Goal: Task Accomplishment & Management: Complete application form

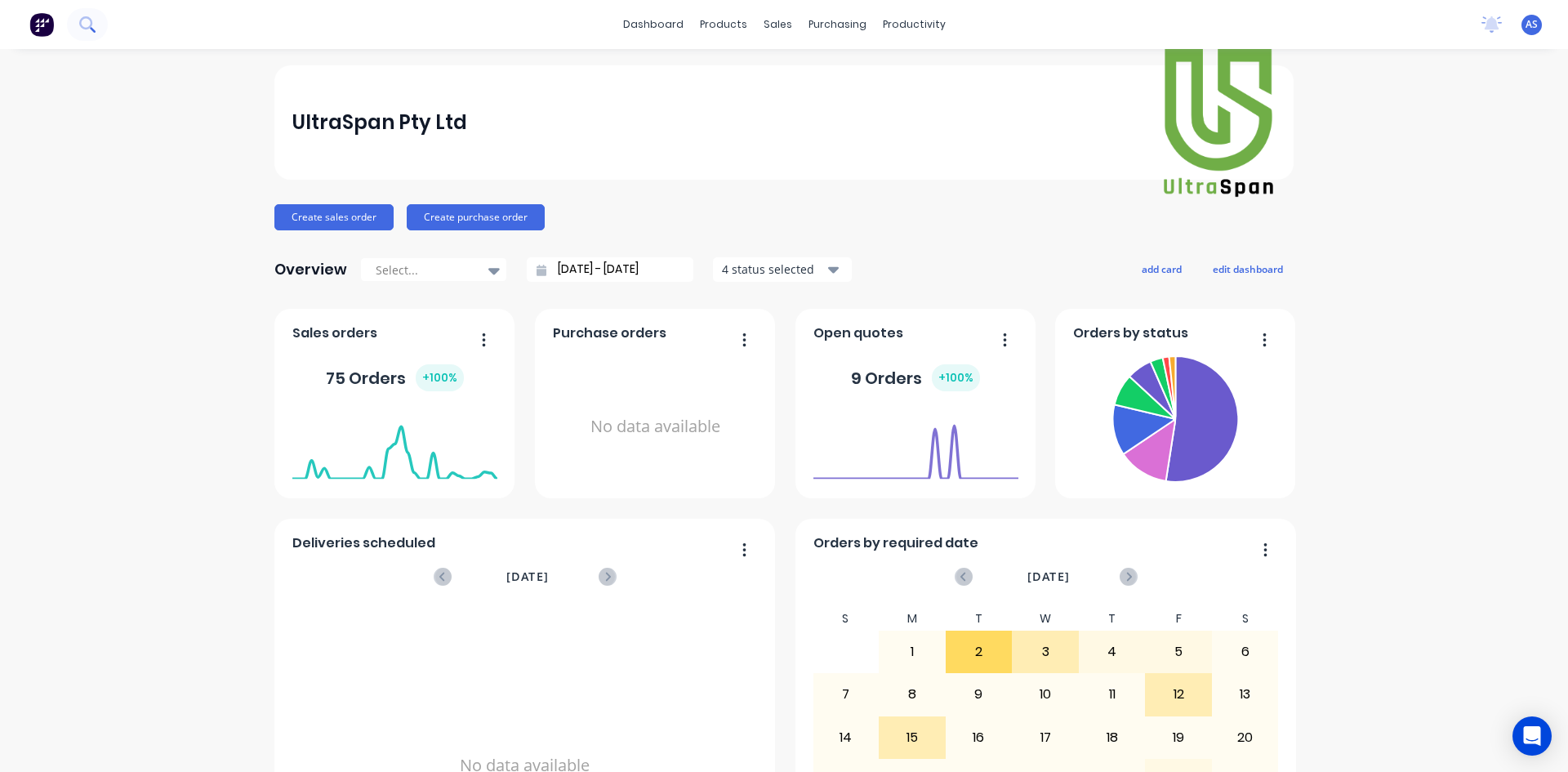
click at [93, 23] on icon at bounding box center [86, 24] width 16 height 16
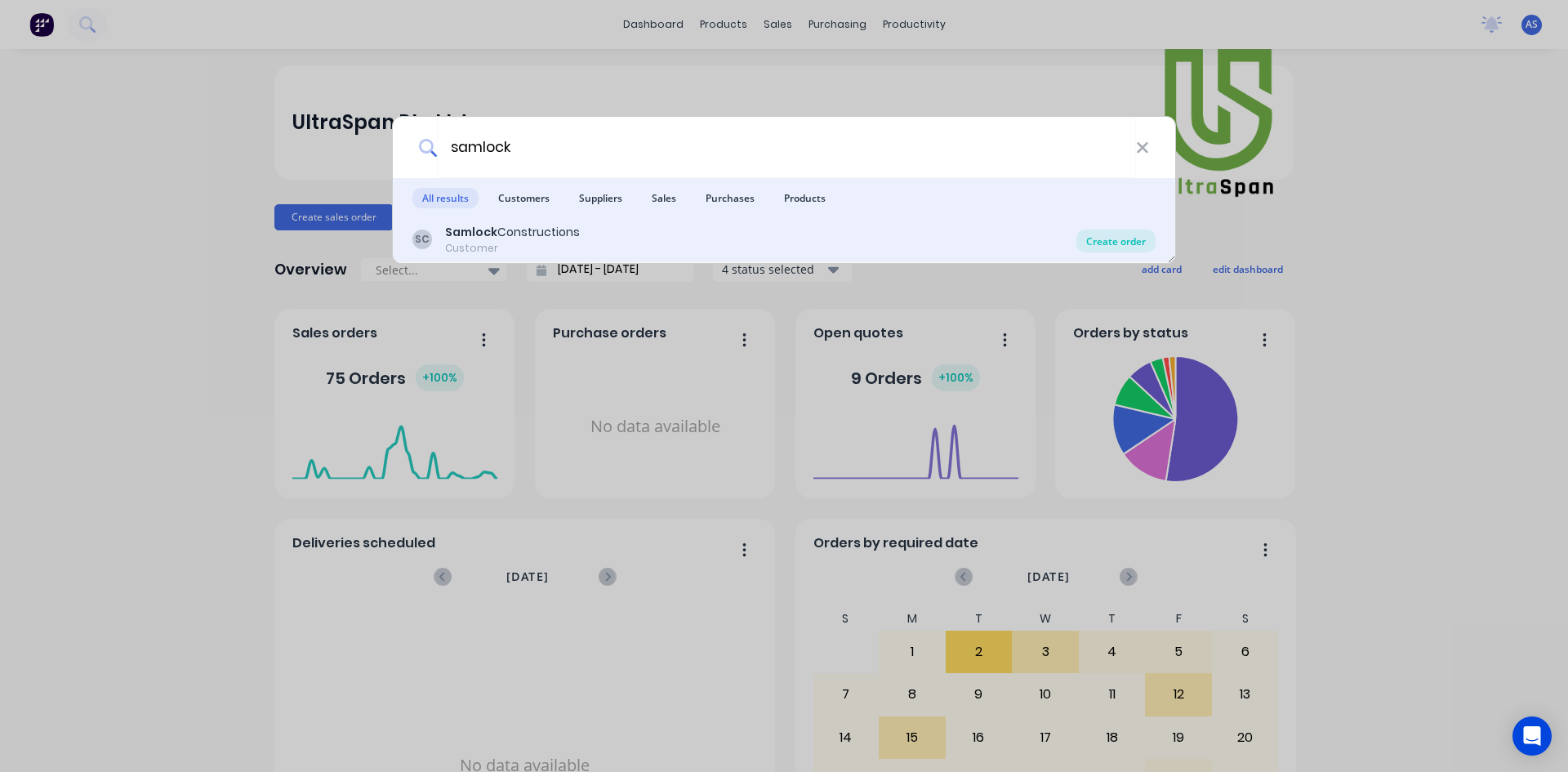
type input "samlock"
click at [1104, 242] on div "Create order" at bounding box center [1116, 240] width 79 height 23
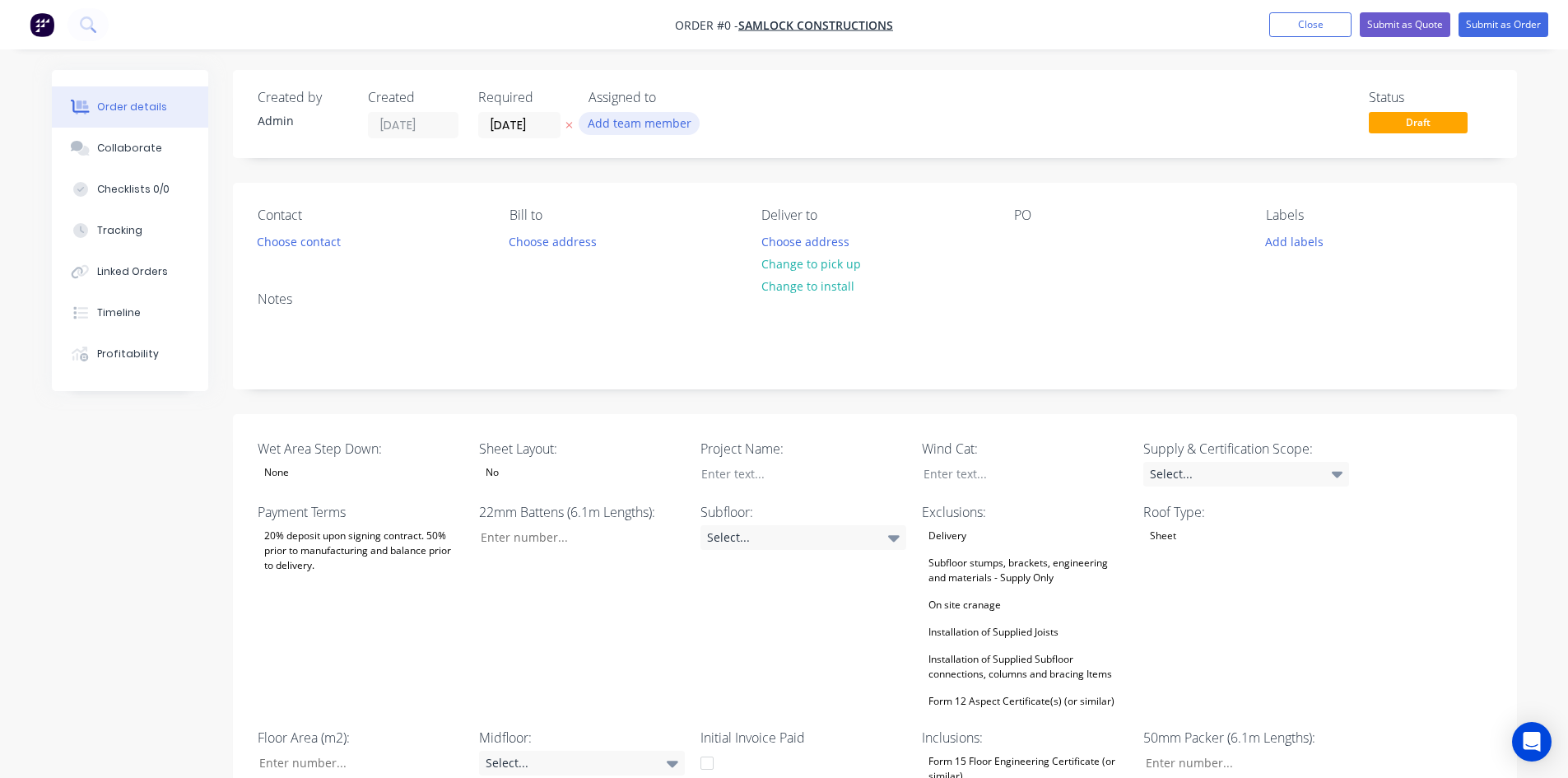
click at [633, 119] on button "Add team member" at bounding box center [639, 123] width 121 height 22
click at [657, 245] on div "[PERSON_NAME]" at bounding box center [721, 248] width 164 height 18
click at [431, 307] on div "Order details Collaborate Checklists 0/0 Tracking Linked Orders Timeline Profit…" at bounding box center [784, 785] width 1498 height 1433
click at [318, 251] on button "Choose contact" at bounding box center [298, 241] width 101 height 22
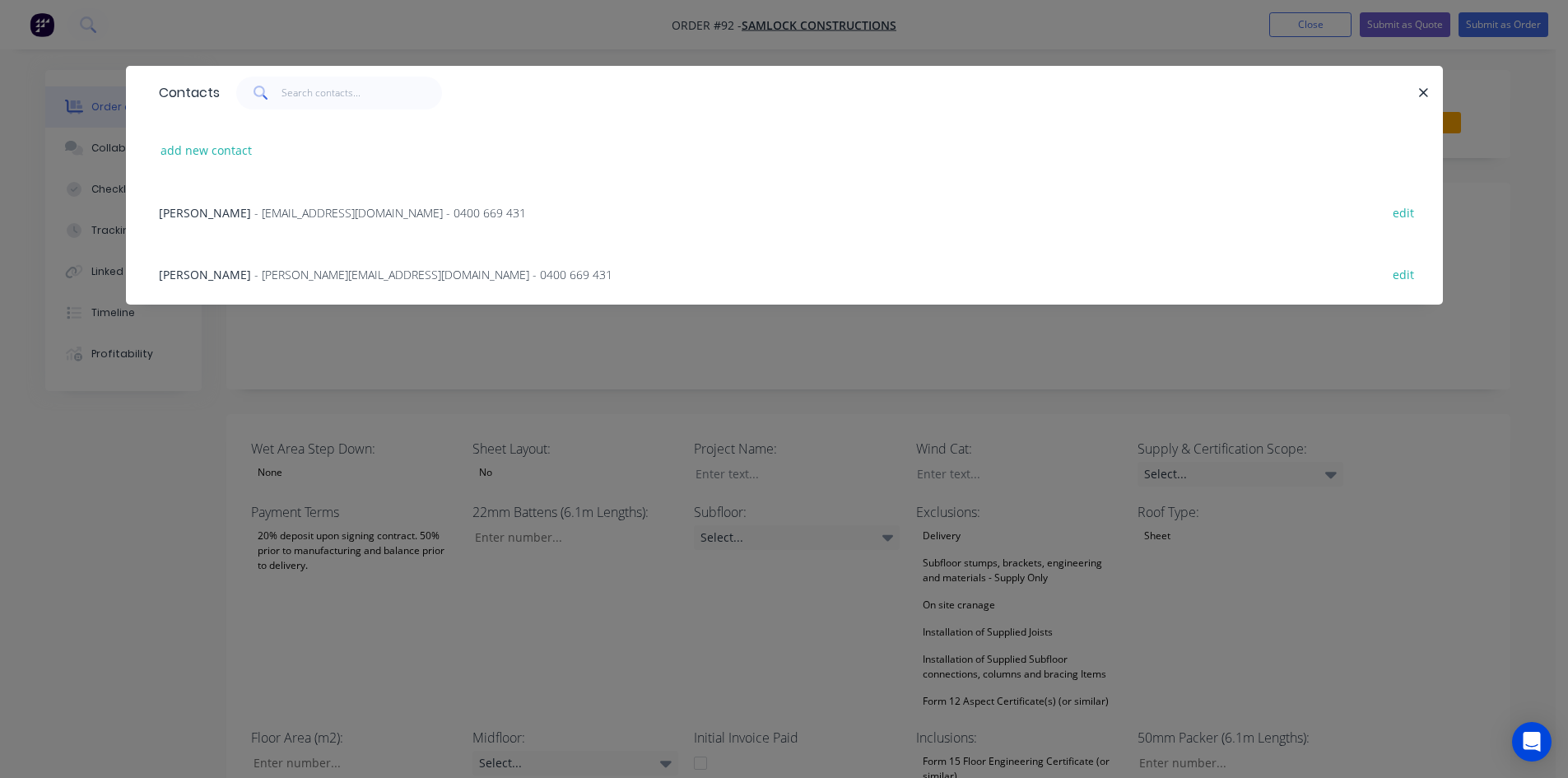
click at [254, 209] on span "- [EMAIL_ADDRESS][DOMAIN_NAME] - 0400 669 431" at bounding box center [390, 212] width 272 height 16
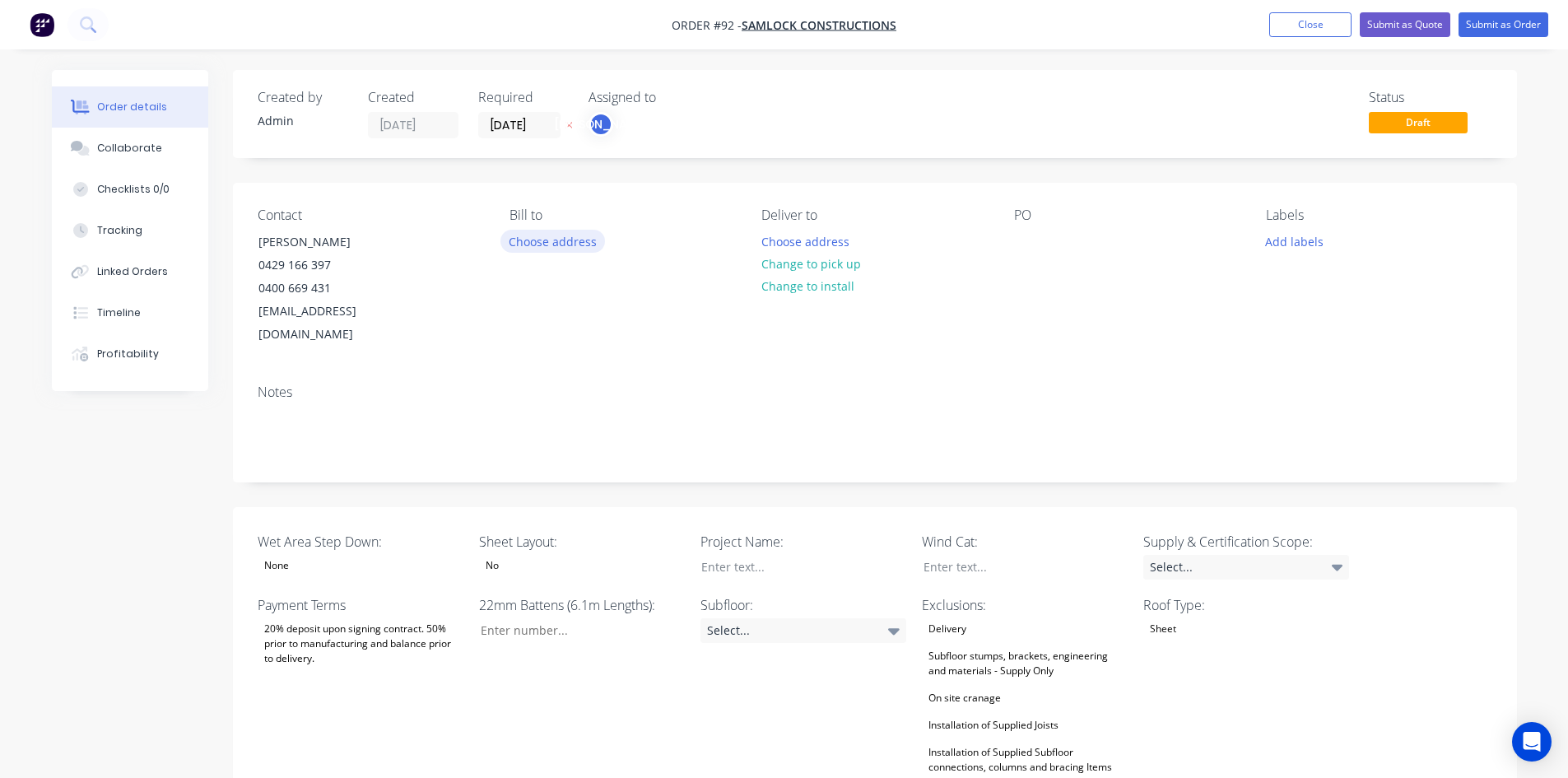
click at [529, 248] on button "Choose address" at bounding box center [554, 241] width 106 height 22
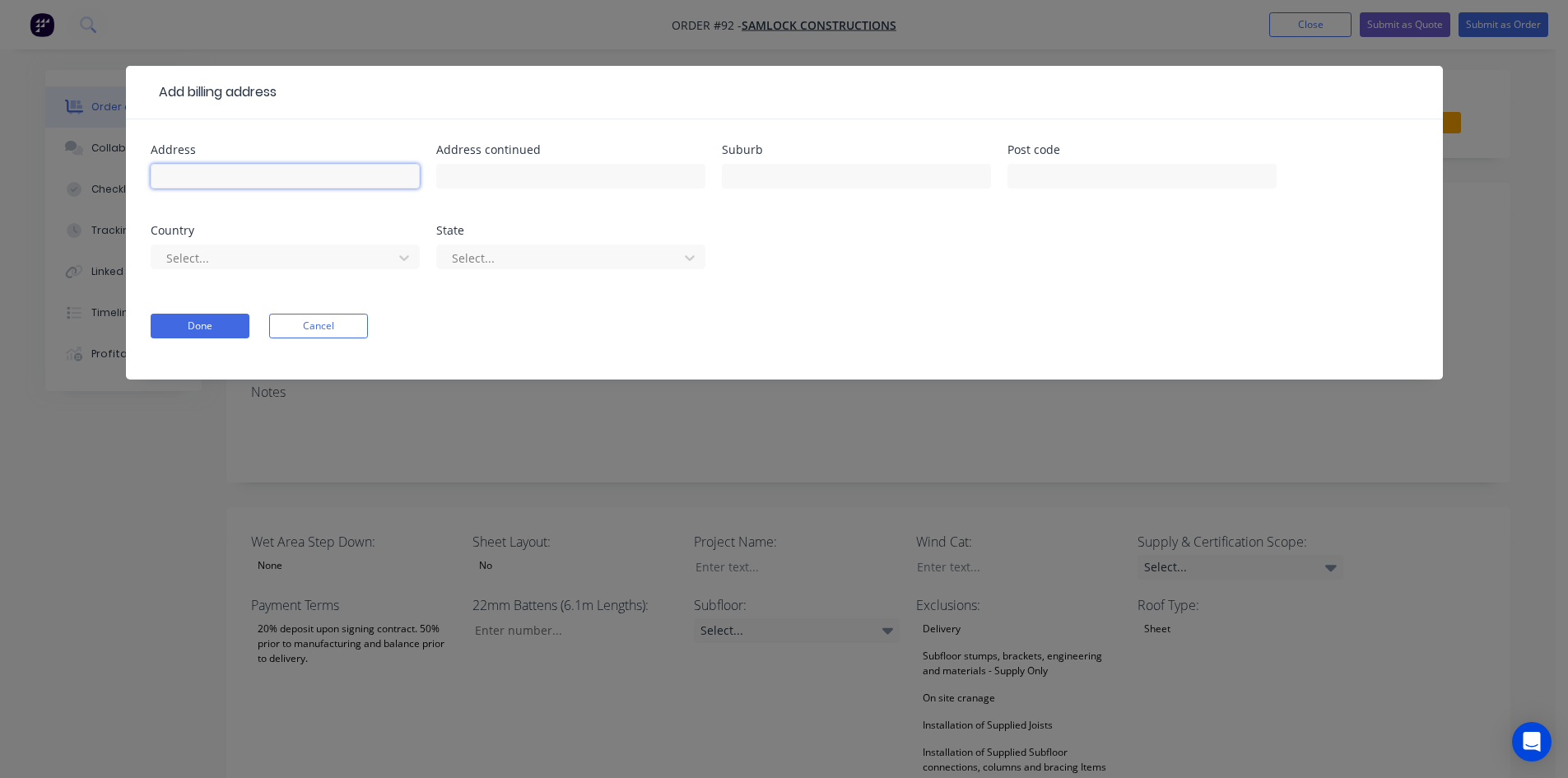
click at [309, 174] on input "text" at bounding box center [285, 176] width 269 height 25
click at [457, 314] on div "Done Cancel" at bounding box center [784, 325] width 1268 height 25
click at [354, 318] on button "Cancel" at bounding box center [318, 325] width 98 height 25
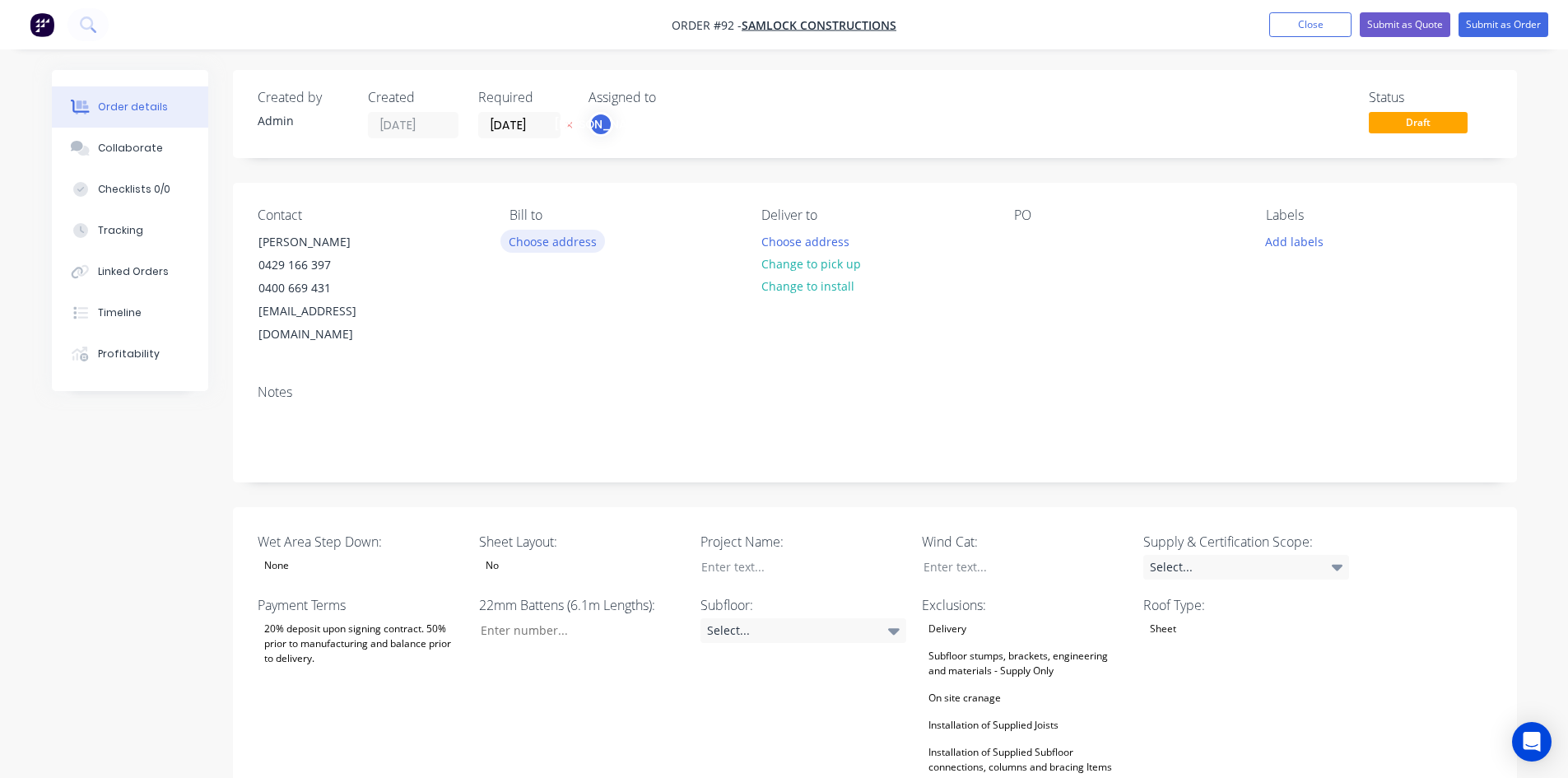
click at [546, 251] on button "Choose address" at bounding box center [554, 241] width 106 height 22
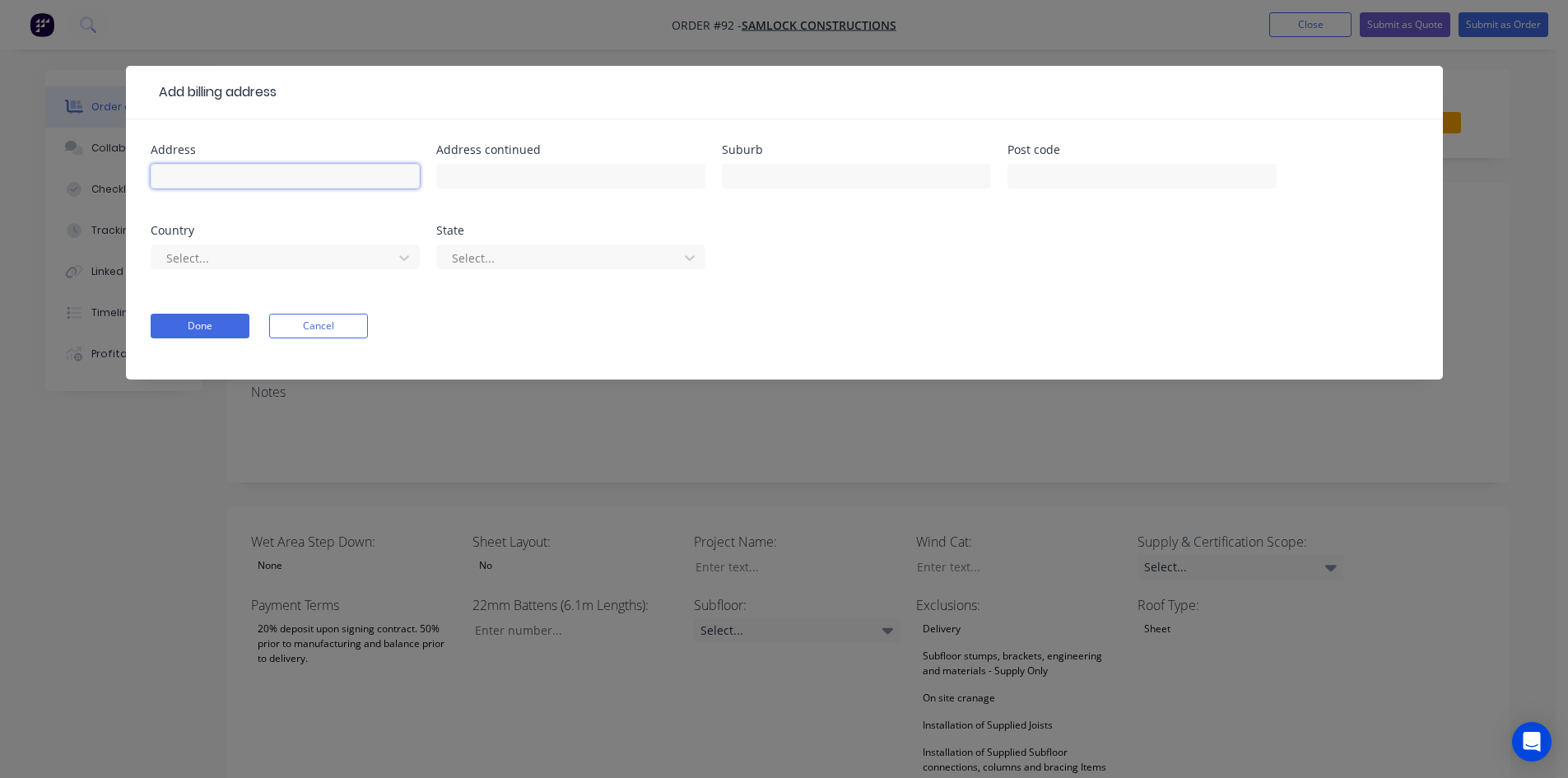
click at [276, 181] on input "text" at bounding box center [285, 176] width 269 height 25
type input "3/8-10 [PERSON_NAME]"
click at [781, 185] on input "text" at bounding box center [856, 176] width 269 height 25
type input "Brikdale"
click at [198, 323] on button "Done" at bounding box center [199, 325] width 98 height 25
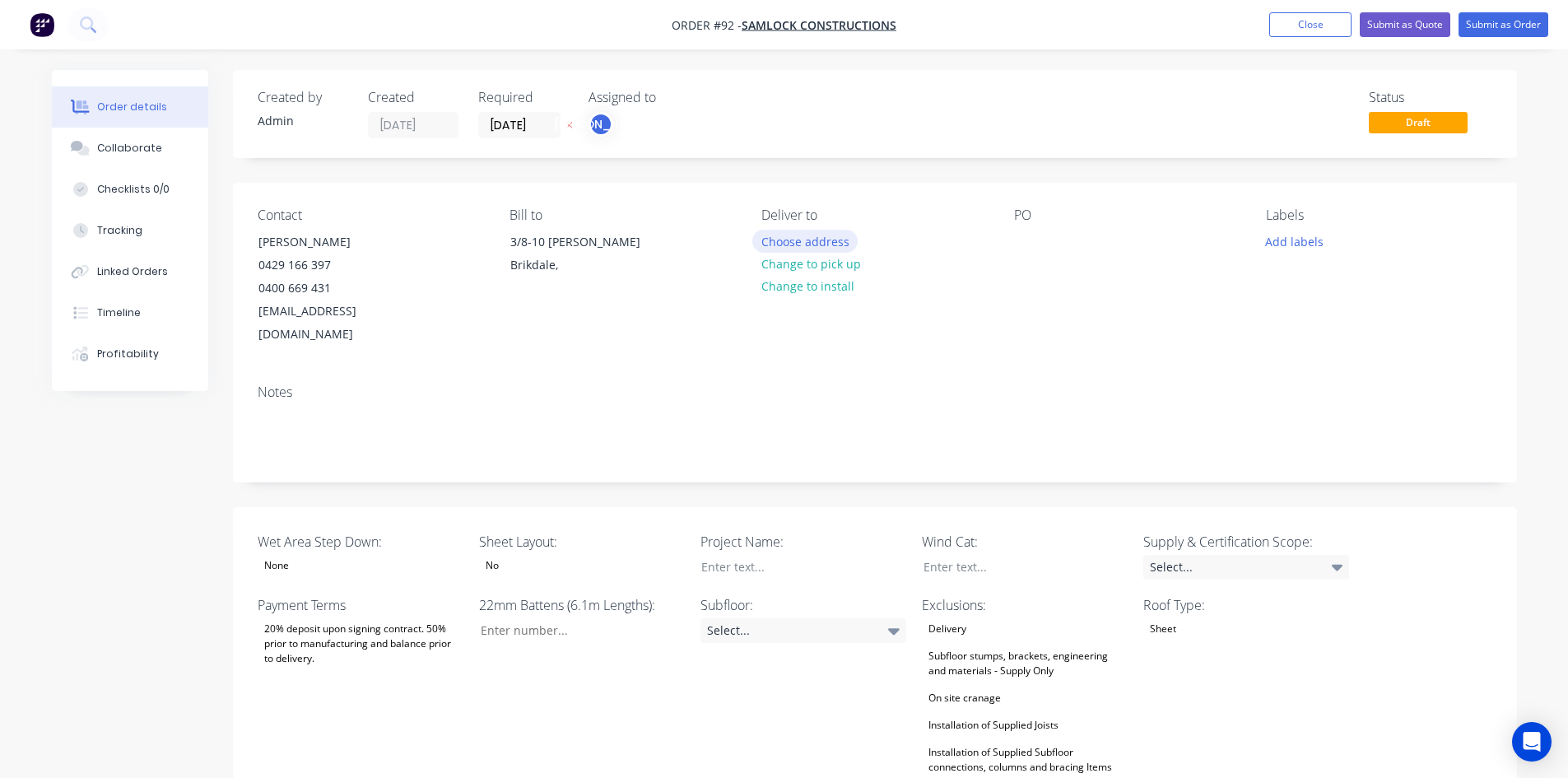
click at [768, 237] on button "Choose address" at bounding box center [805, 241] width 106 height 22
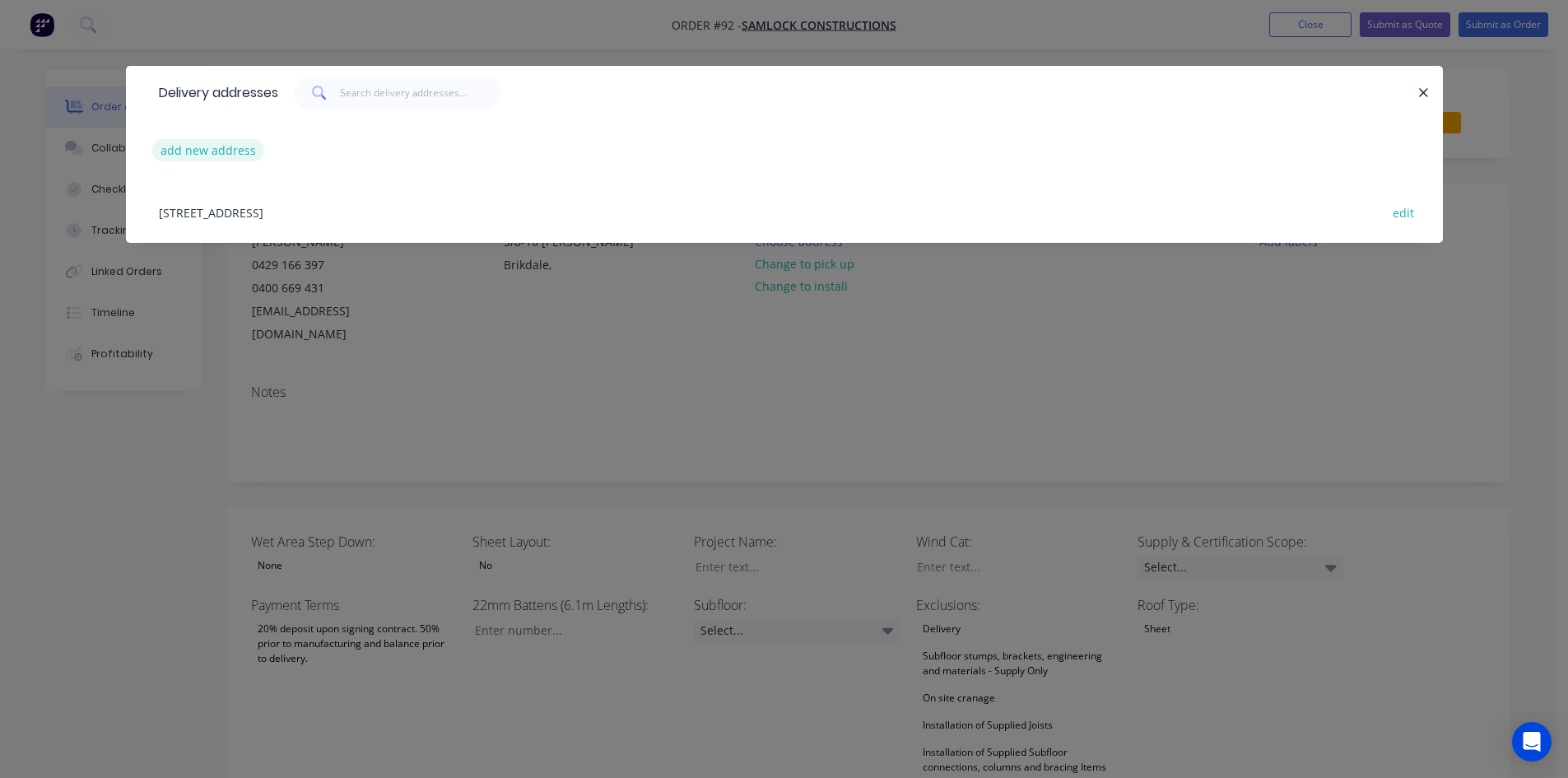
click at [208, 147] on button "add new address" at bounding box center [209, 150] width 113 height 22
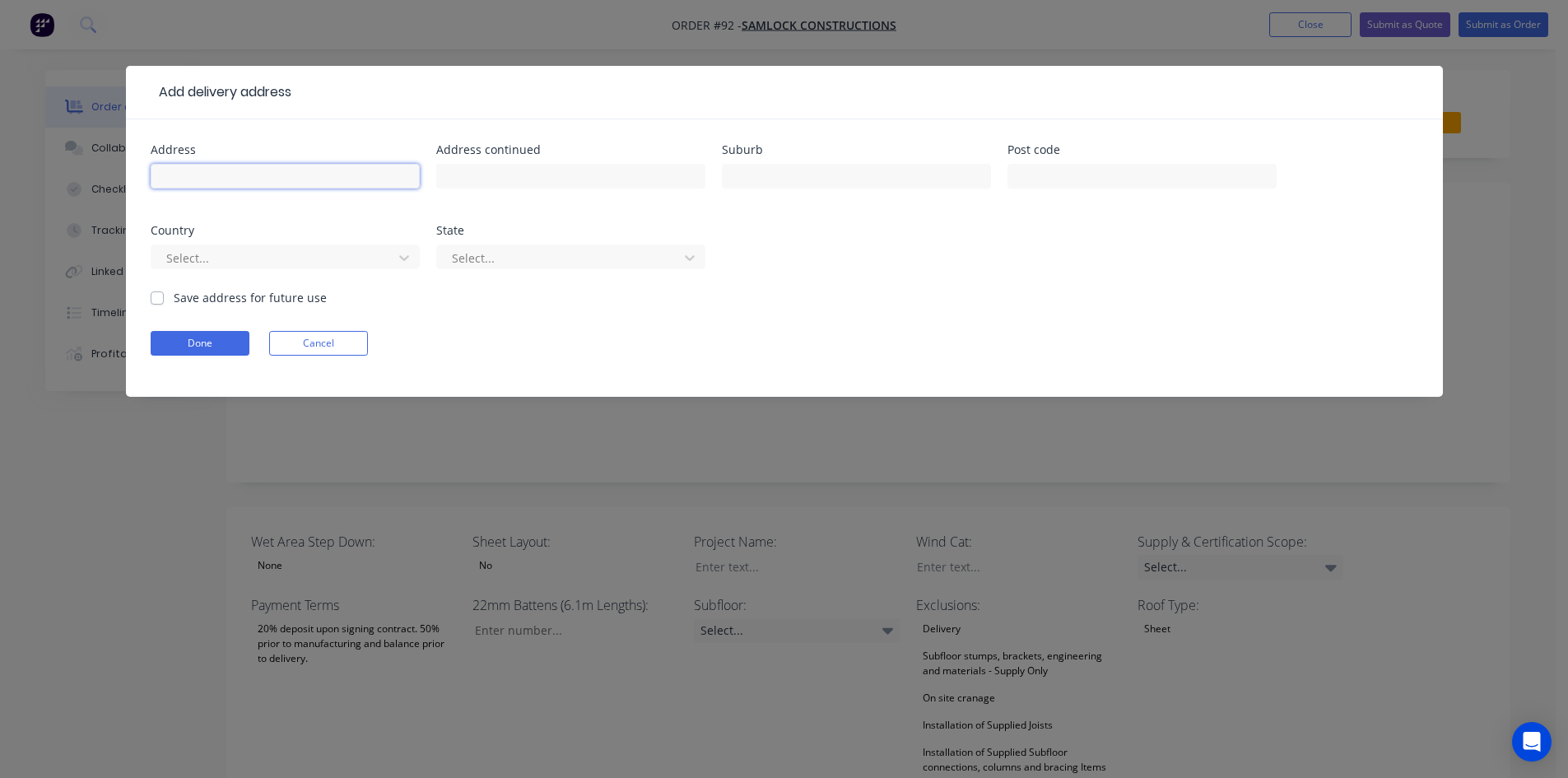
click at [241, 175] on input "text" at bounding box center [285, 176] width 269 height 25
type input "34-36 Glenferrie Dr"
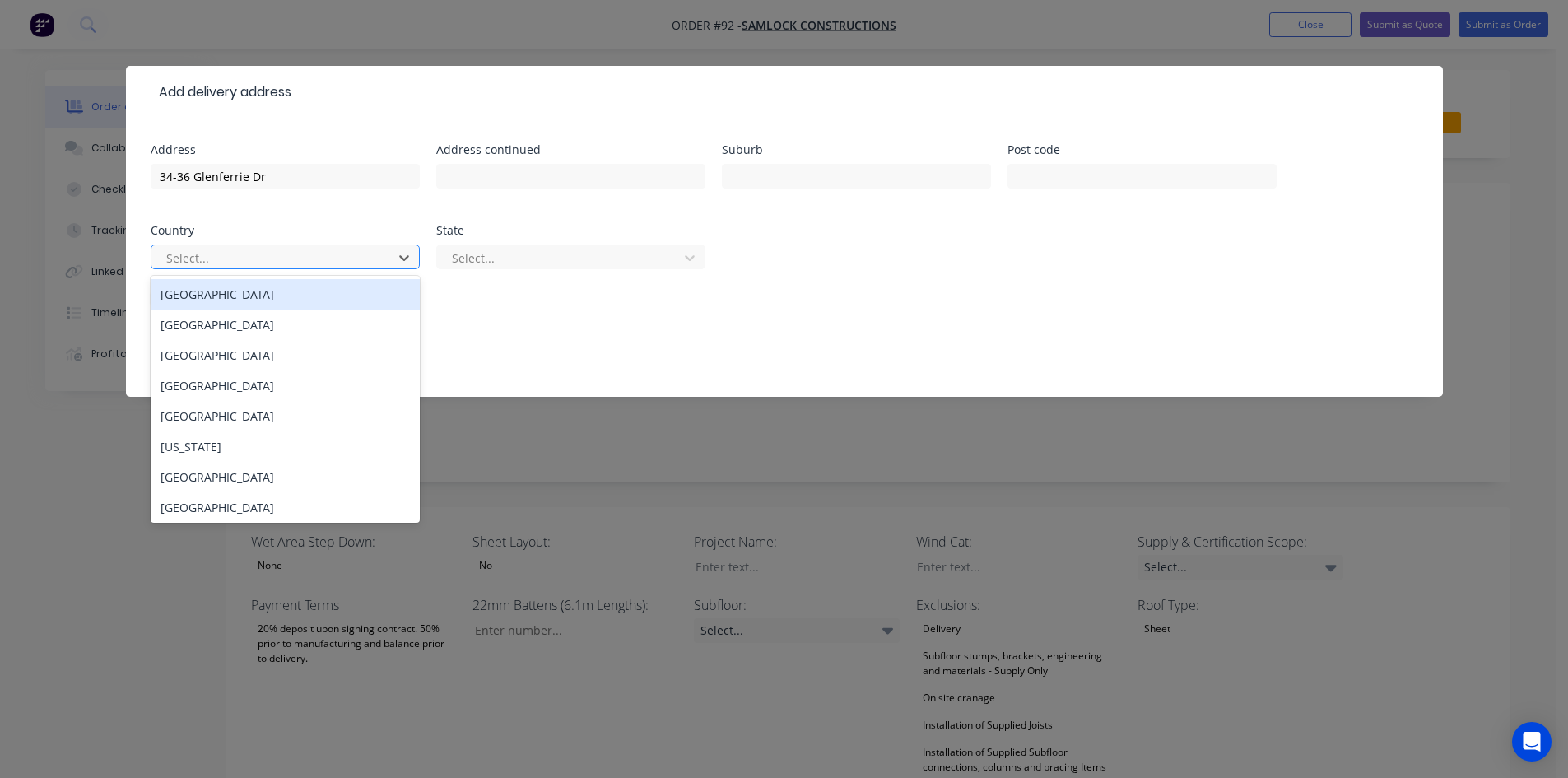
click at [377, 260] on div at bounding box center [274, 258] width 220 height 20
click at [309, 301] on div "[GEOGRAPHIC_DATA]" at bounding box center [285, 294] width 269 height 31
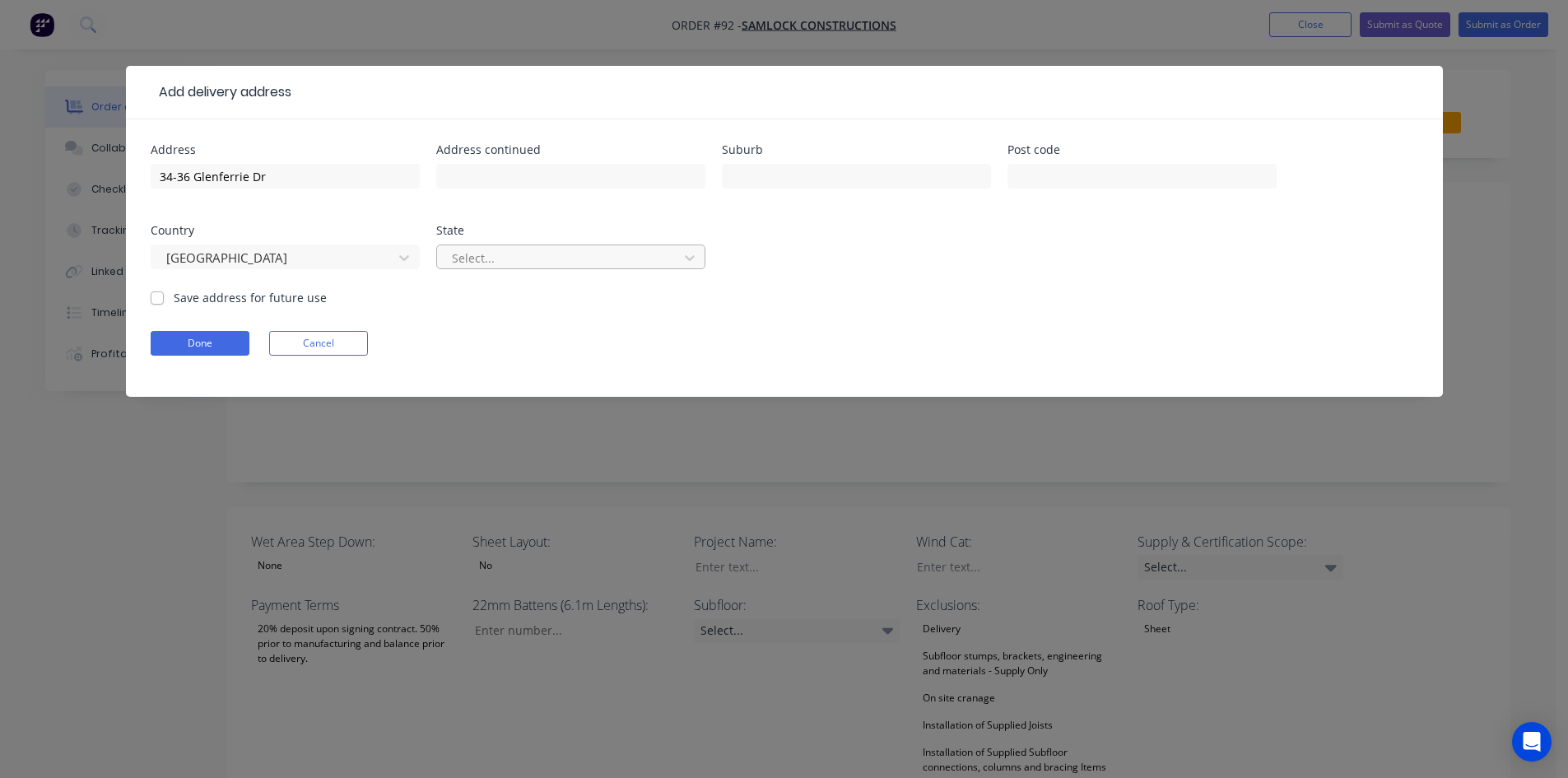
click at [520, 258] on div at bounding box center [559, 258] width 220 height 20
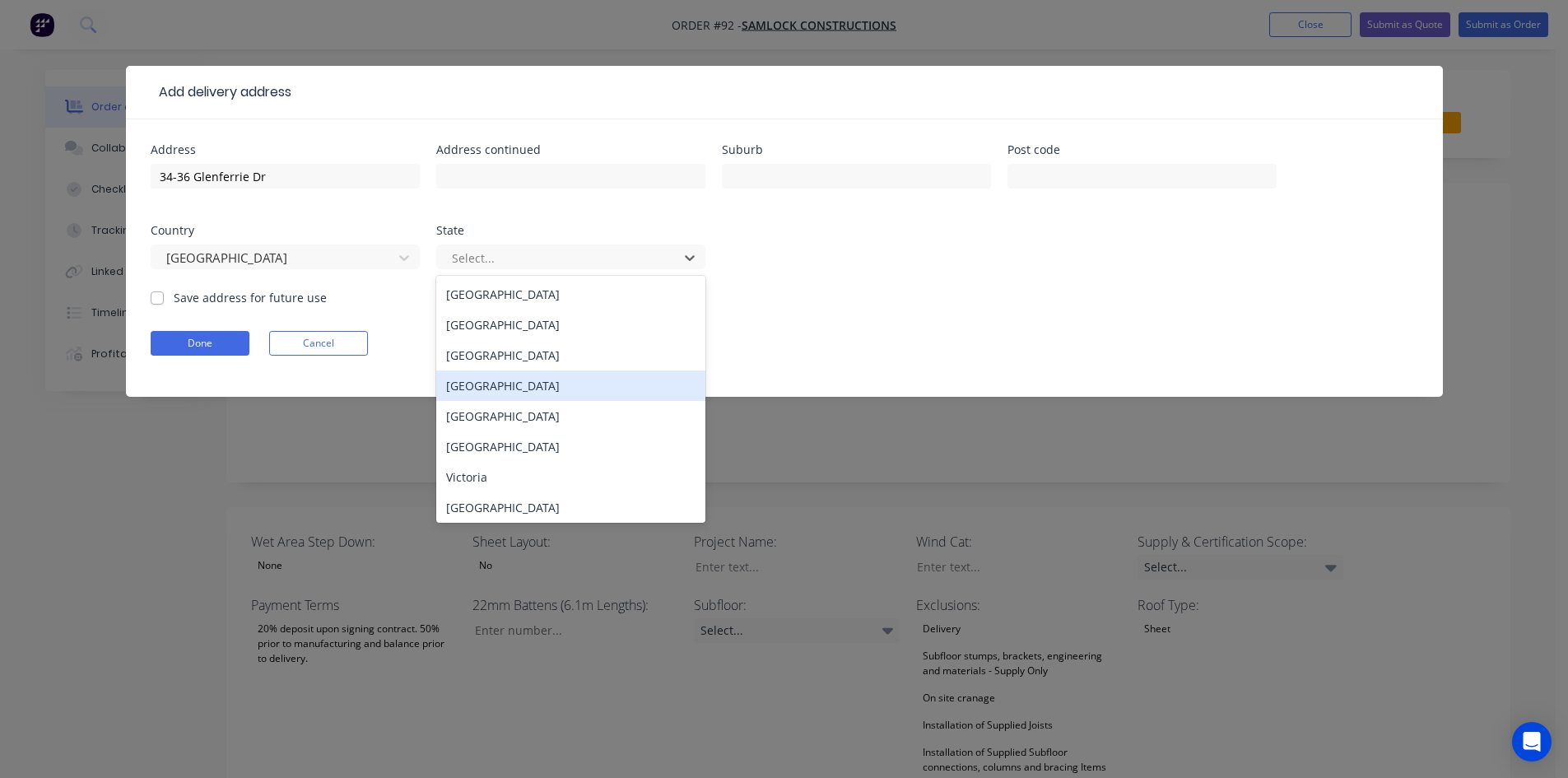
click at [500, 391] on div "[GEOGRAPHIC_DATA]" at bounding box center [571, 385] width 269 height 31
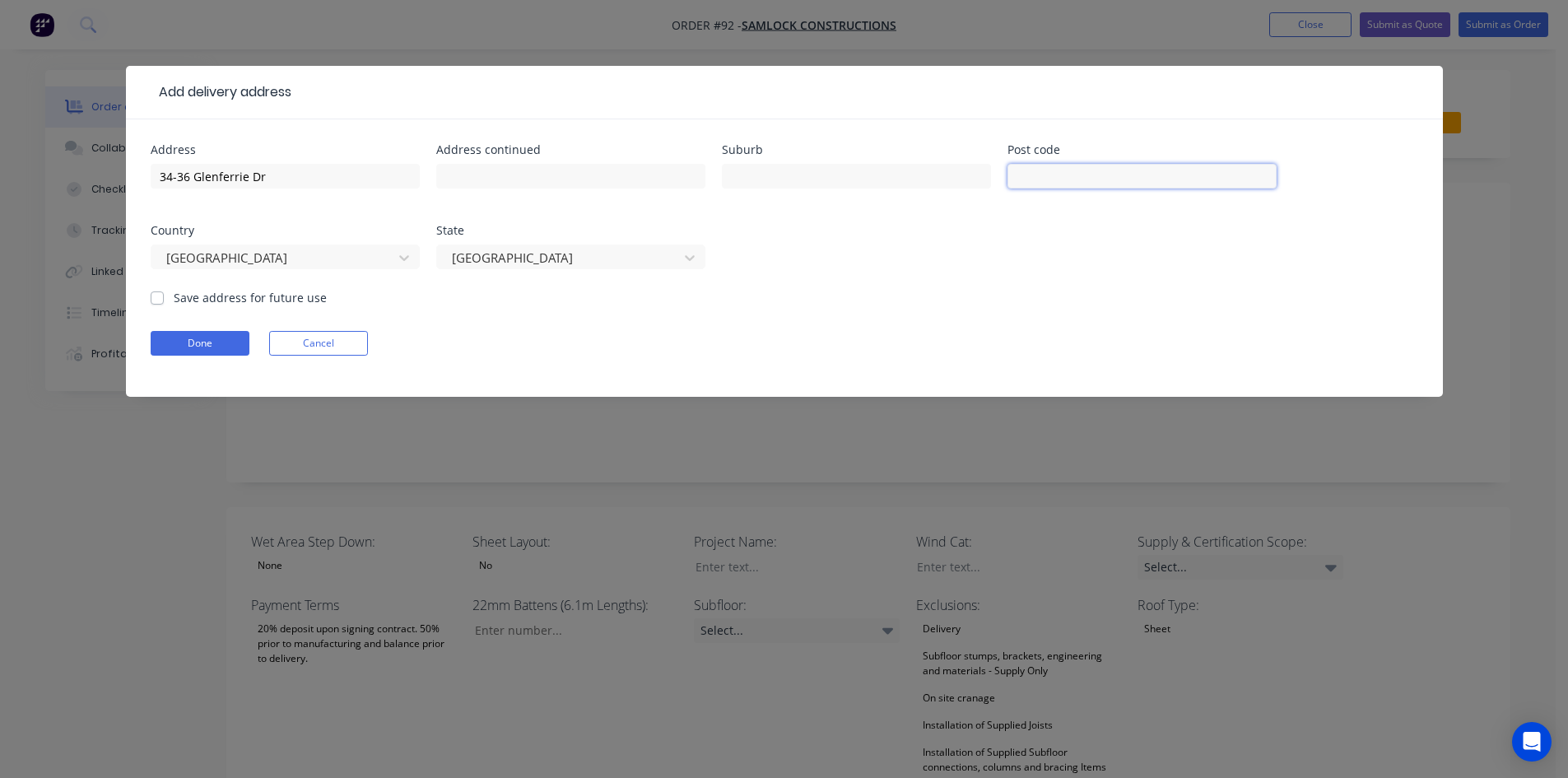
click at [1049, 173] on input "text" at bounding box center [1142, 176] width 269 height 25
click at [859, 185] on input "text" at bounding box center [856, 176] width 269 height 25
type input "Robina"
click at [174, 297] on label "Save address for future use" at bounding box center [250, 297] width 153 height 18
click at [153, 297] on input "Save address for future use" at bounding box center [157, 296] width 13 height 16
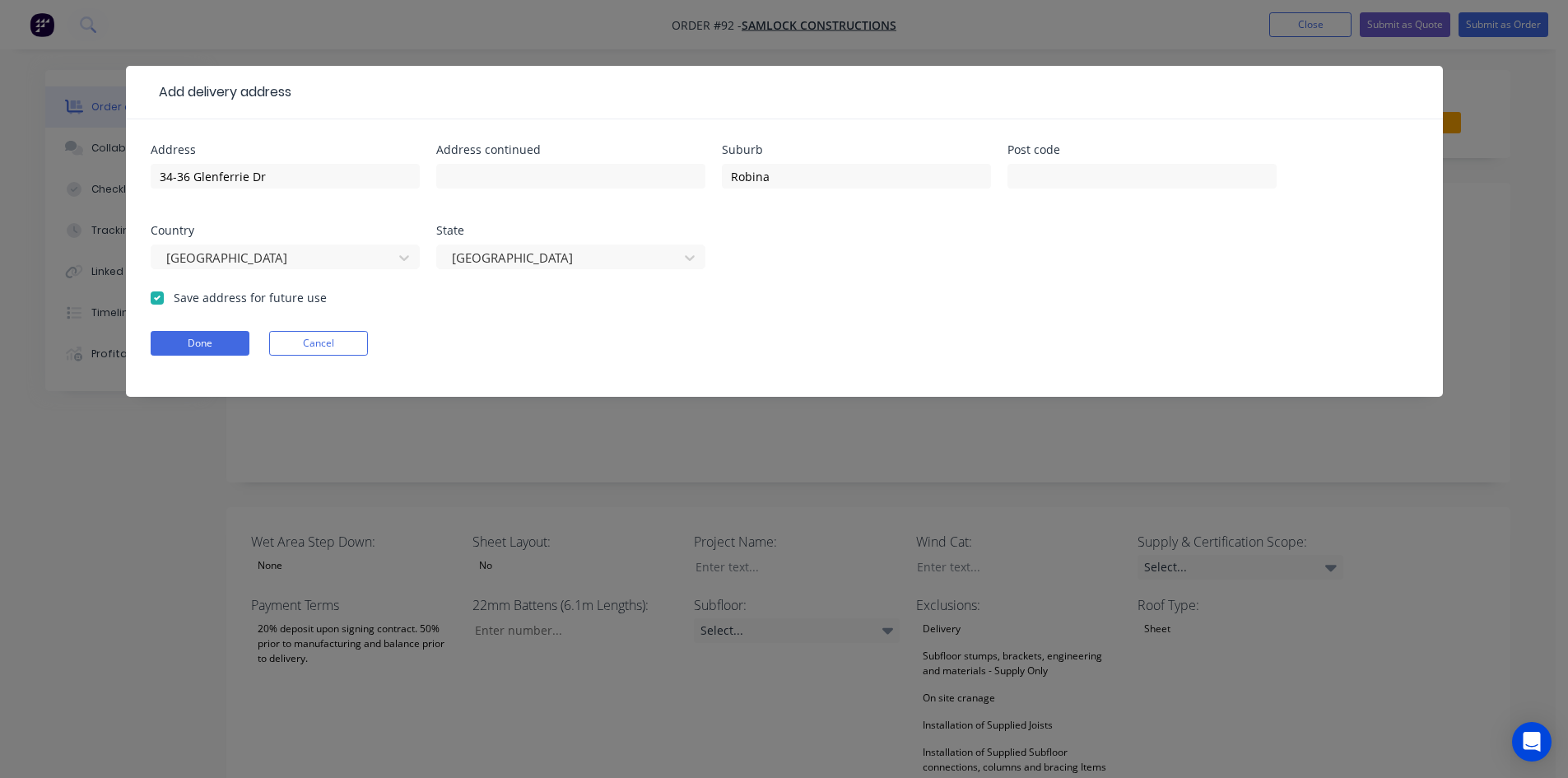
checkbox input "true"
click at [189, 344] on button "Done" at bounding box center [199, 343] width 98 height 25
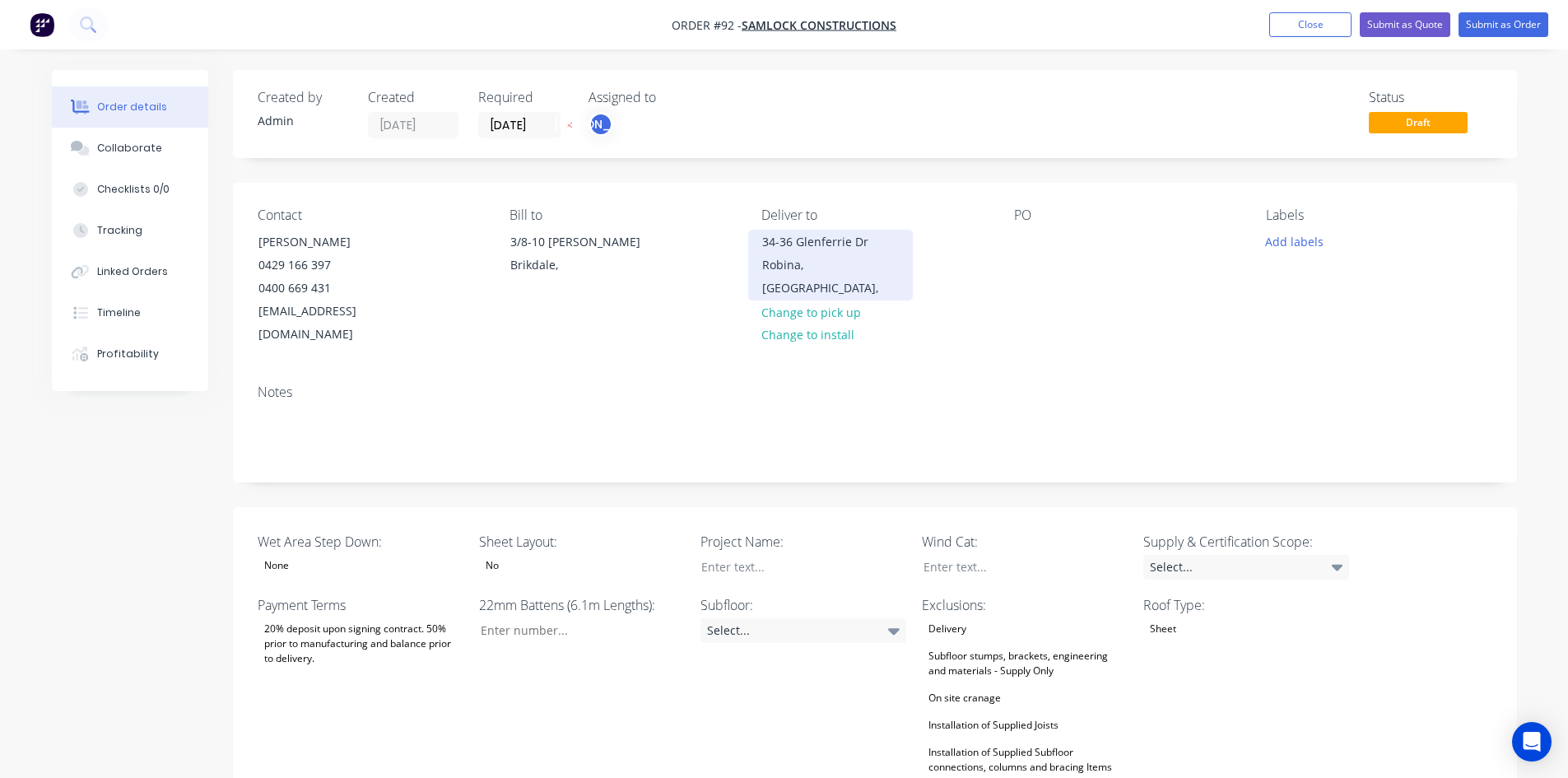
click at [822, 264] on div "Robina, [GEOGRAPHIC_DATA]," at bounding box center [830, 276] width 136 height 46
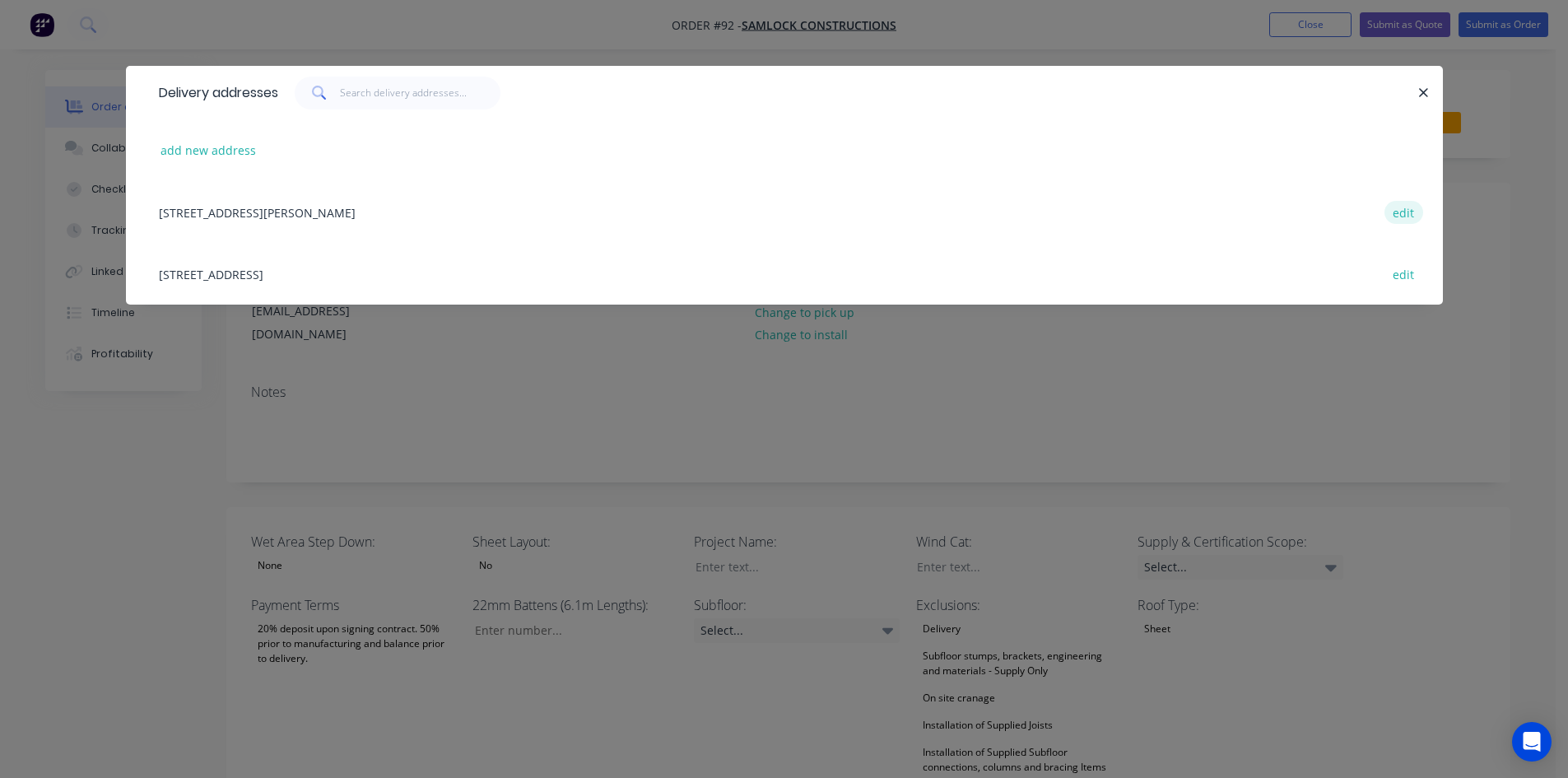
click at [1409, 208] on button "edit" at bounding box center [1405, 212] width 39 height 22
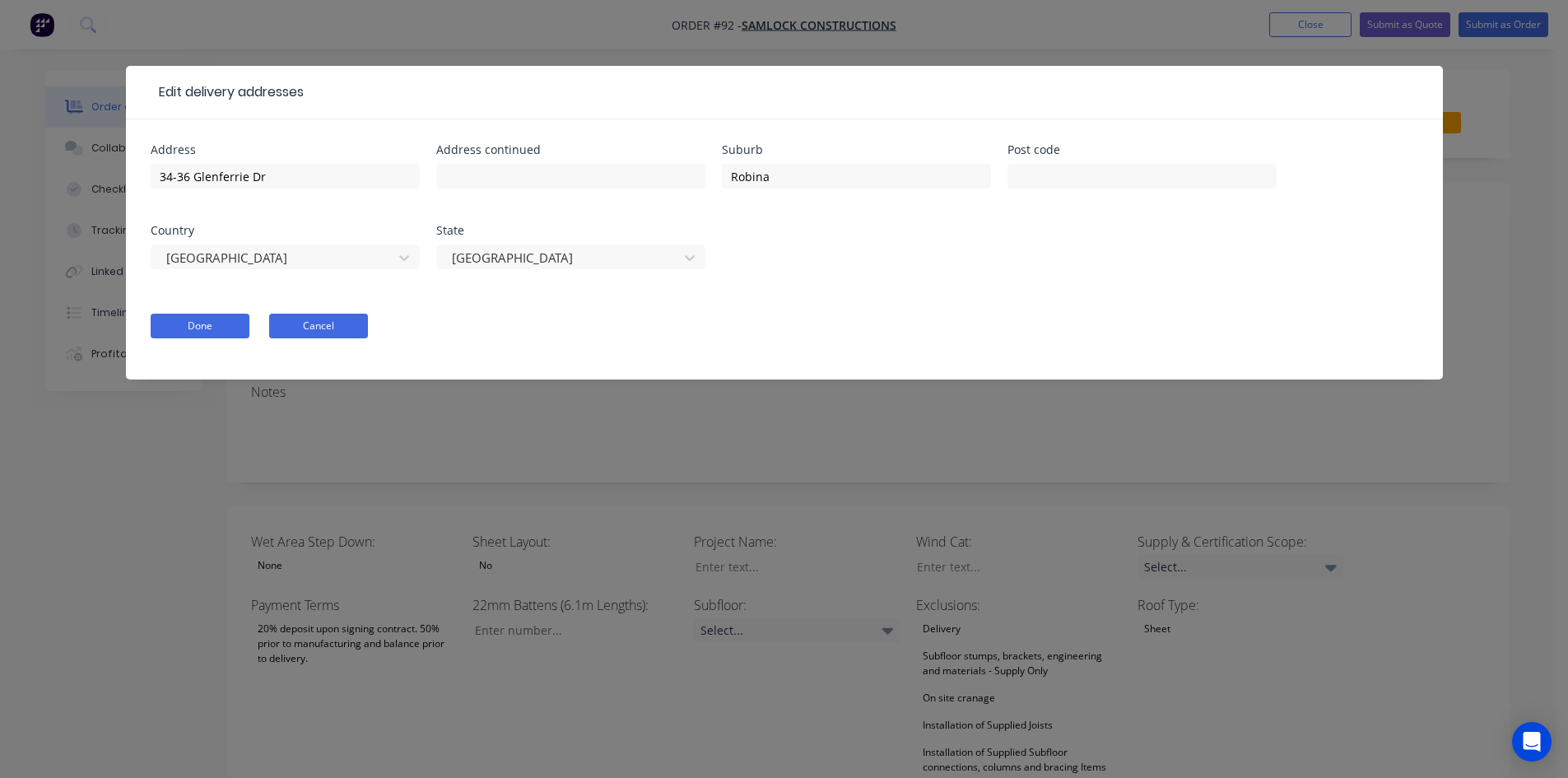
click at [313, 333] on button "Cancel" at bounding box center [318, 325] width 98 height 25
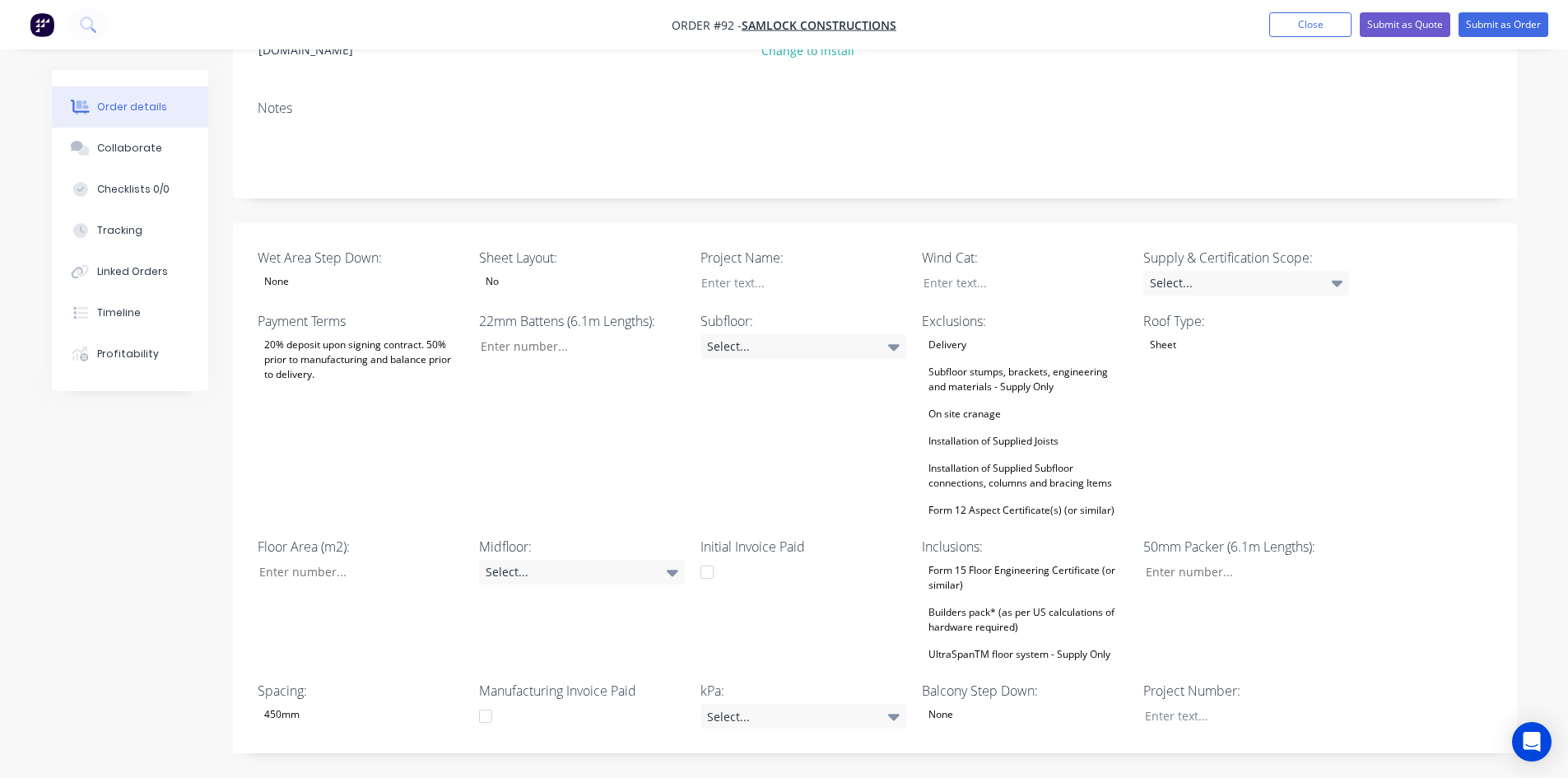
scroll to position [247, 0]
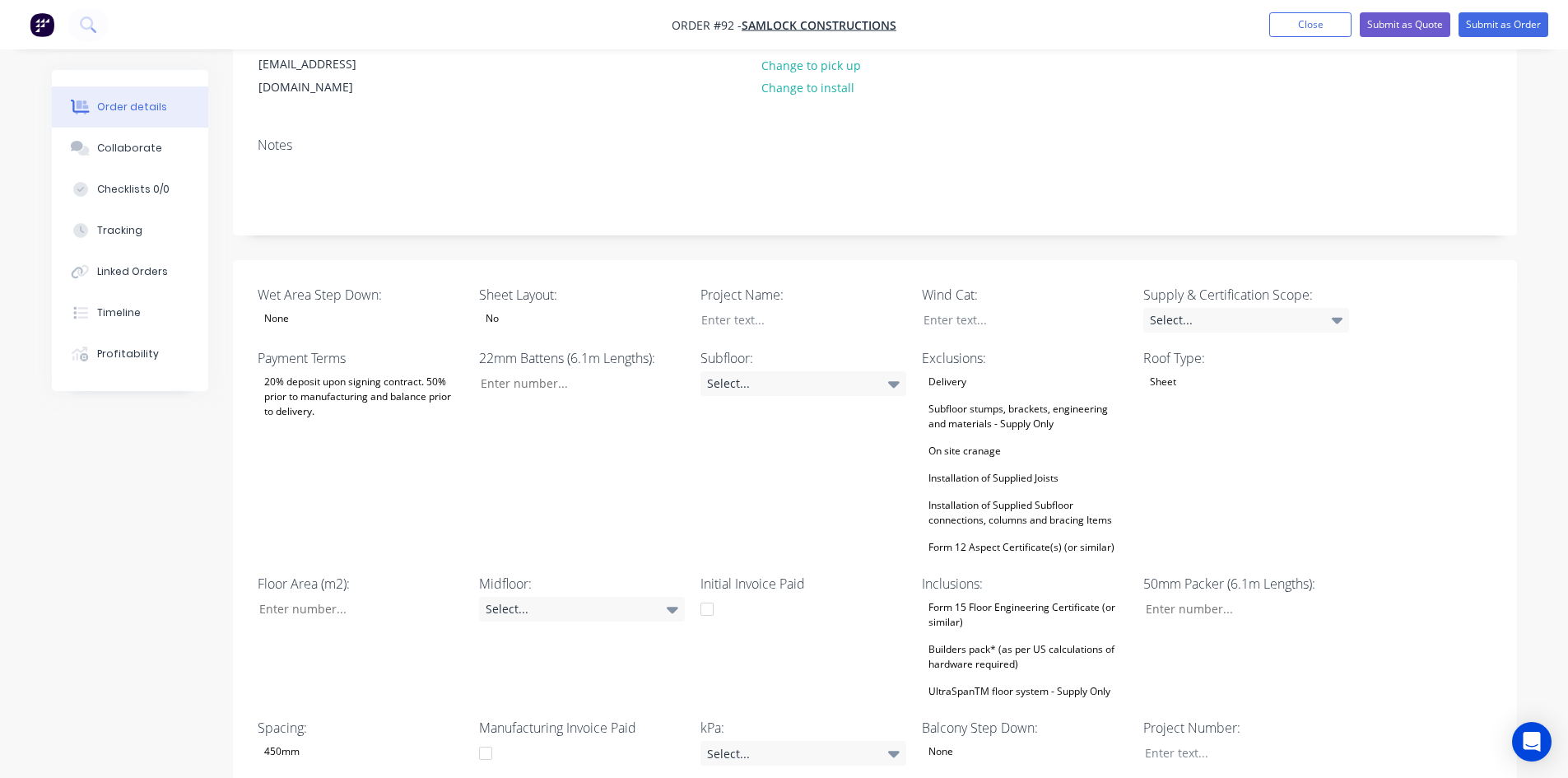
click at [357, 308] on div "None" at bounding box center [361, 318] width 206 height 21
click at [352, 376] on div "20% deposit upon signing contract. 50% prior to manufacturing and balance prior…" at bounding box center [361, 396] width 206 height 51
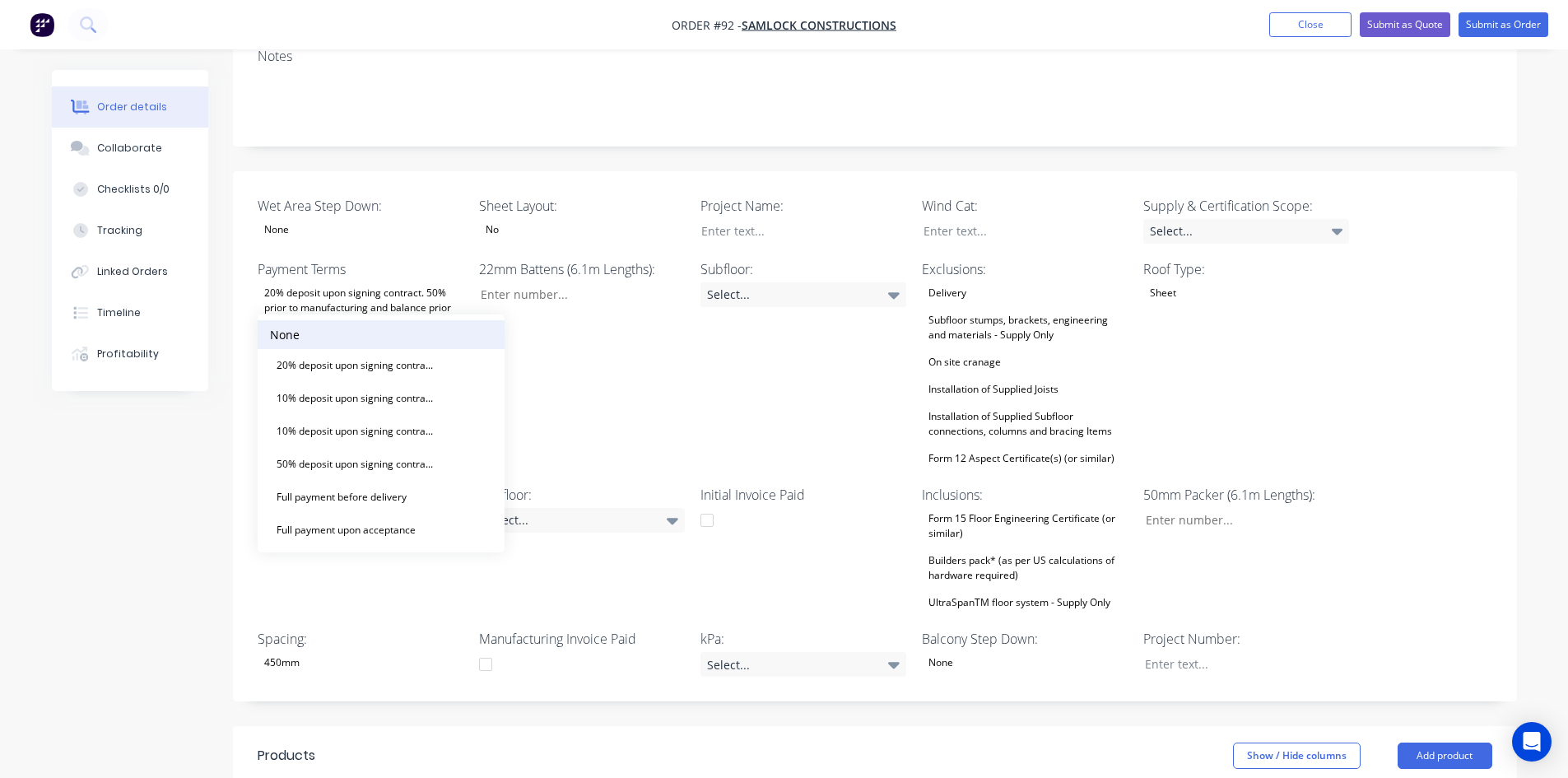
scroll to position [329, 0]
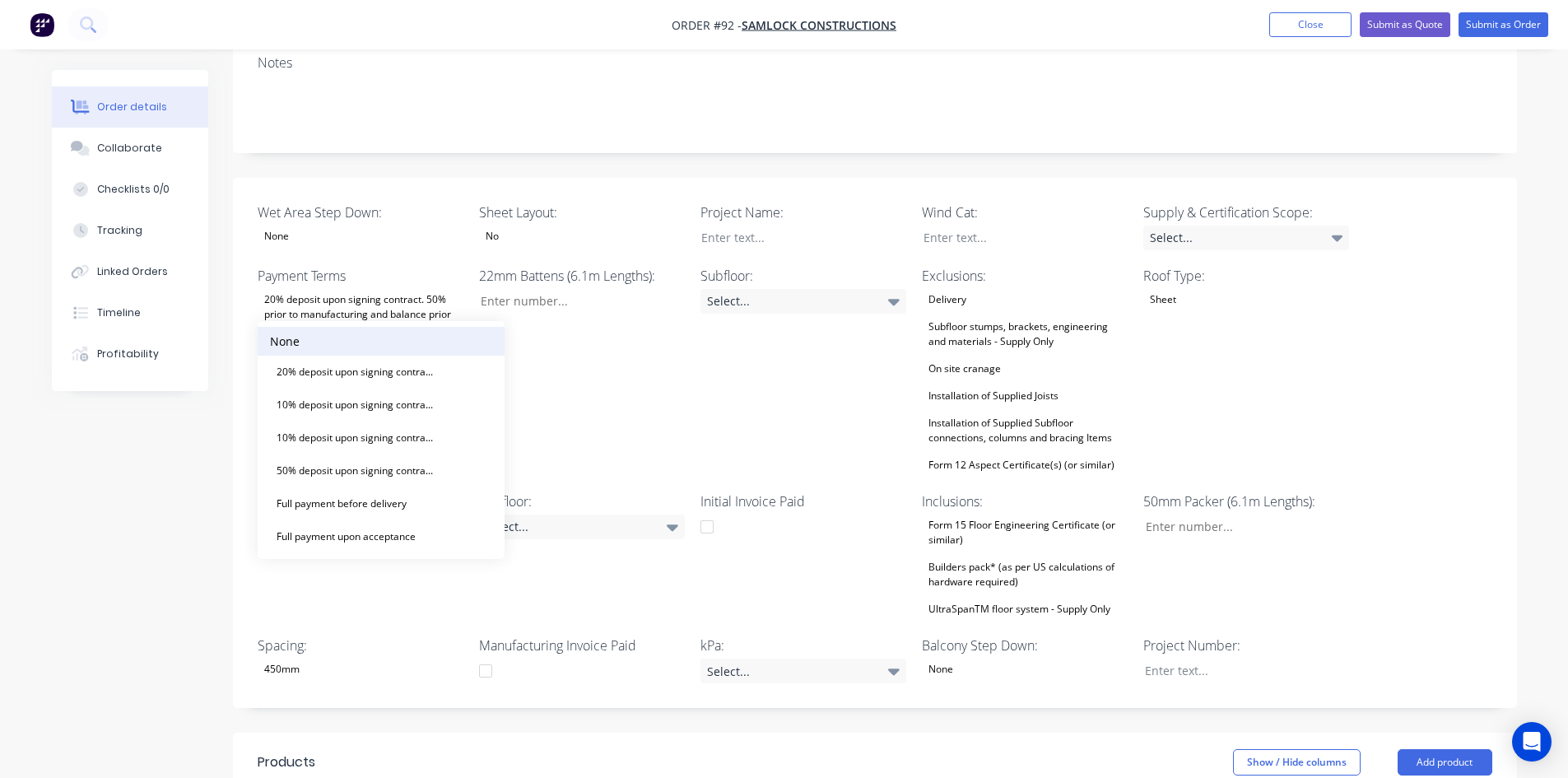
click at [308, 336] on button "None" at bounding box center [381, 340] width 247 height 29
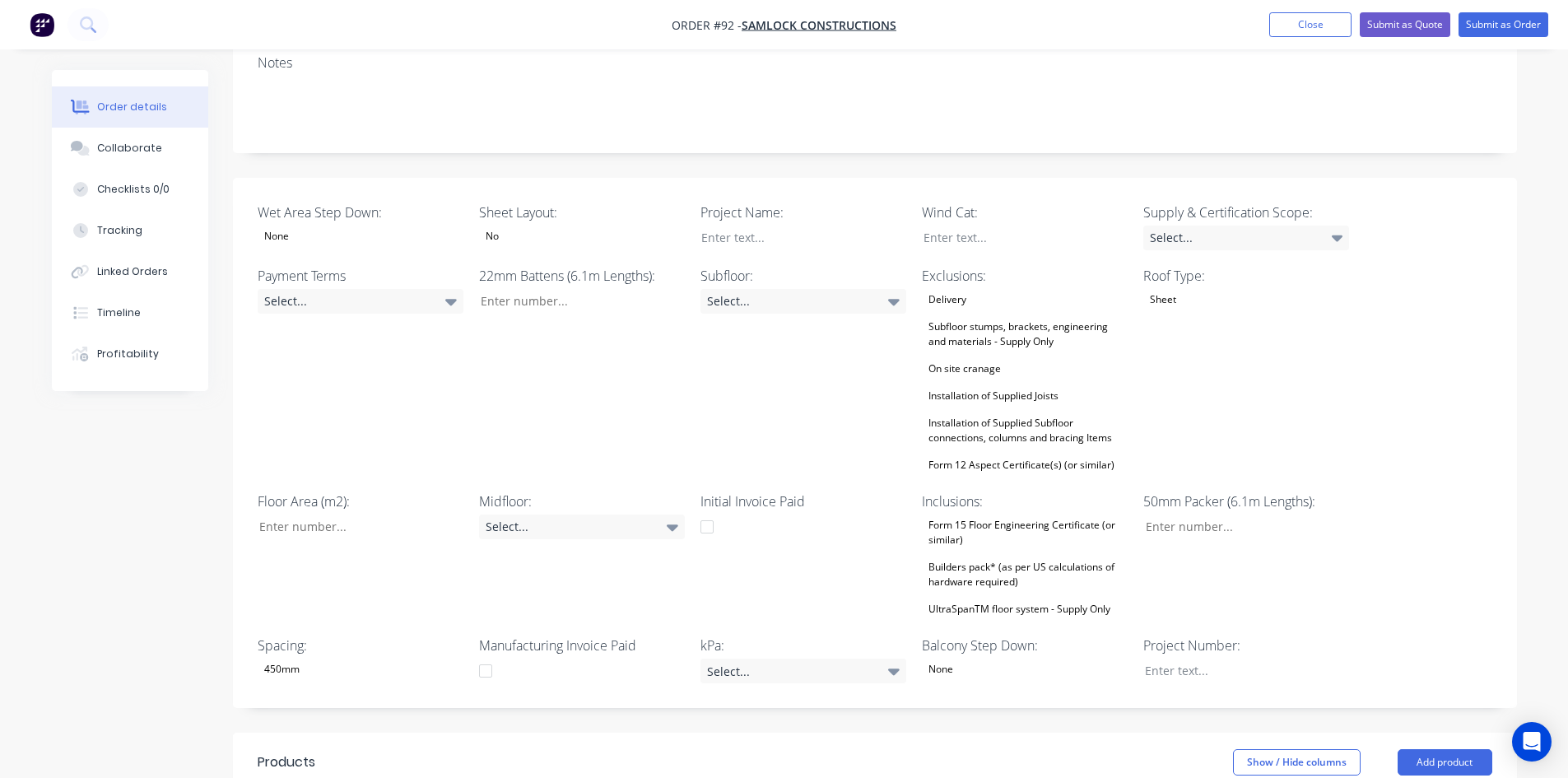
click at [126, 456] on div "Created by Admin Created [DATE] Required [DATE] Assigned to JO Status Draft Con…" at bounding box center [785, 503] width 1466 height 1525
click at [309, 515] on input "Wet Area Step Down:" at bounding box center [353, 527] width 217 height 25
type input "4,019"
click at [1176, 225] on div "Select..." at bounding box center [1247, 237] width 206 height 25
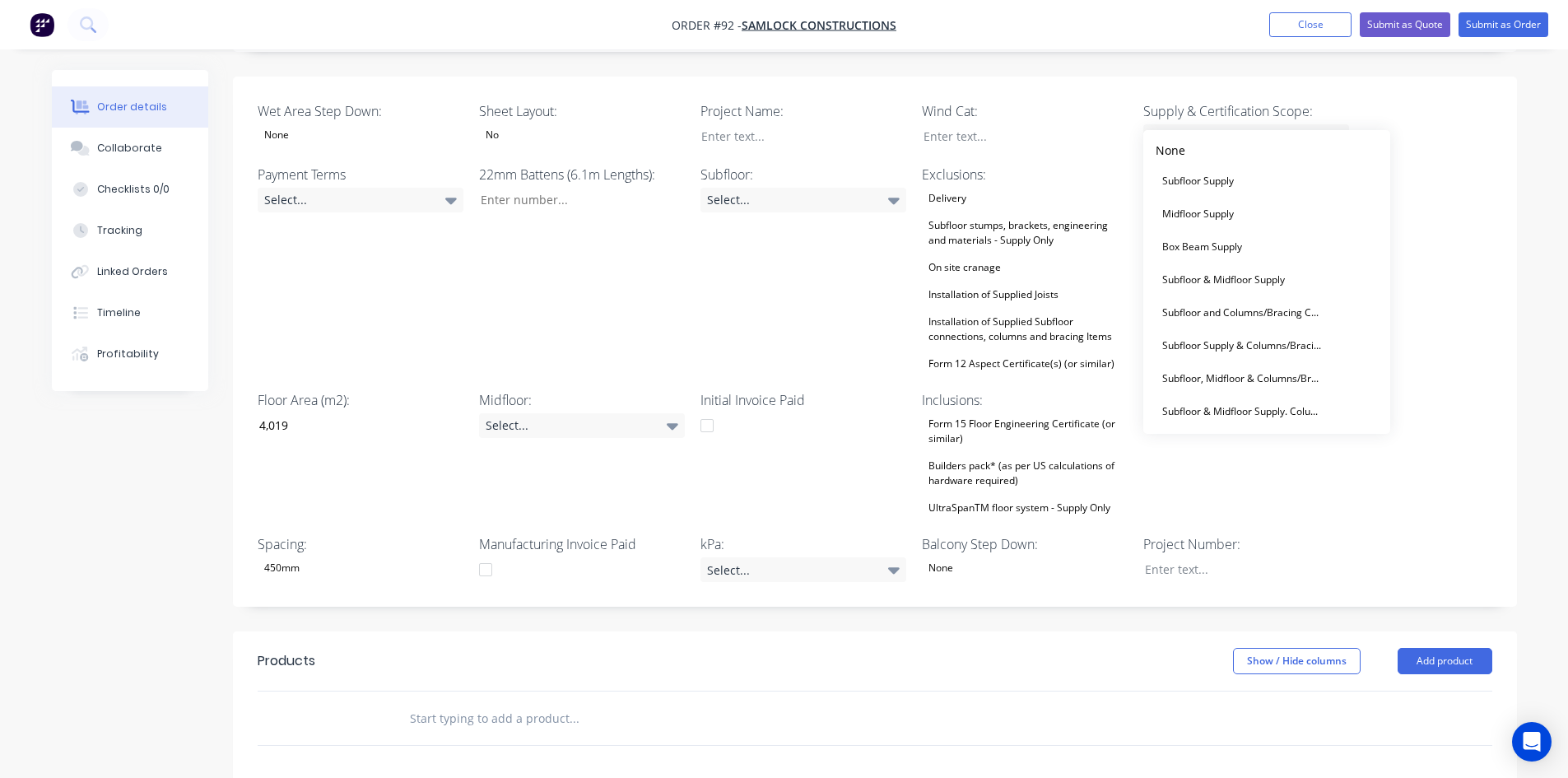
scroll to position [412, 0]
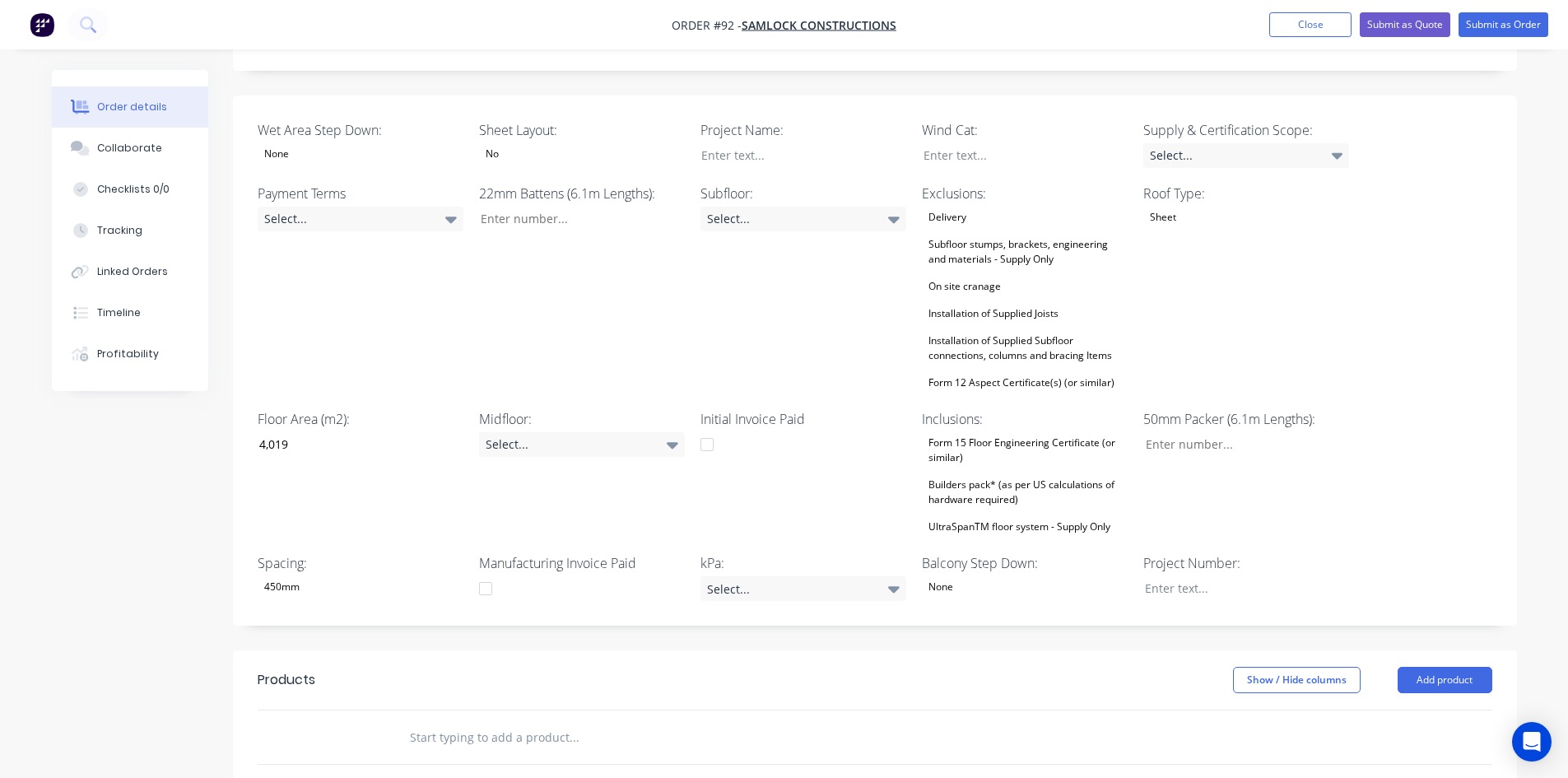
click at [713, 288] on div "Subfloor: Select..." at bounding box center [803, 288] width 206 height 210
click at [1248, 143] on div "Select..." at bounding box center [1247, 155] width 206 height 25
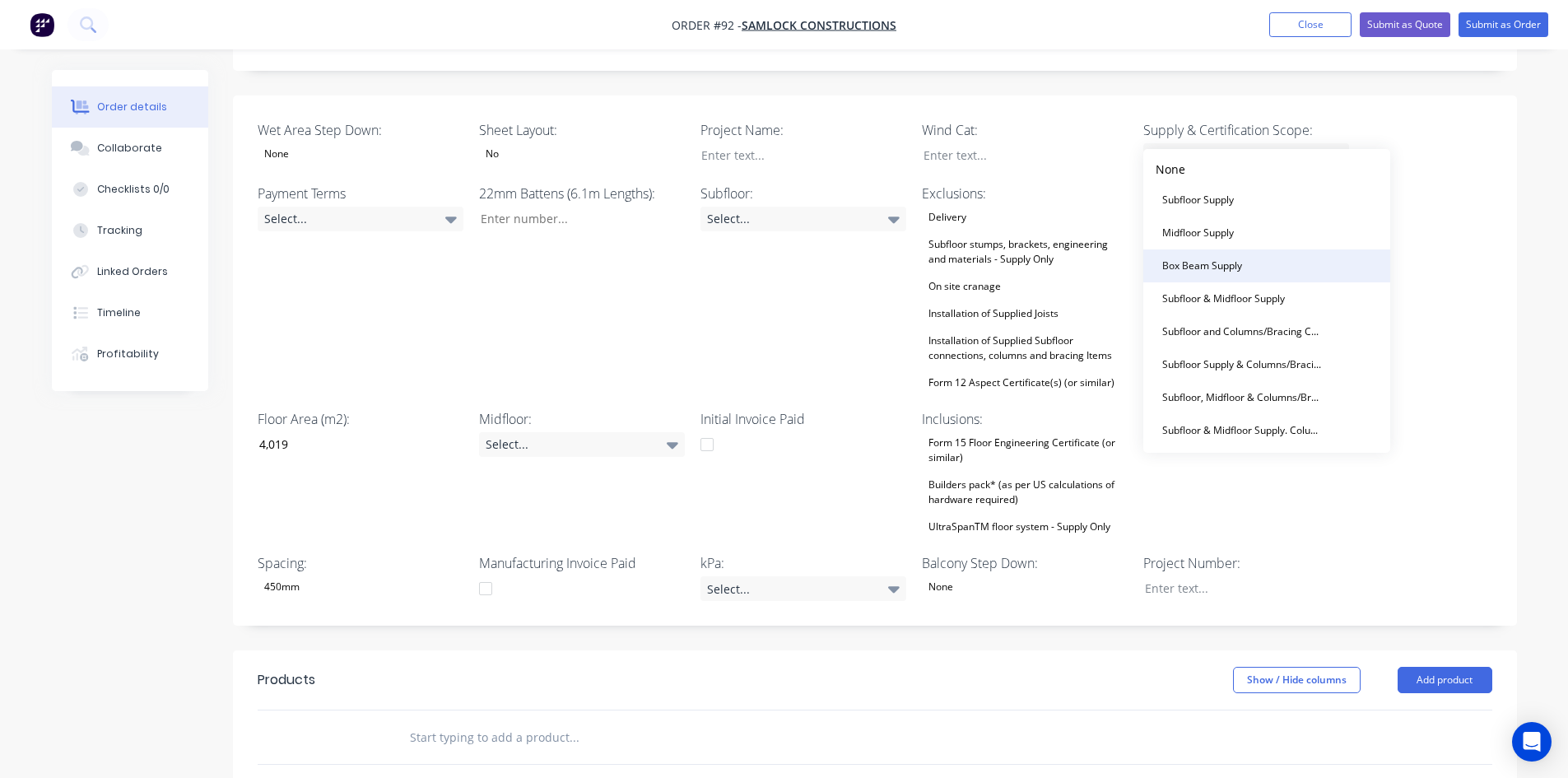
scroll to position [493, 0]
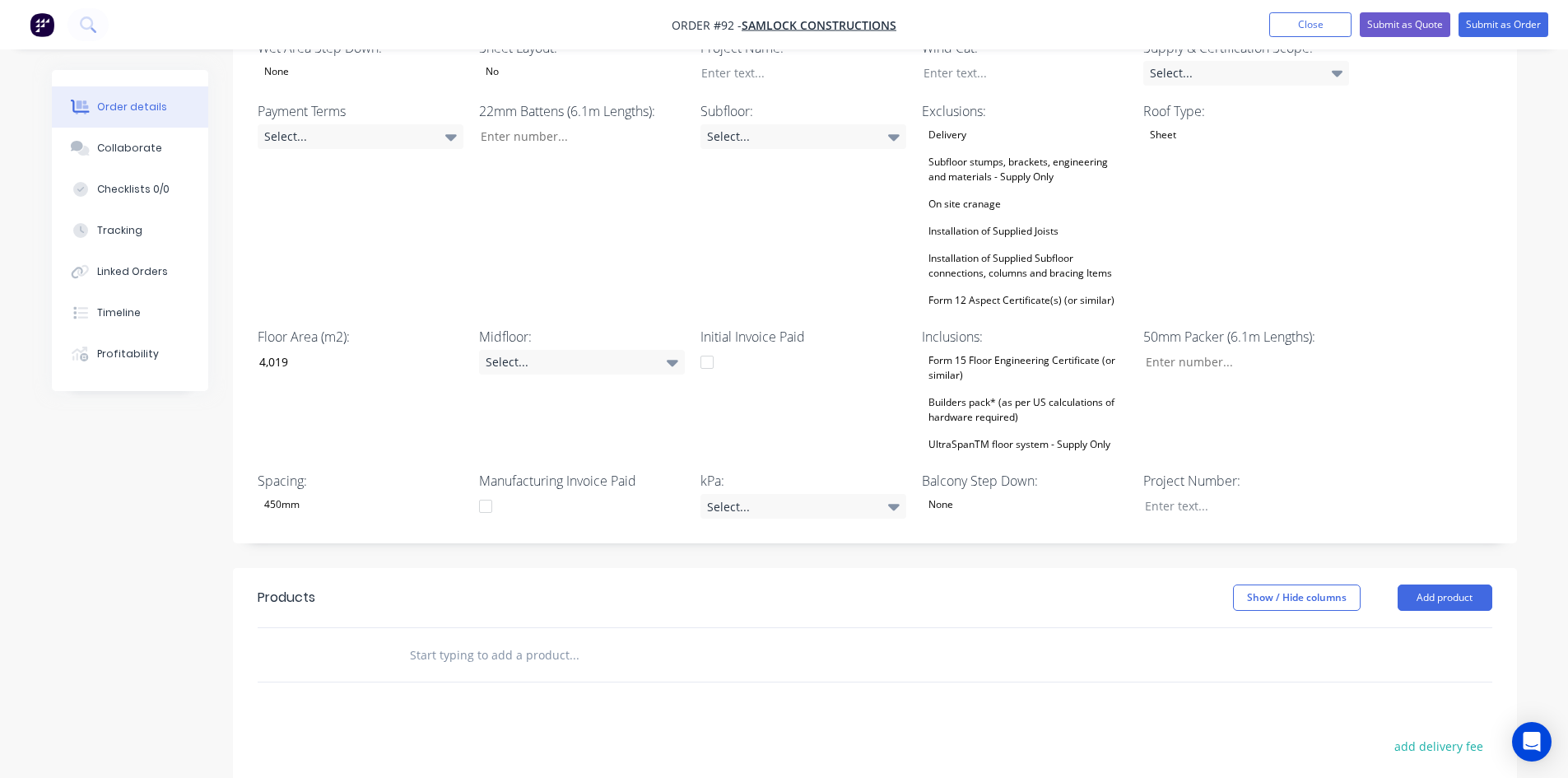
click at [824, 201] on div "Subfloor: Select..." at bounding box center [803, 206] width 206 height 210
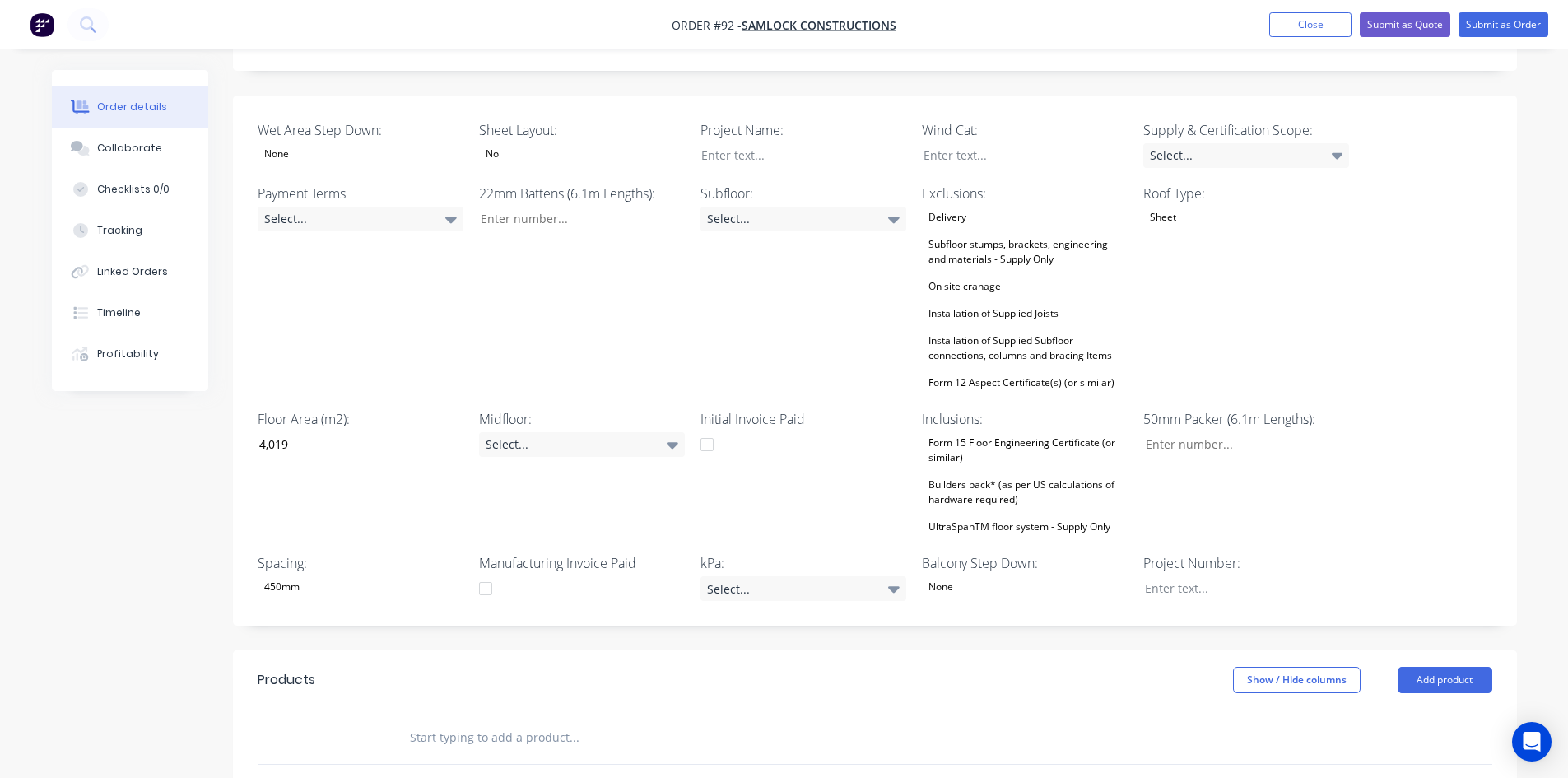
scroll to position [329, 0]
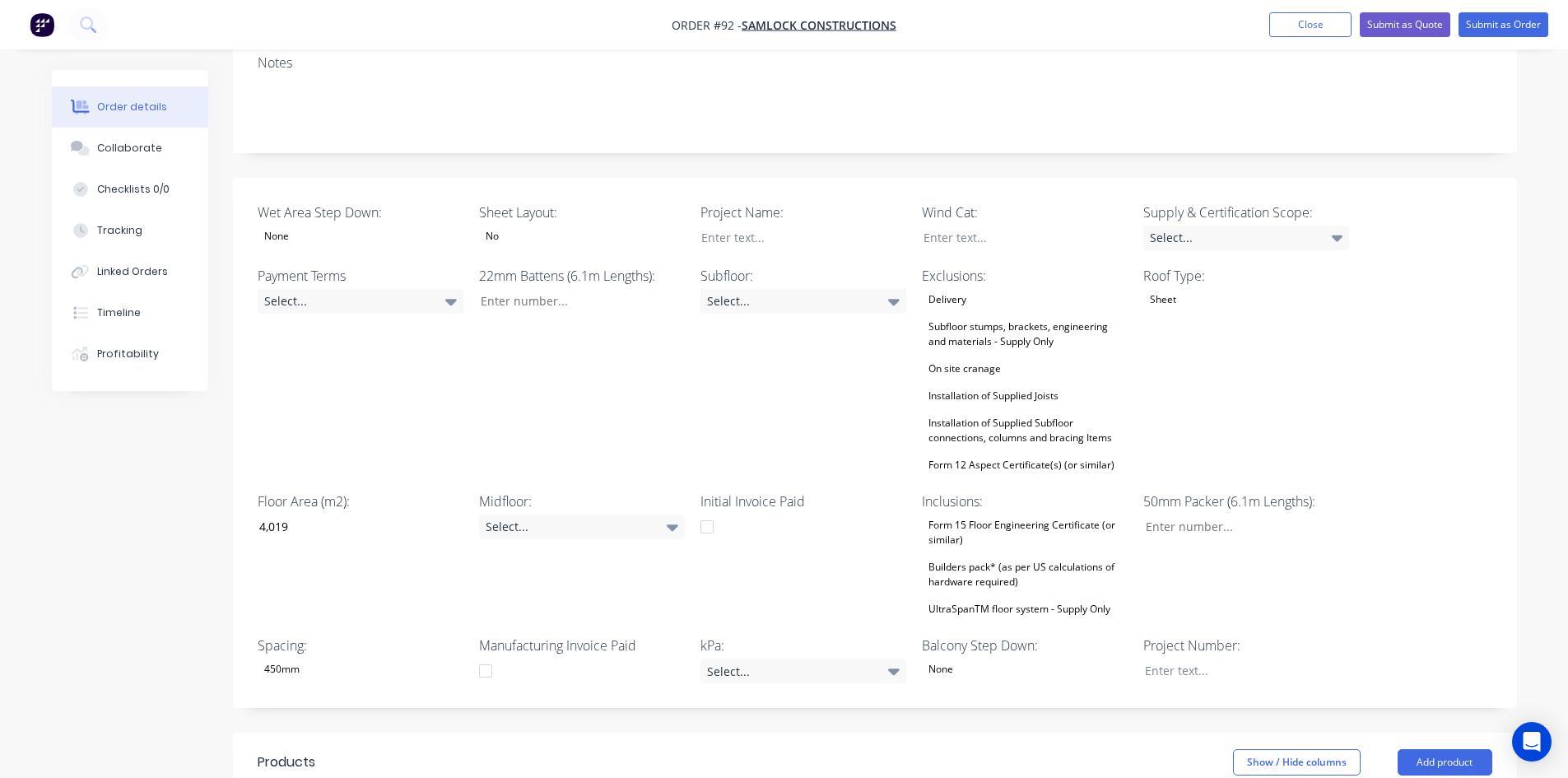
click at [341, 225] on div "None" at bounding box center [361, 236] width 206 height 21
click at [326, 312] on button "0mm" at bounding box center [381, 312] width 247 height 32
click at [559, 225] on div "No" at bounding box center [582, 236] width 206 height 21
click at [512, 274] on div "Yes" at bounding box center [507, 278] width 30 height 21
click at [483, 288] on input "Wet Area Step Down:" at bounding box center [575, 300] width 217 height 25
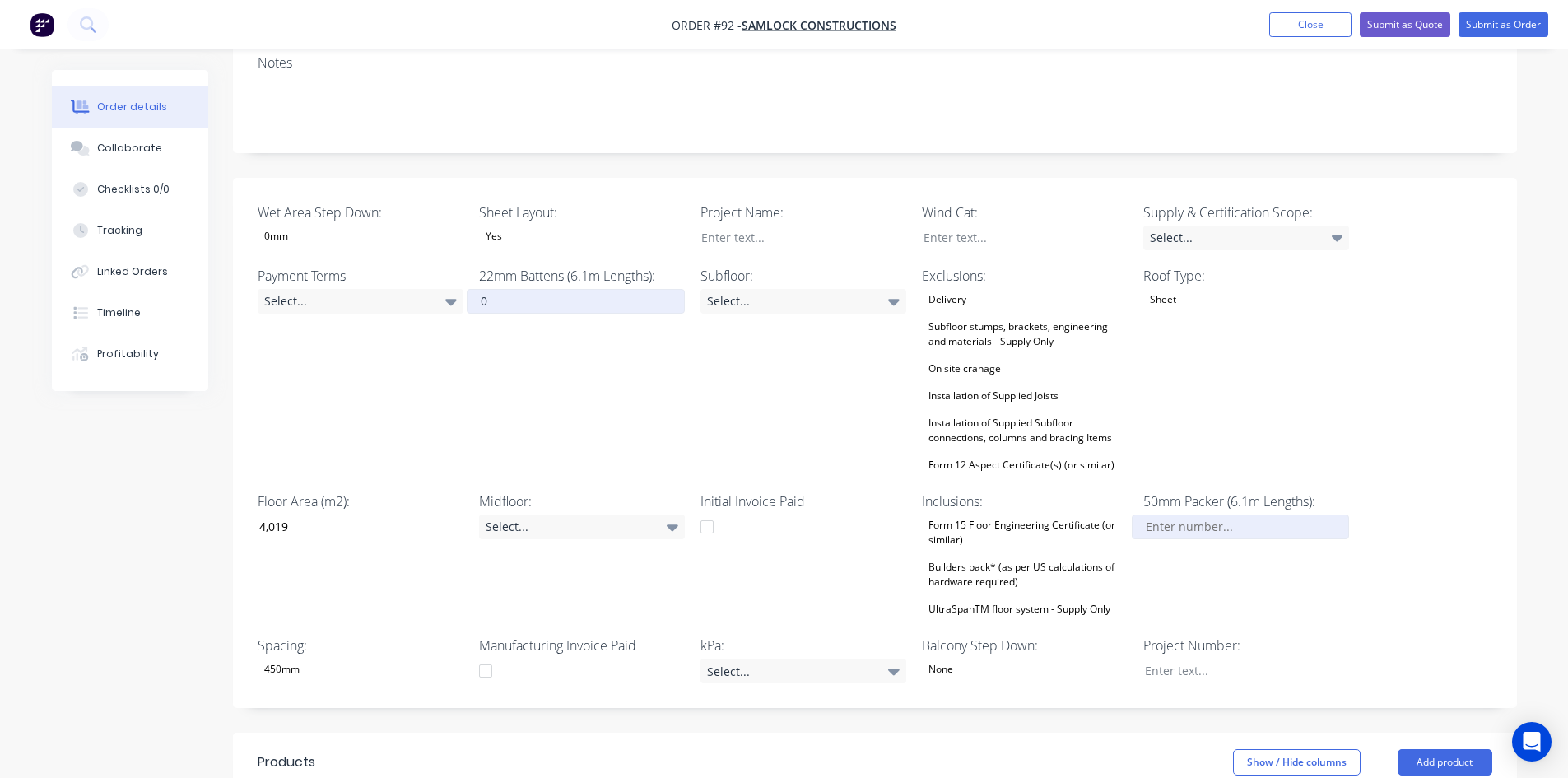
type input "0"
click at [1184, 515] on input "Wet Area Step Down:" at bounding box center [1240, 527] width 217 height 25
type input "21"
click at [764, 392] on div "Subfloor: Select..." at bounding box center [803, 371] width 206 height 210
click at [727, 225] on div at bounding box center [791, 237] width 206 height 24
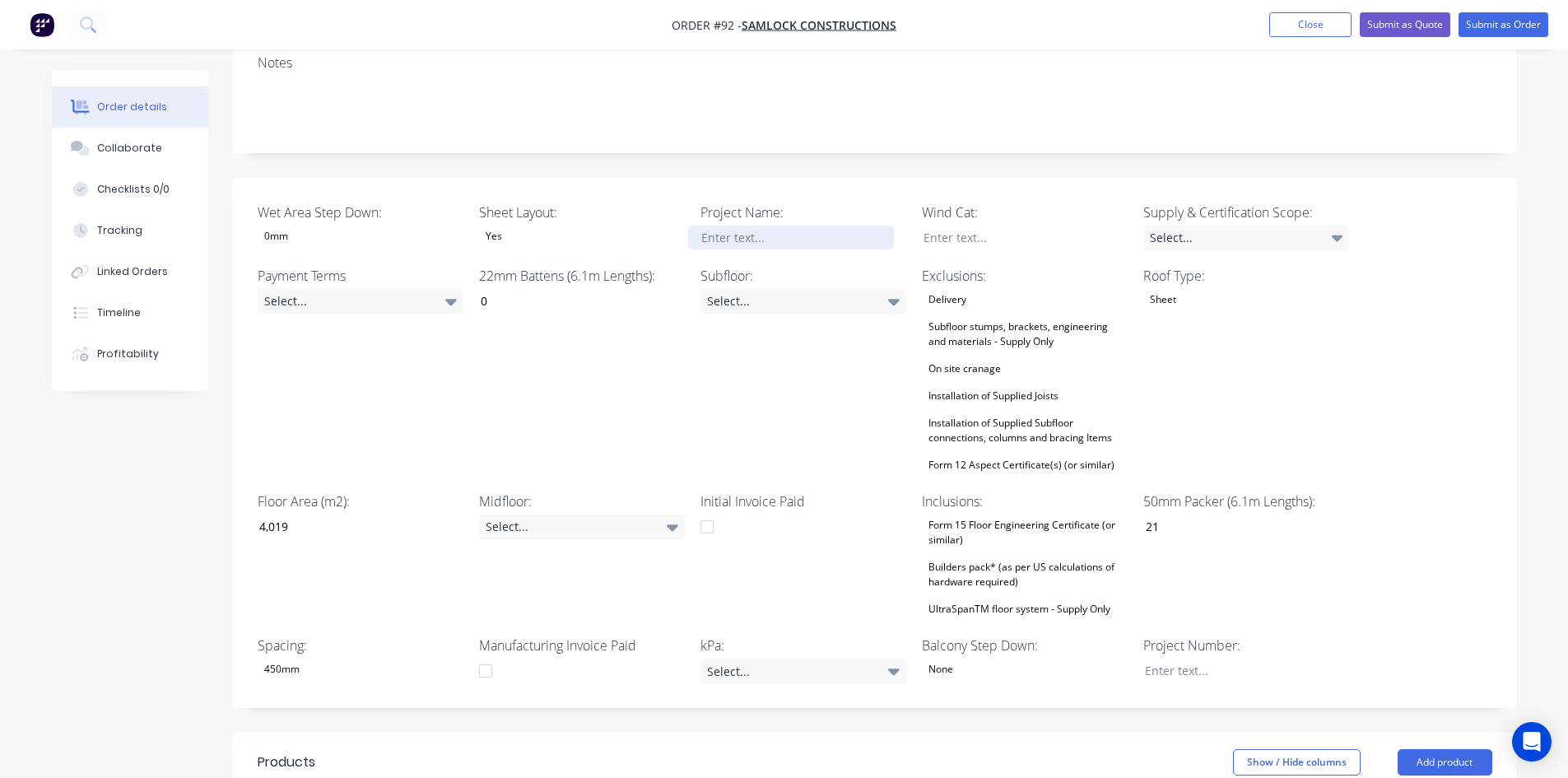
click at [737, 225] on div at bounding box center [791, 237] width 206 height 24
click at [694, 333] on div "Wet Area Step Down: 0mm Sheet Layout: Yes Project Name: Lakeside Robina Wind Ca…" at bounding box center [875, 443] width 1284 height 530
click at [982, 225] on div at bounding box center [1013, 237] width 206 height 24
click at [1170, 225] on div "Select..." at bounding box center [1247, 237] width 206 height 25
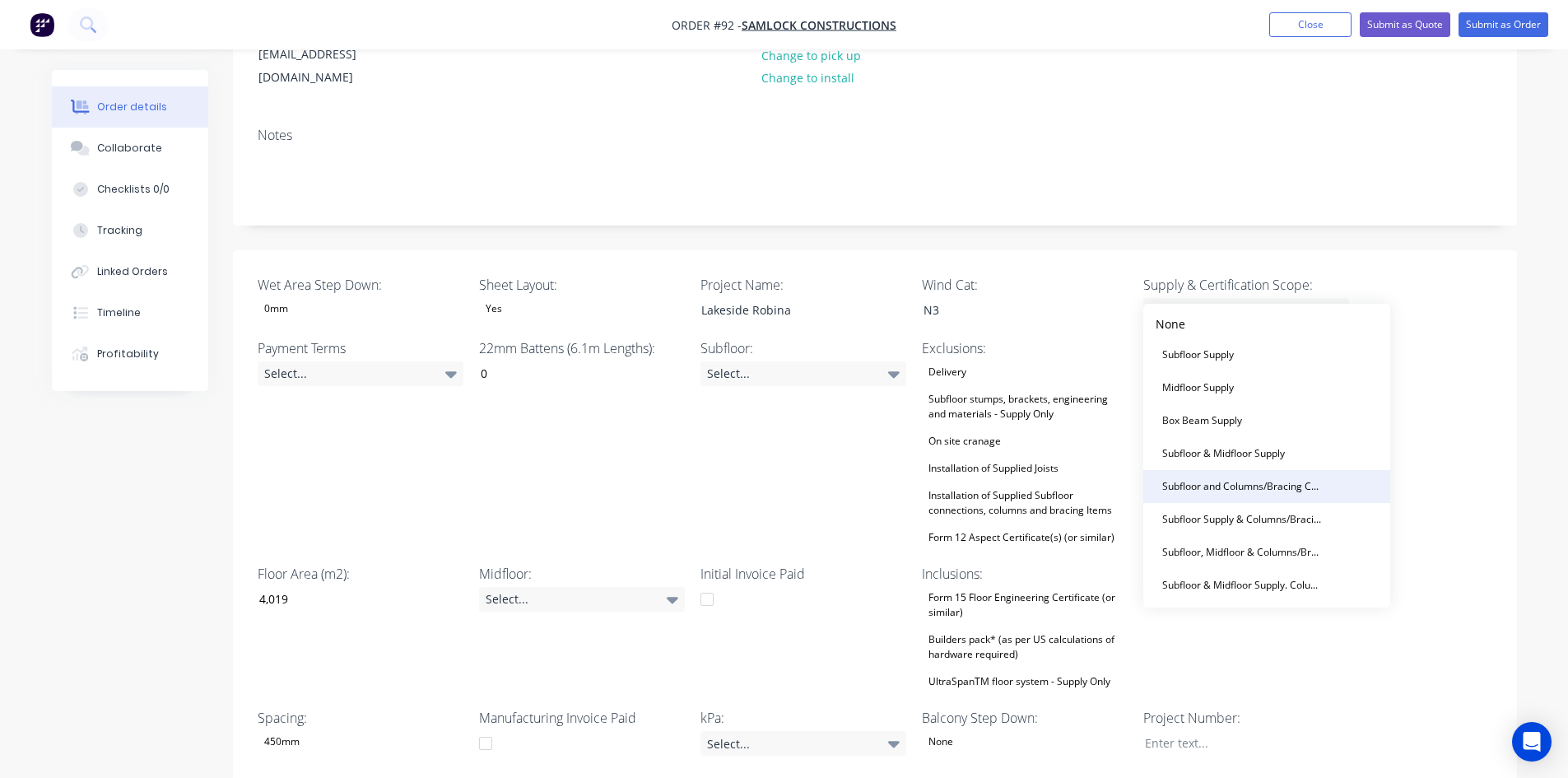
scroll to position [247, 0]
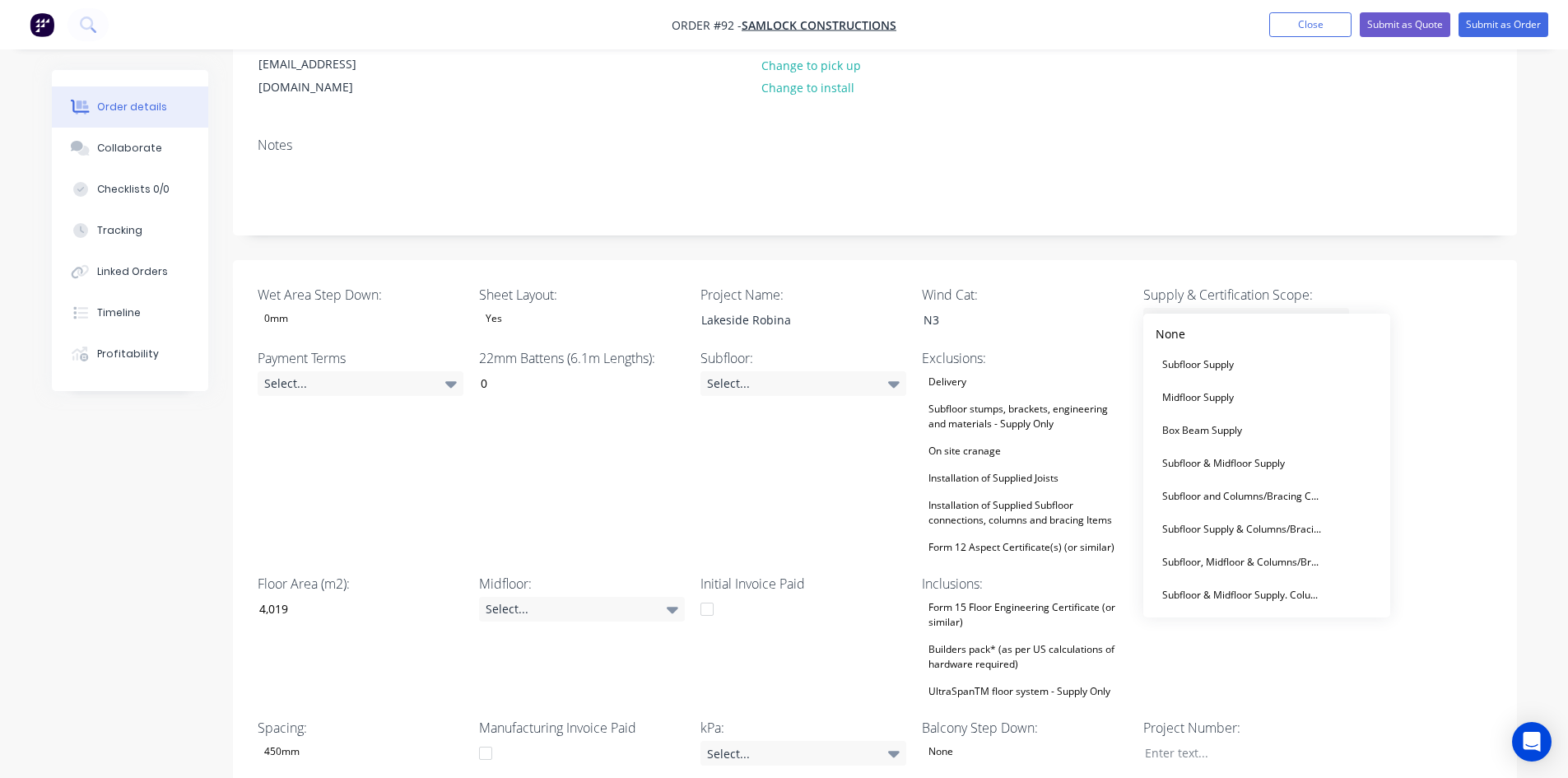
click at [1470, 331] on div "Wet Area Step Down: 0mm Sheet Layout: Yes Project Name: Lakeside Robina Wind Ca…" at bounding box center [875, 525] width 1284 height 530
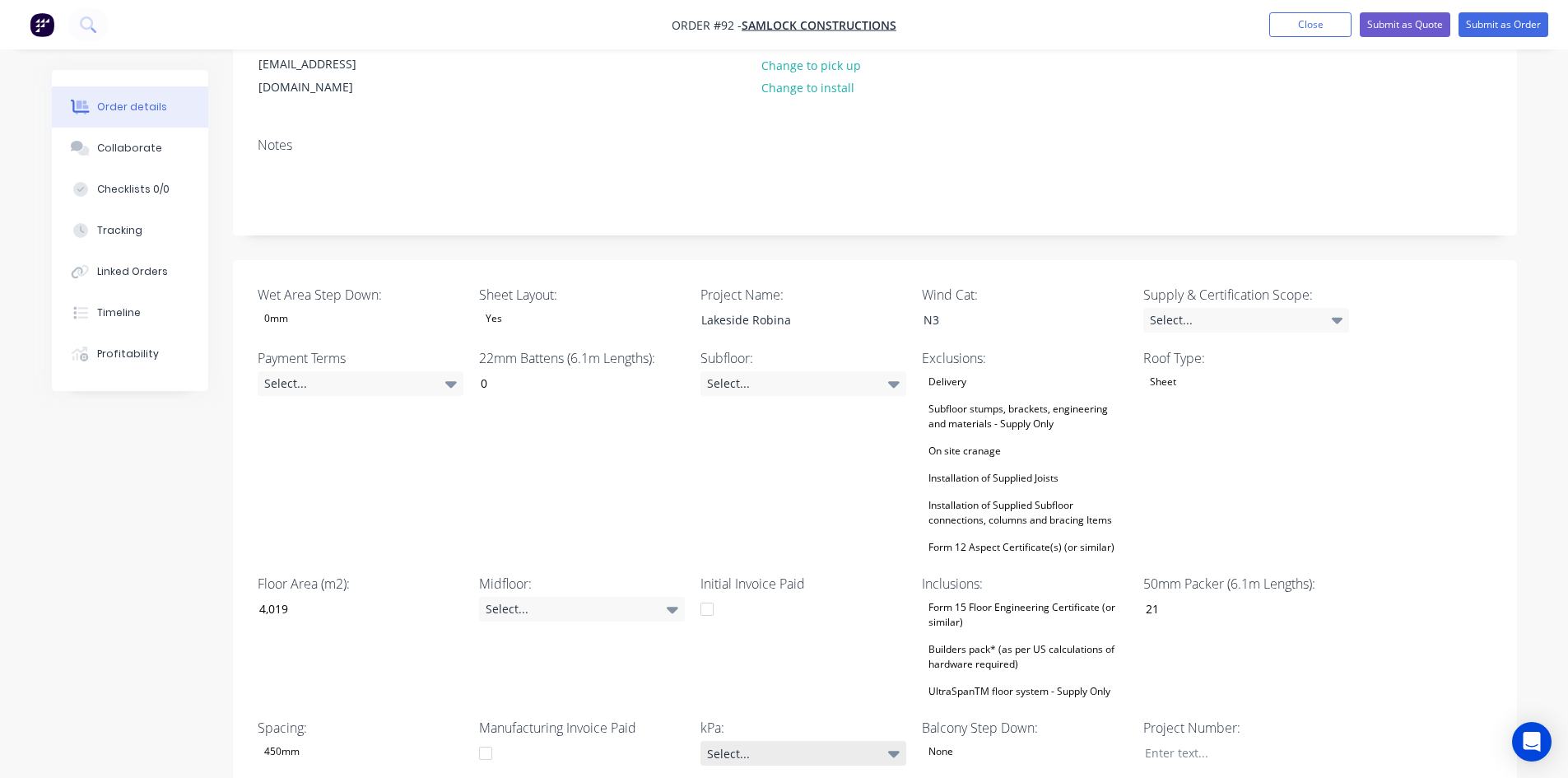
click at [861, 741] on div "Select..." at bounding box center [803, 753] width 206 height 25
click at [795, 590] on button "1.5kPa" at bounding box center [824, 592] width 247 height 32
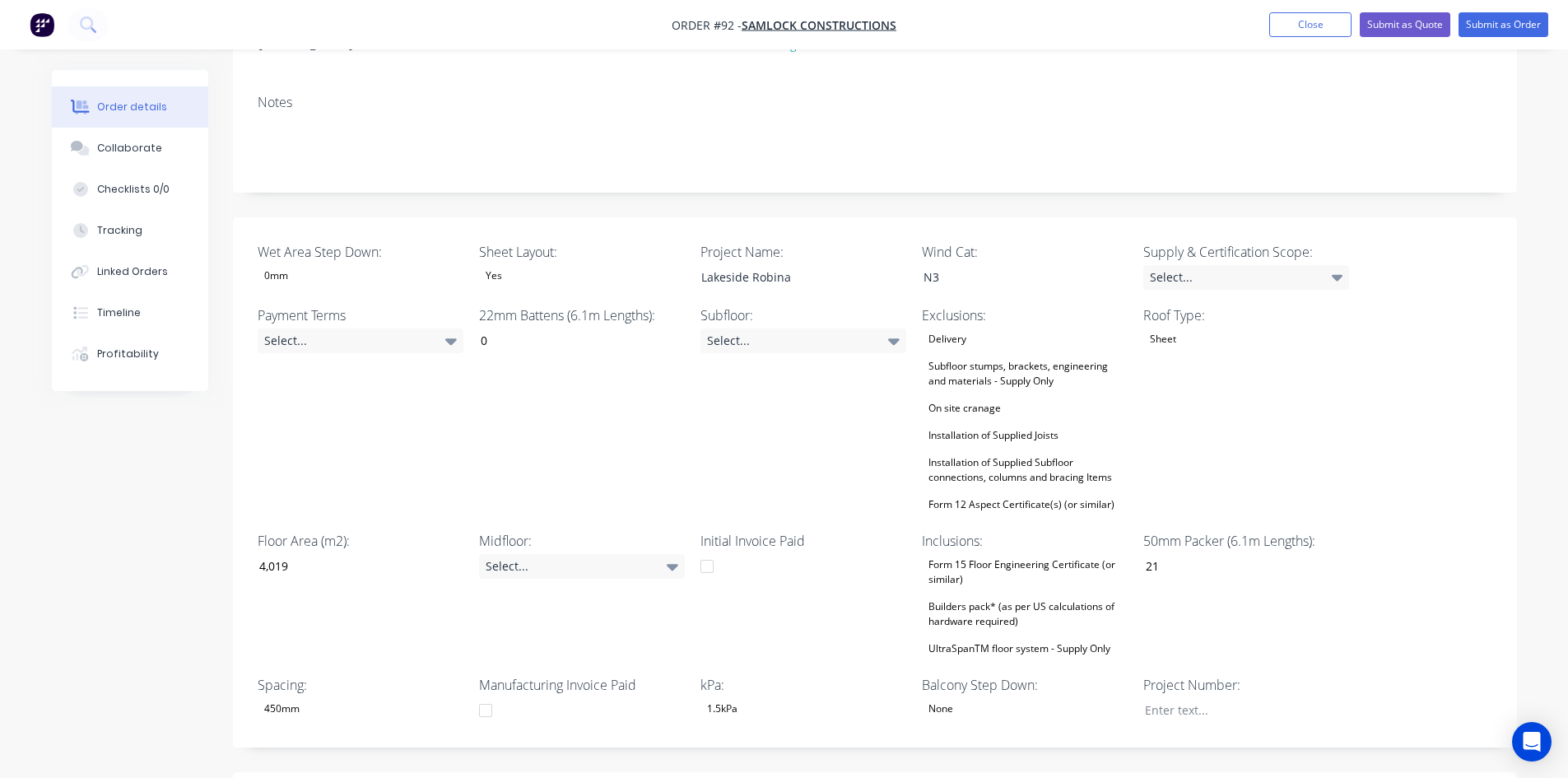
scroll to position [329, 0]
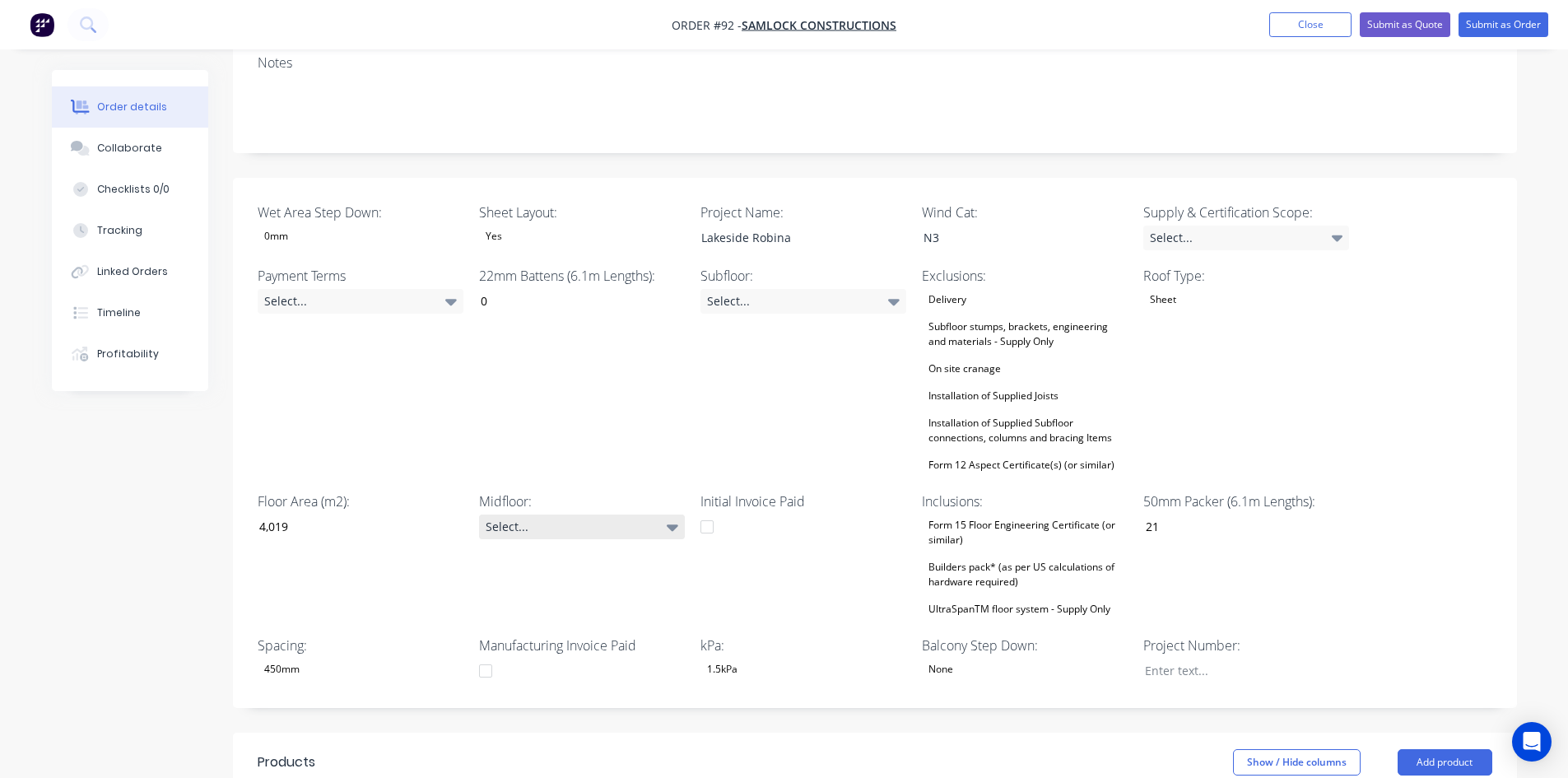
click at [580, 515] on div "Select..." at bounding box center [582, 527] width 206 height 25
click at [539, 670] on div "None" at bounding box center [536, 673] width 38 height 21
click at [805, 288] on div "Select..." at bounding box center [803, 300] width 206 height 25
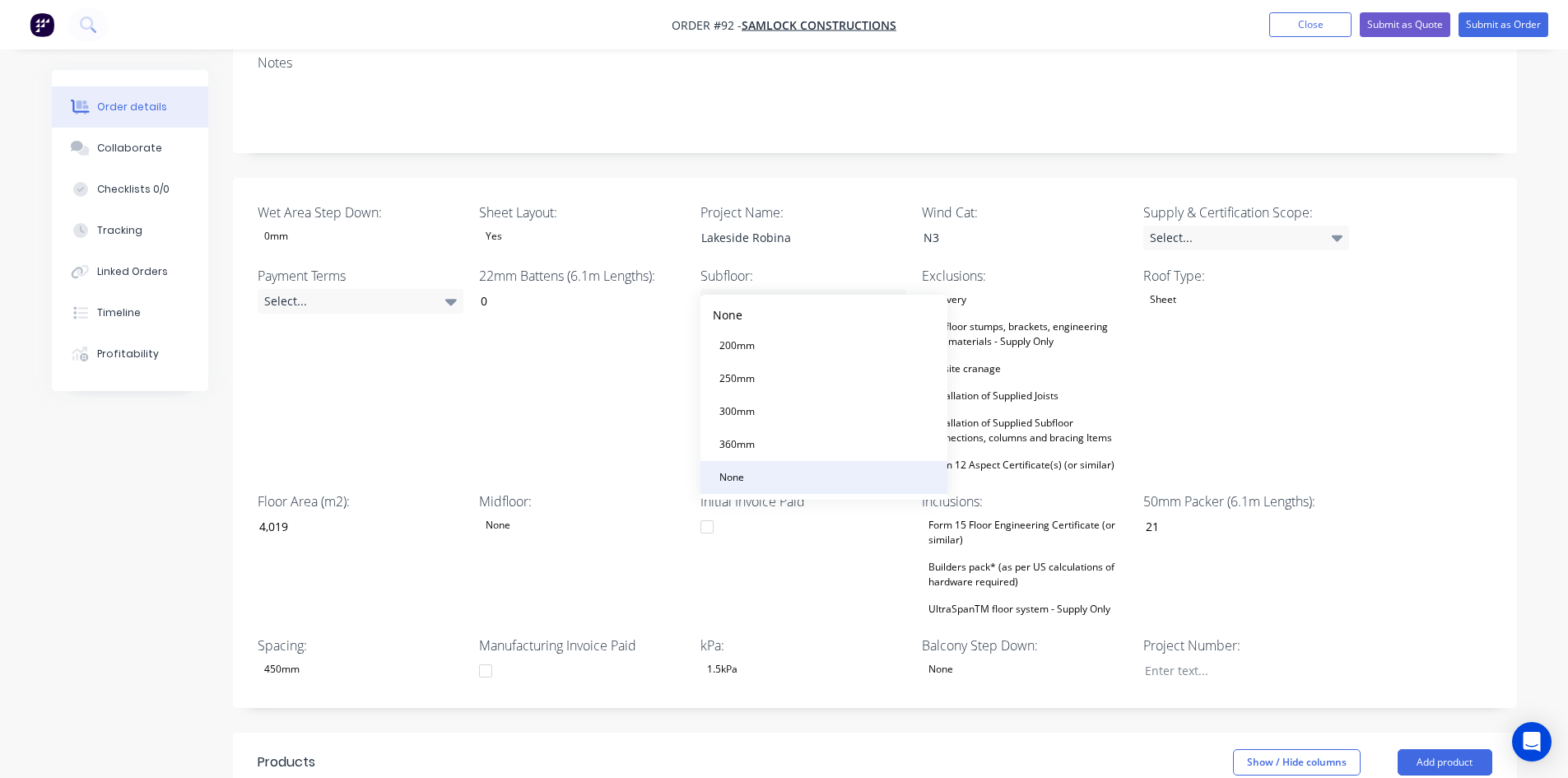
click at [765, 475] on button "None" at bounding box center [824, 477] width 247 height 32
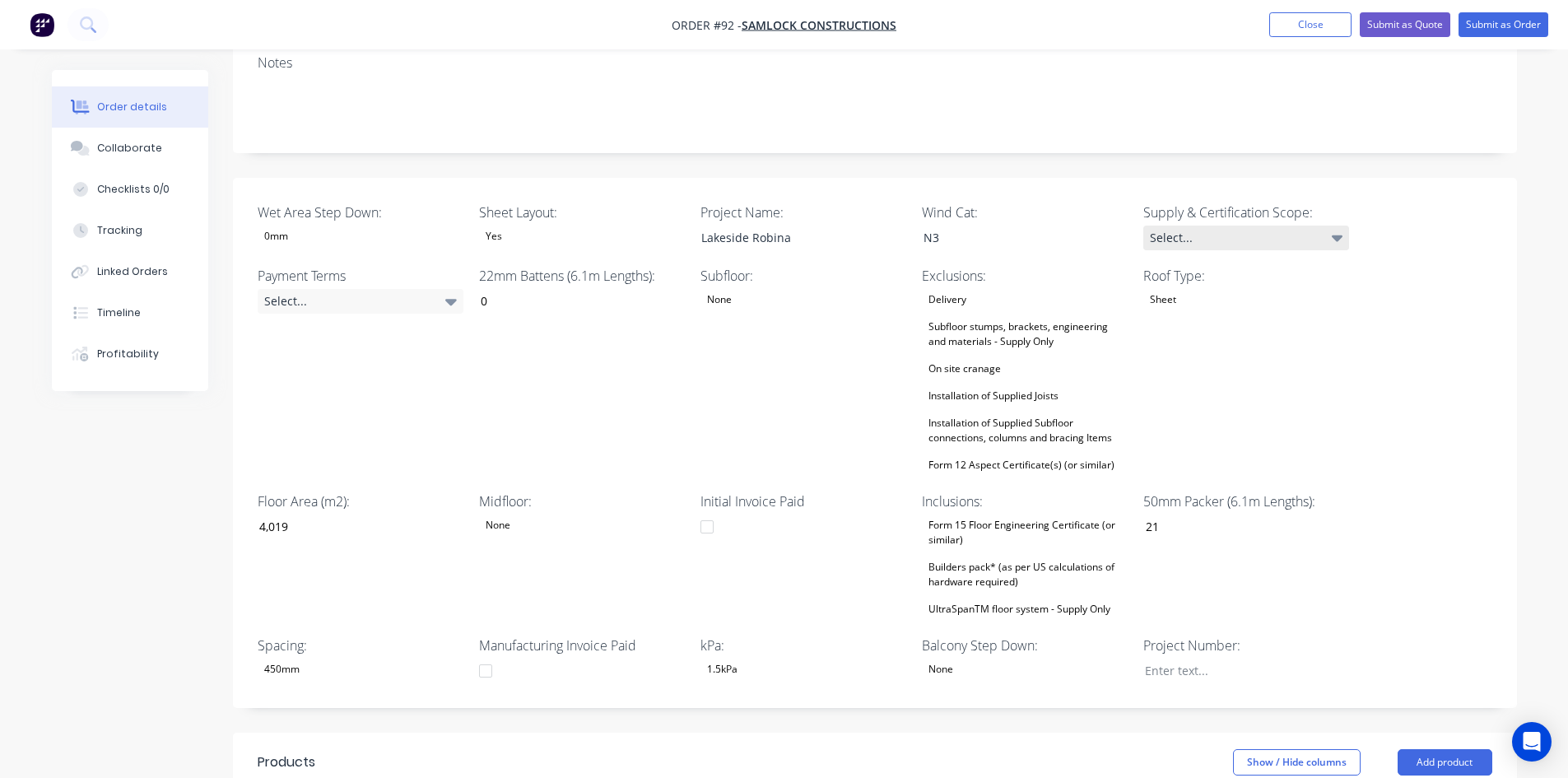
click at [1244, 225] on div "Select..." at bounding box center [1247, 237] width 206 height 25
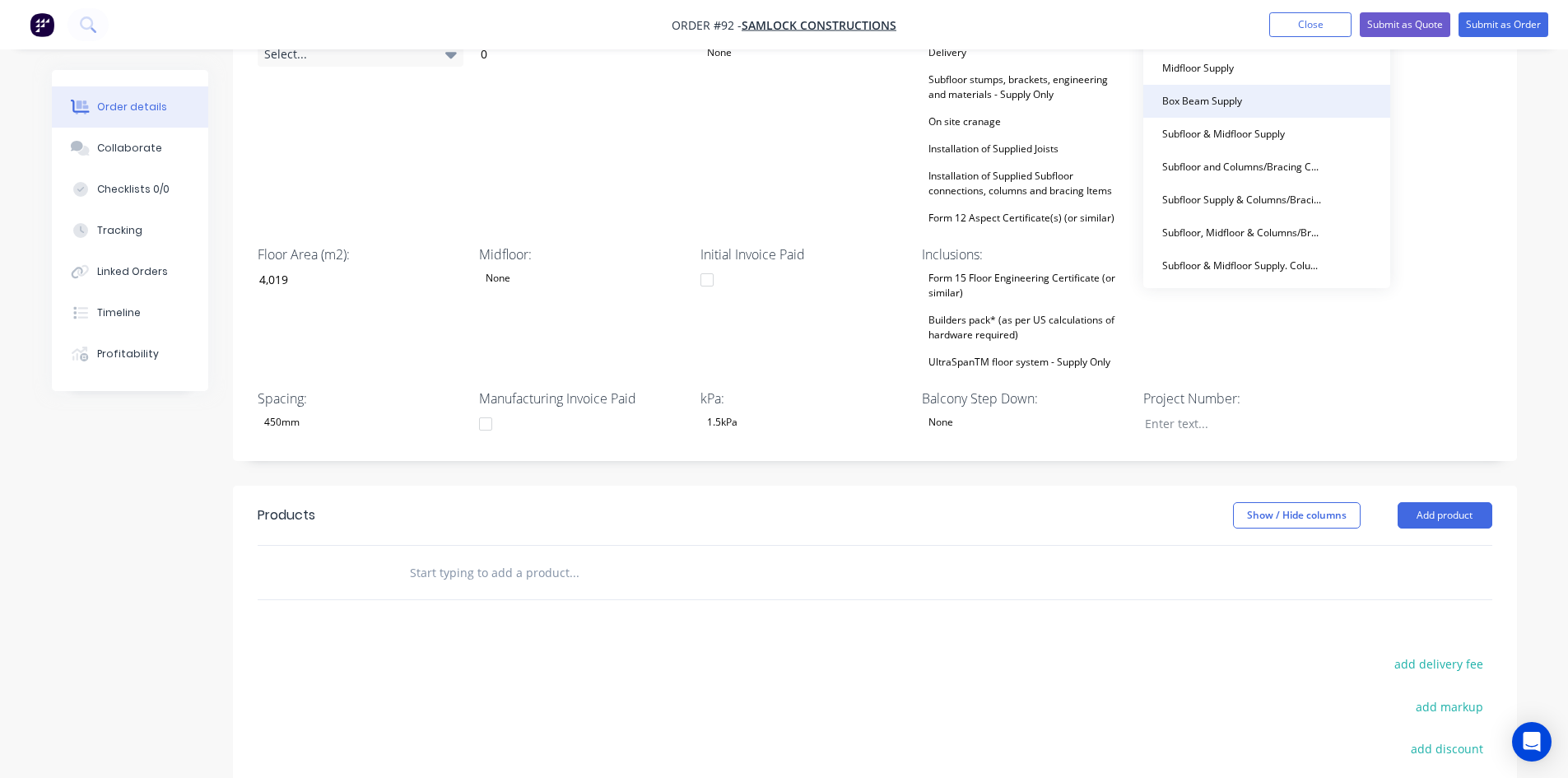
scroll to position [493, 0]
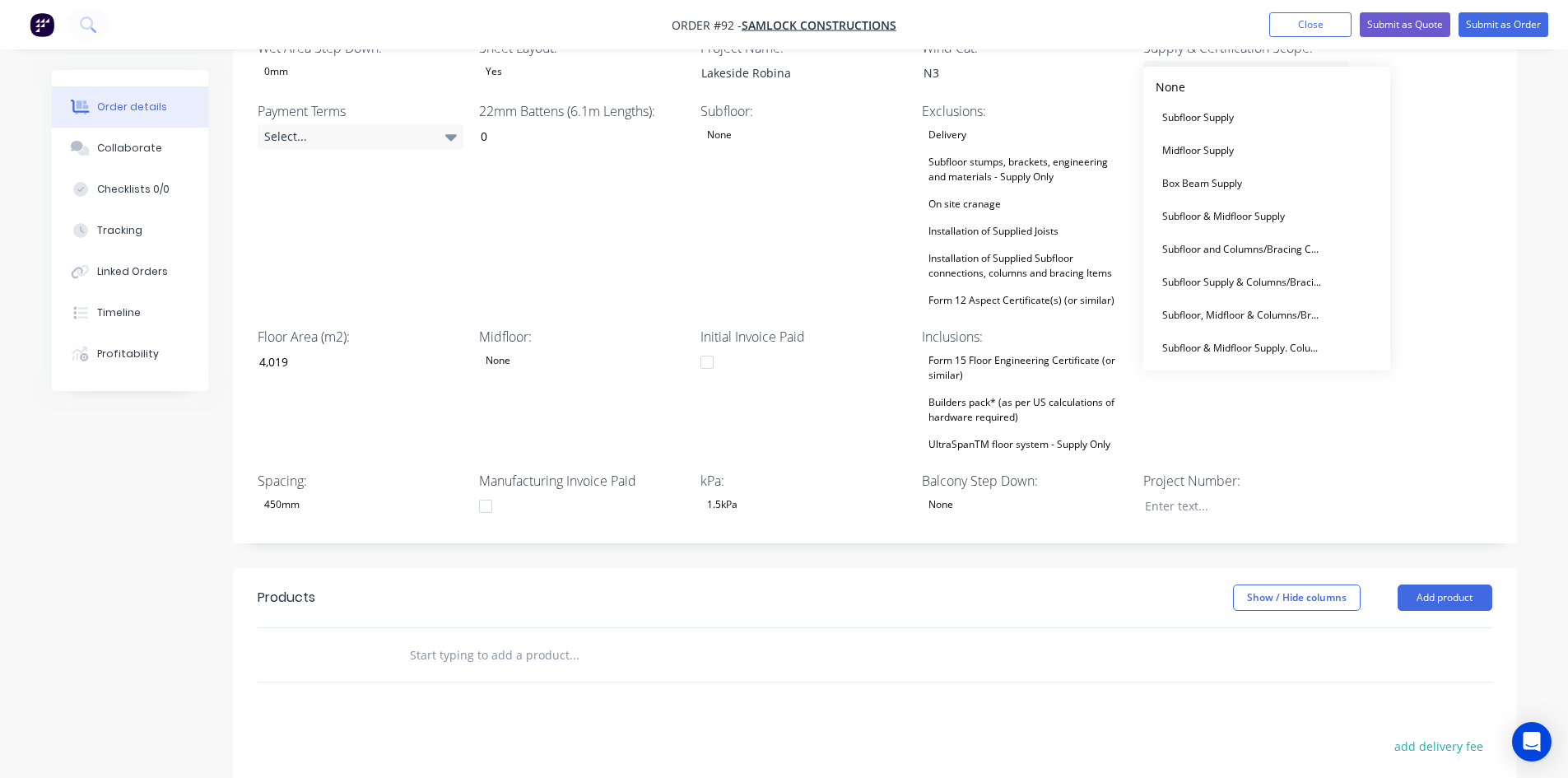
click at [1289, 438] on div "Wet Area Step Down: 0mm Sheet Layout: Yes Project Name: Lakeside Robina Wind Ca…" at bounding box center [875, 278] width 1284 height 530
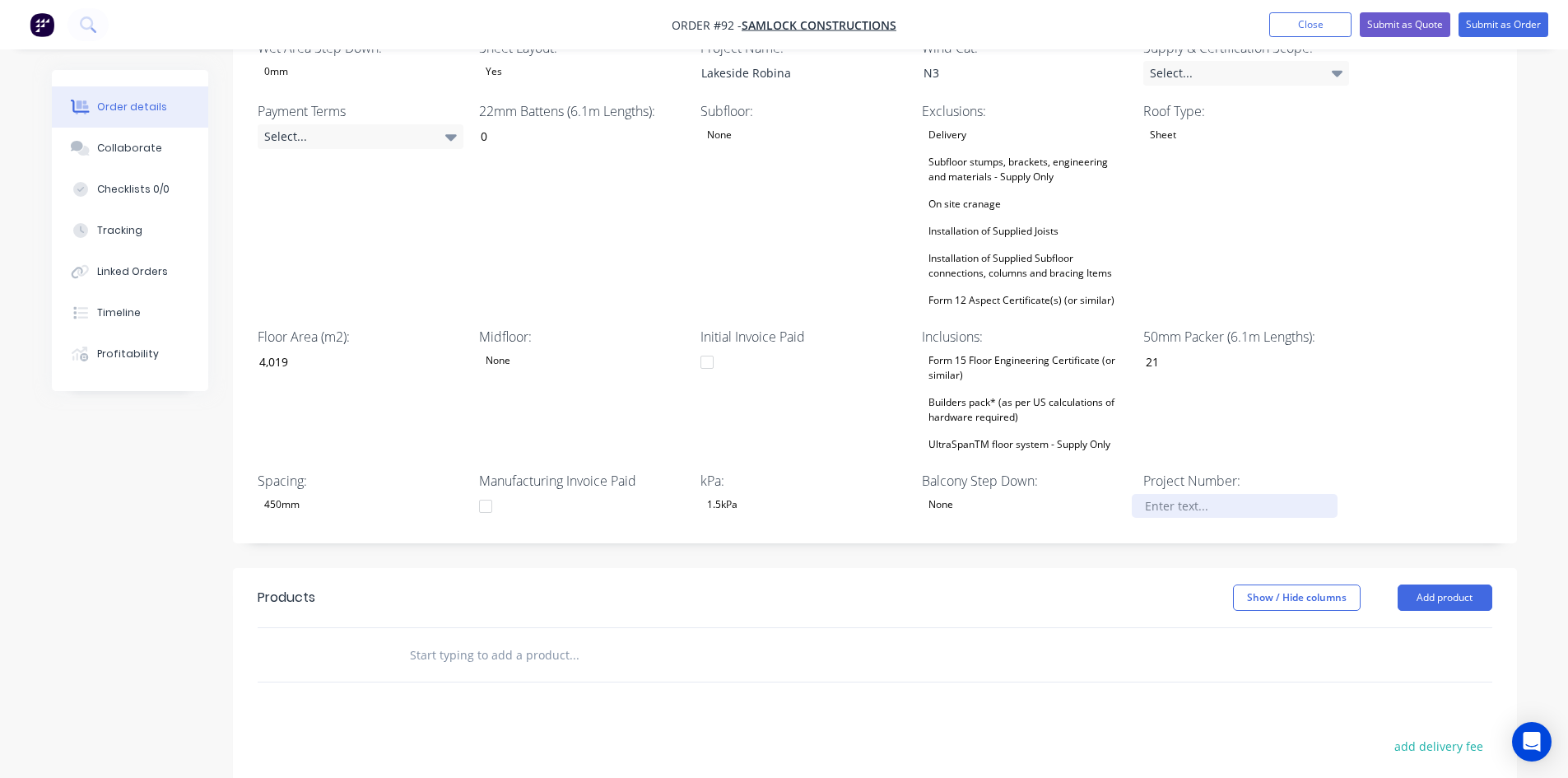
click at [1187, 493] on div at bounding box center [1235, 505] width 206 height 24
click at [1369, 415] on div "Wet Area Step Down: 0mm Sheet Layout: Yes Project Name: Lakeside Robina Wind Ca…" at bounding box center [875, 278] width 1284 height 530
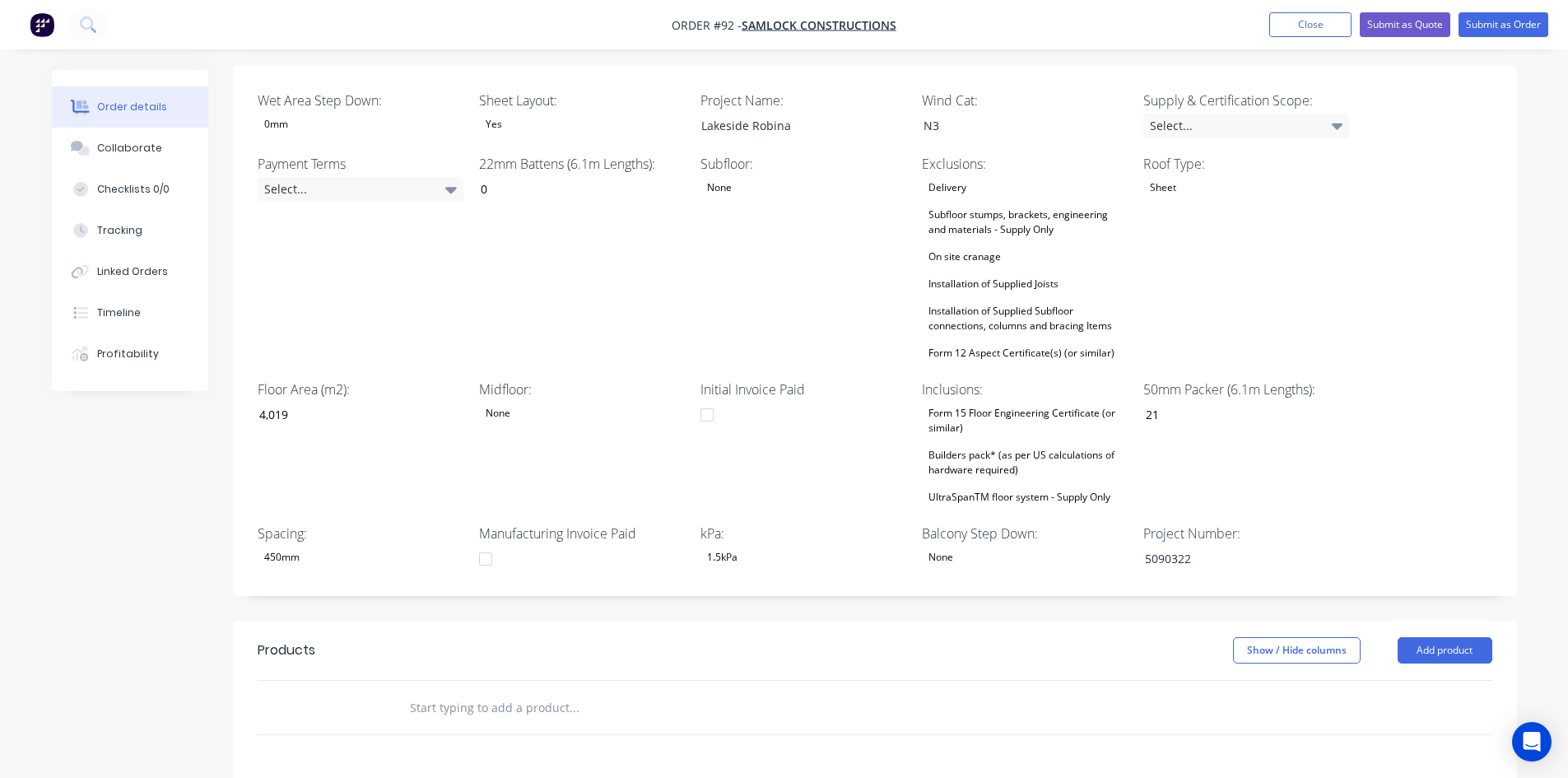
scroll to position [412, 0]
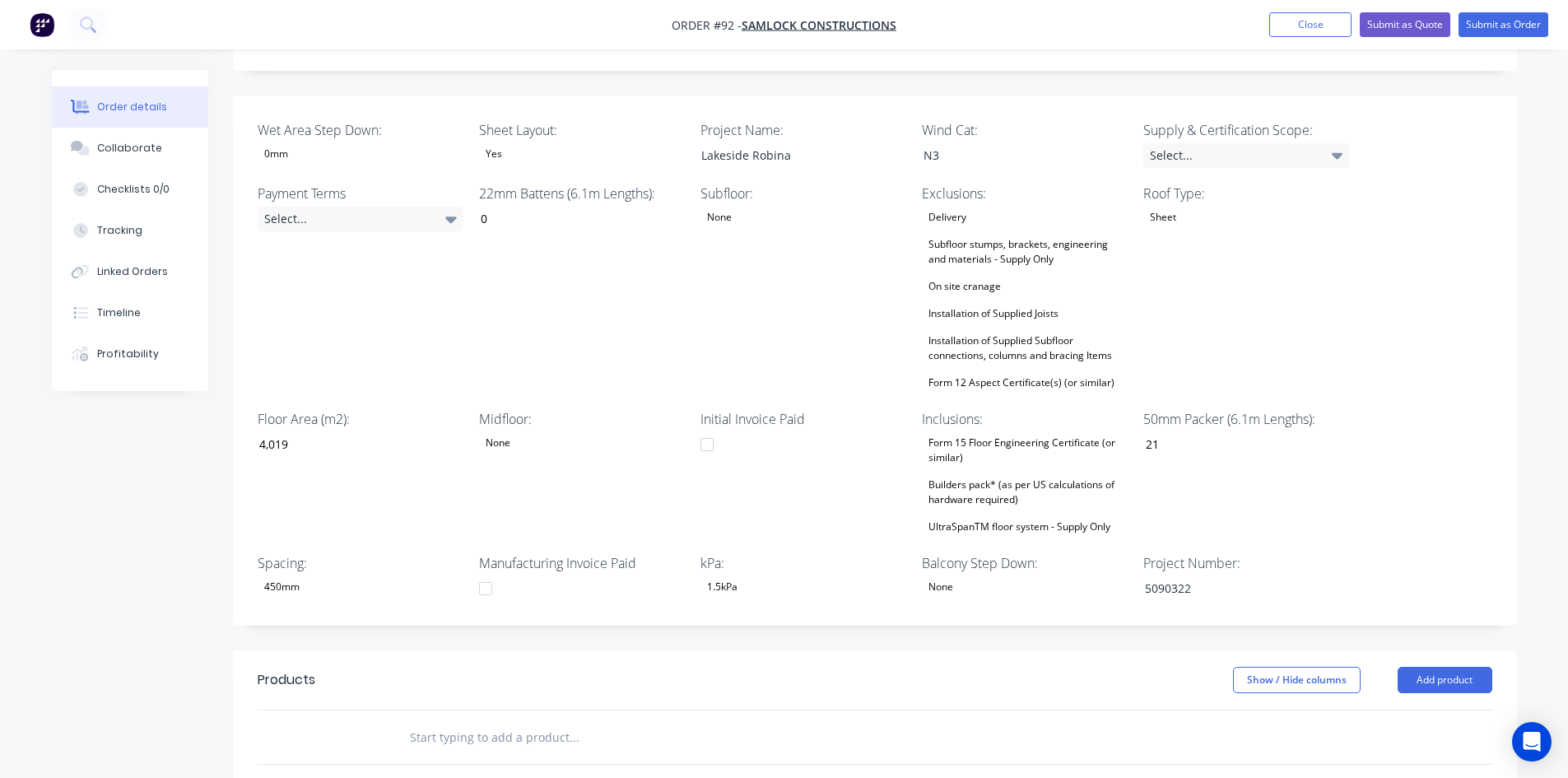
click at [983, 481] on div "Builders pack* (as per US calculations of hardware required)" at bounding box center [1025, 491] width 206 height 36
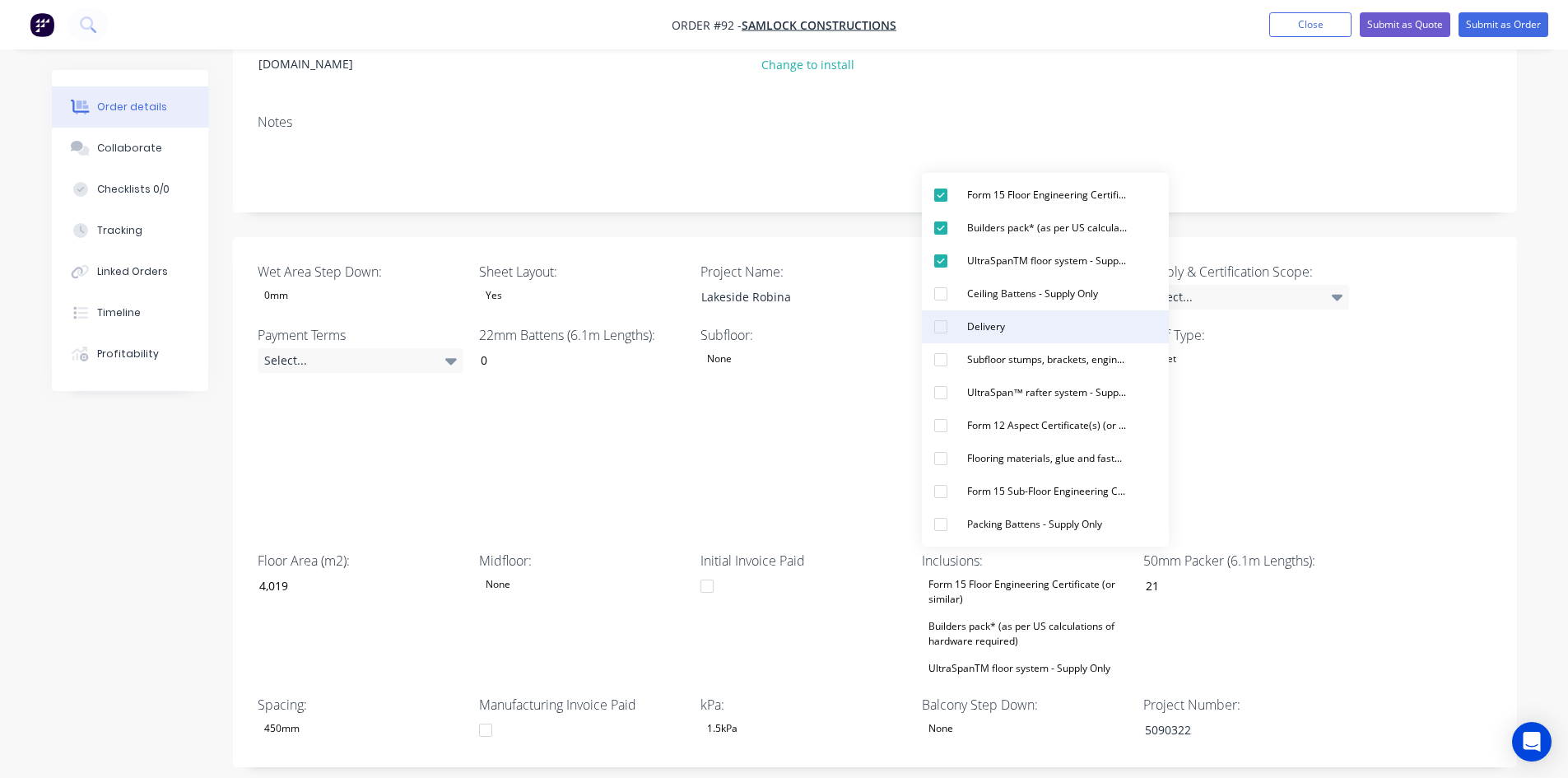
scroll to position [247, 0]
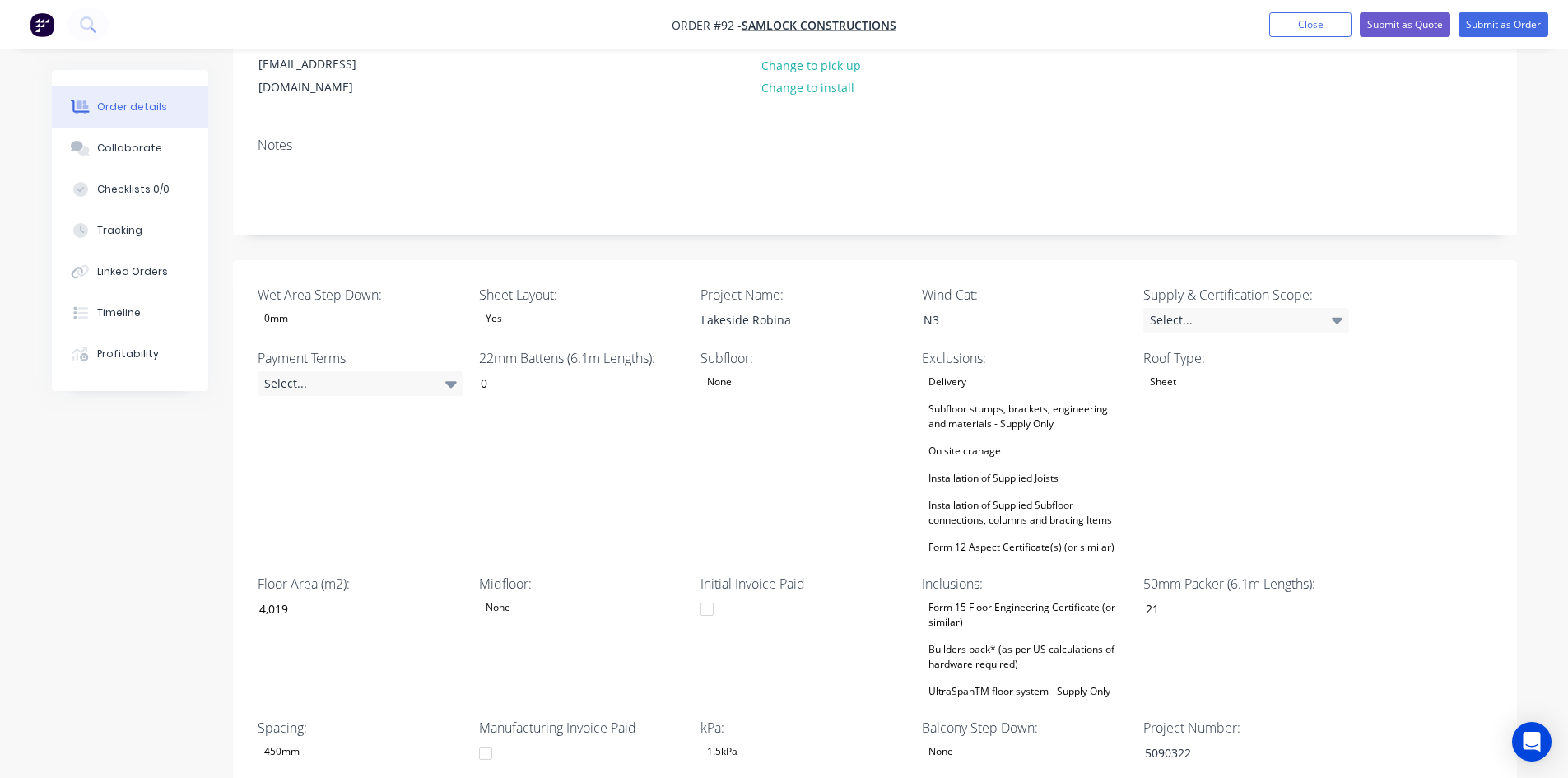
click at [887, 420] on div "Subfloor: None" at bounding box center [803, 453] width 206 height 210
click at [1009, 467] on div "Installation of Supplied Joists" at bounding box center [994, 478] width 143 height 21
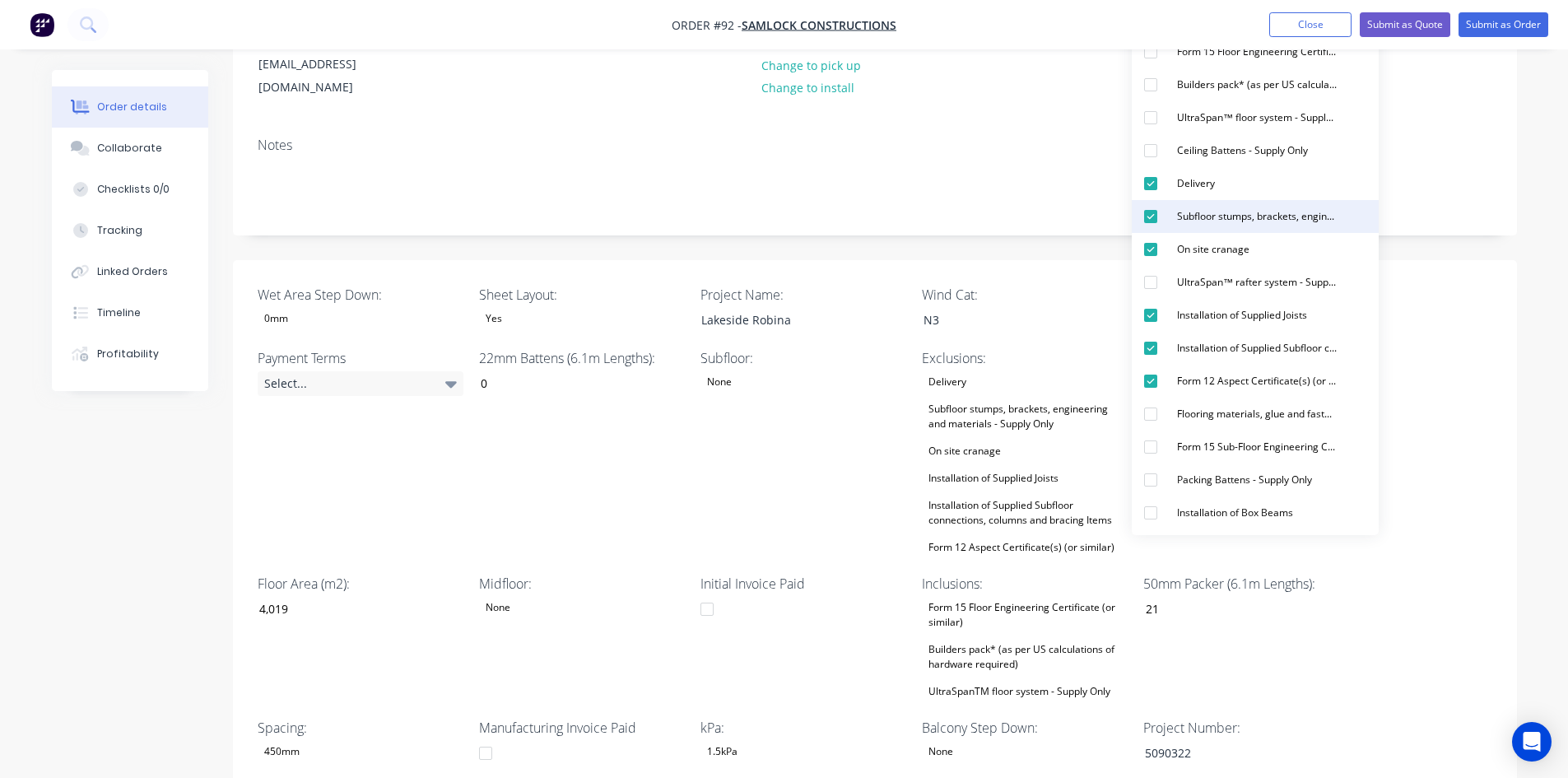
click at [1210, 226] on div "Subfloor stumps, brackets, engineering and materials - Supply Only" at bounding box center [1257, 216] width 173 height 21
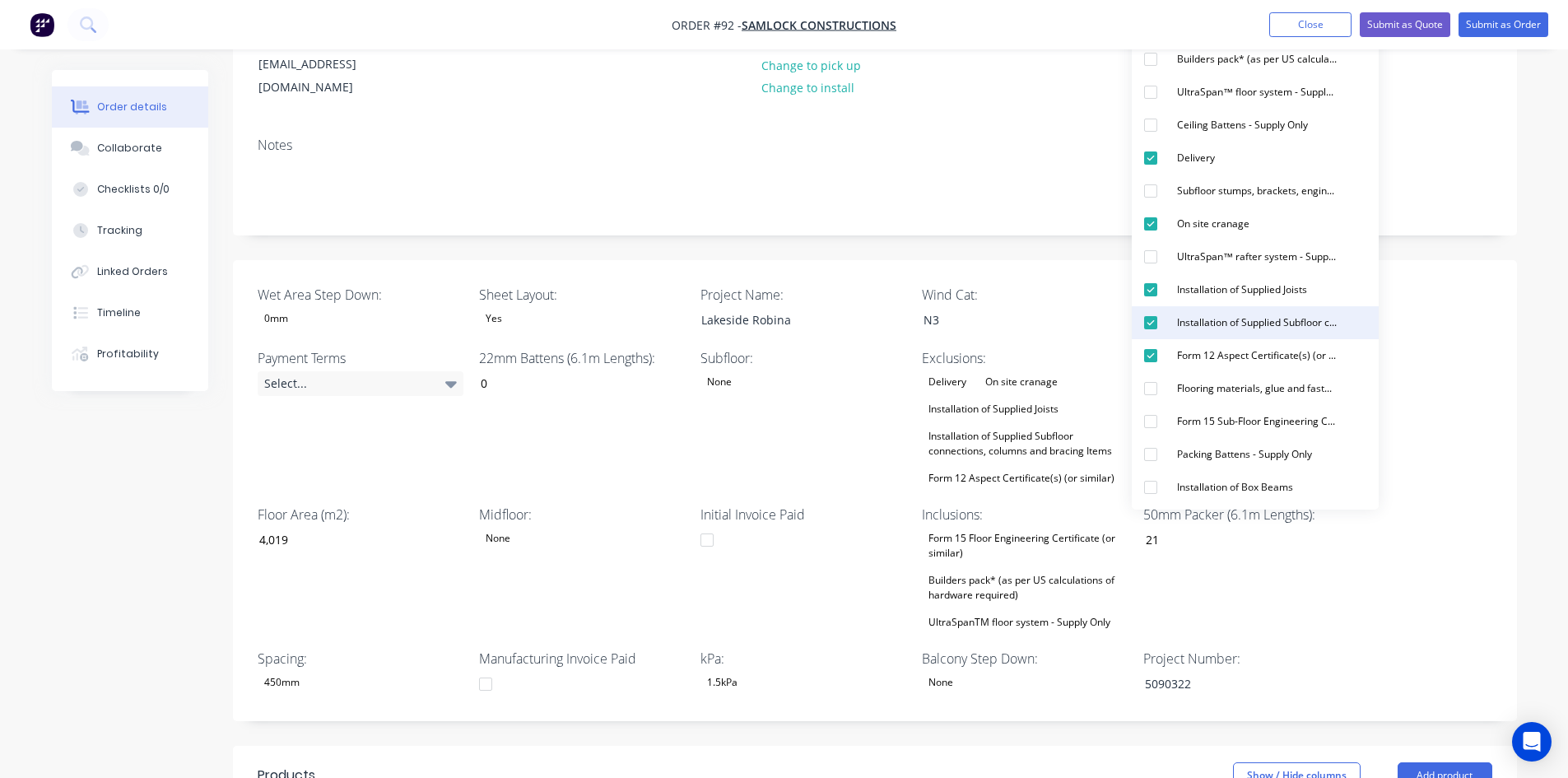
click at [1208, 312] on div "Installation of Supplied Subfloor connections, columns and bracing Items" at bounding box center [1257, 322] width 173 height 21
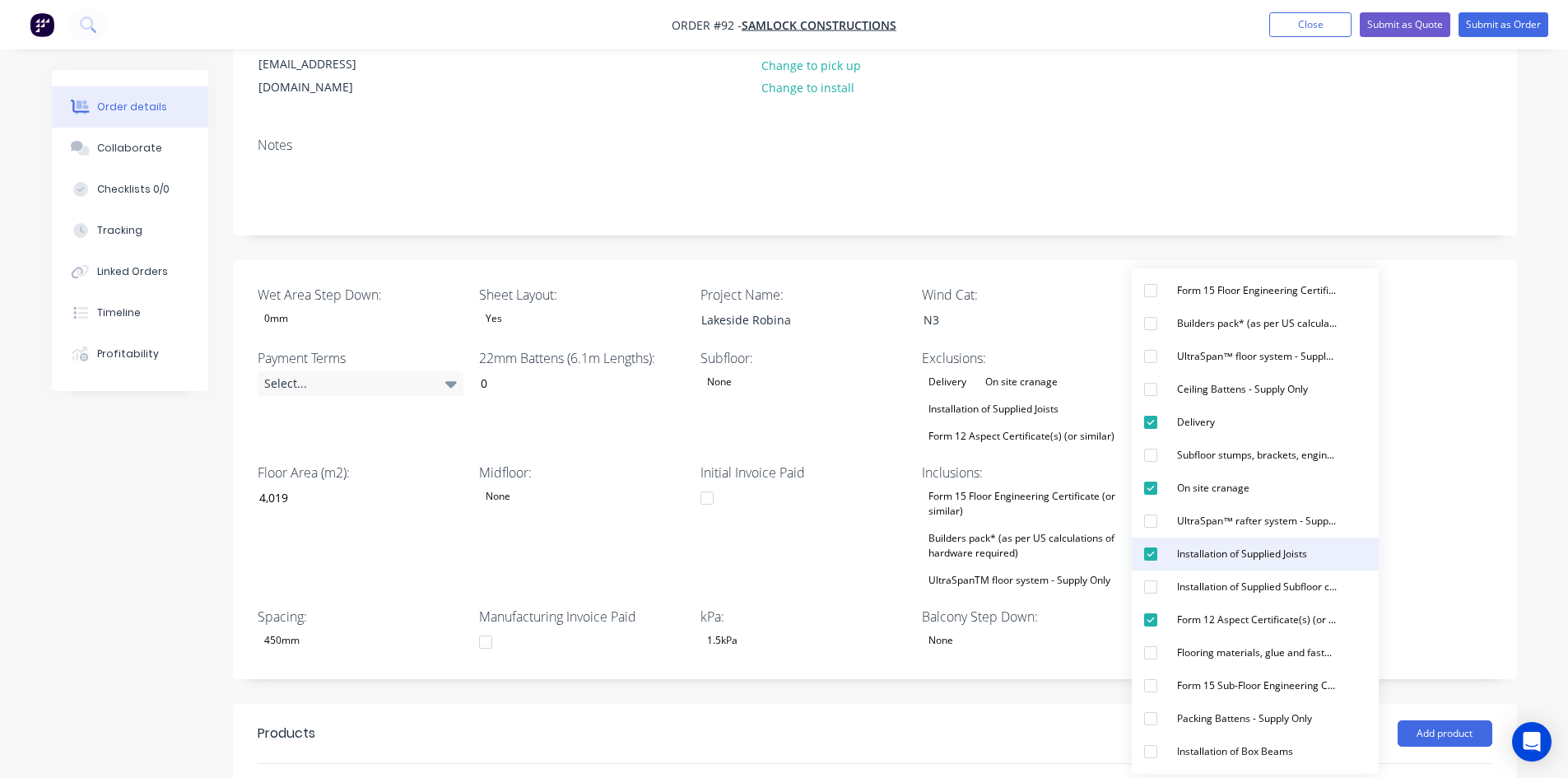
click at [1195, 551] on div "Installation of Supplied Joists" at bounding box center [1242, 554] width 143 height 21
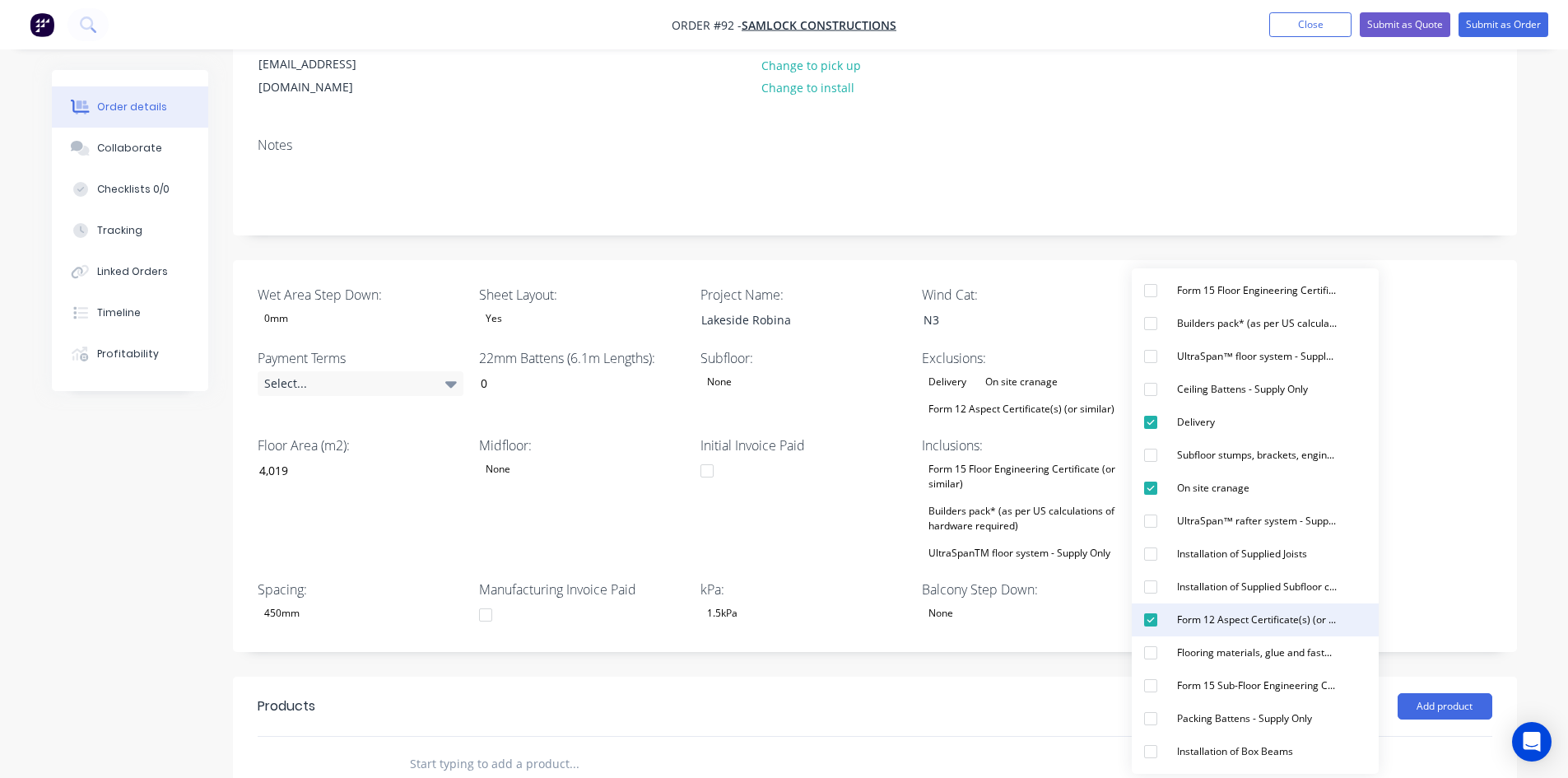
click at [1200, 630] on div "Form 12 Aspect Certificate(s) (or similar)" at bounding box center [1257, 619] width 173 height 21
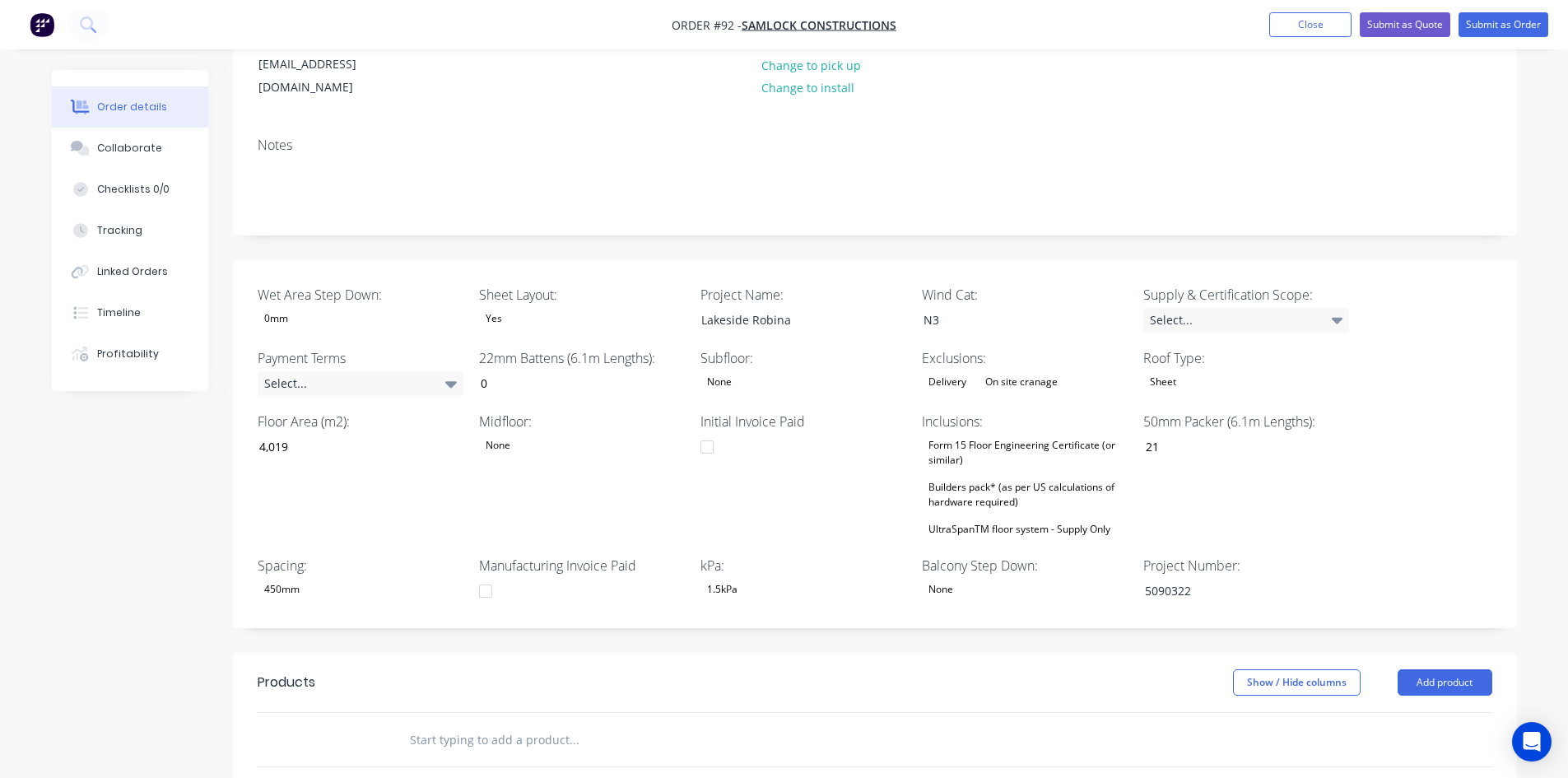
click at [1086, 653] on header "Products Show / Hide columns Add product" at bounding box center [875, 682] width 1284 height 59
click at [117, 189] on div "Checklists 0/0" at bounding box center [134, 189] width 72 height 15
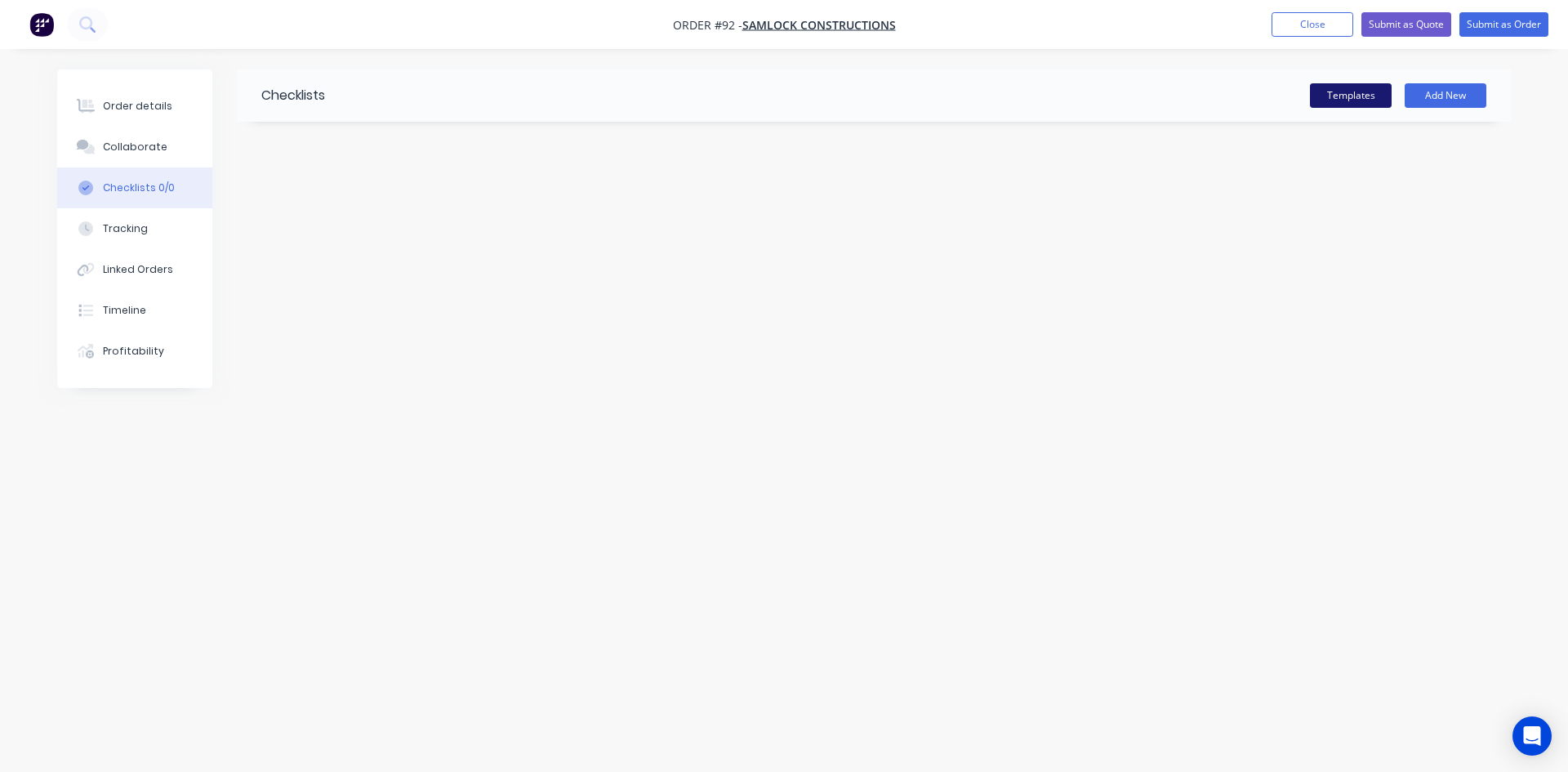
click at [1331, 95] on button "Templates" at bounding box center [1350, 96] width 82 height 25
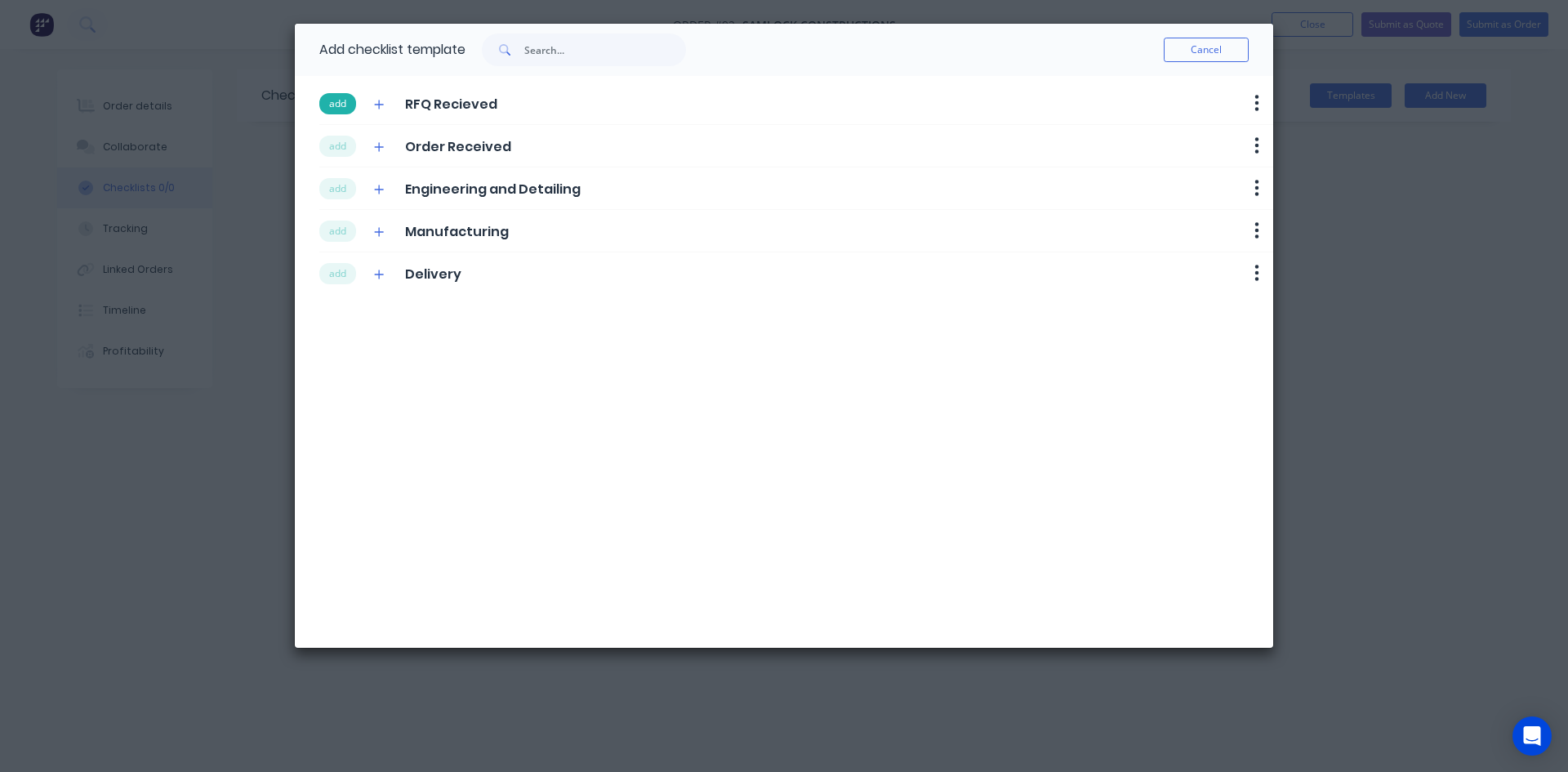
click at [342, 110] on button "add" at bounding box center [338, 103] width 37 height 21
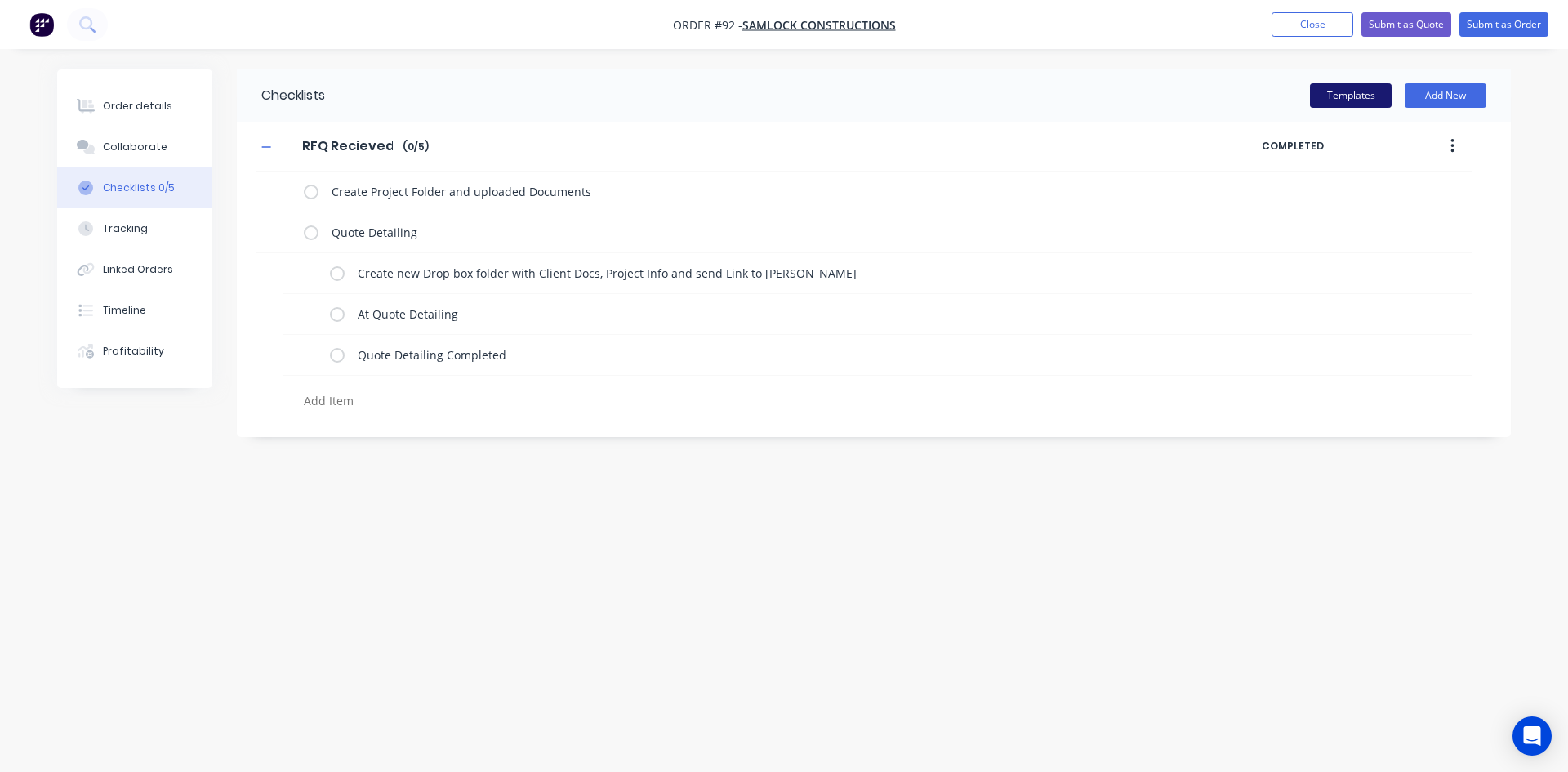
click at [1360, 90] on button "Templates" at bounding box center [1350, 96] width 82 height 25
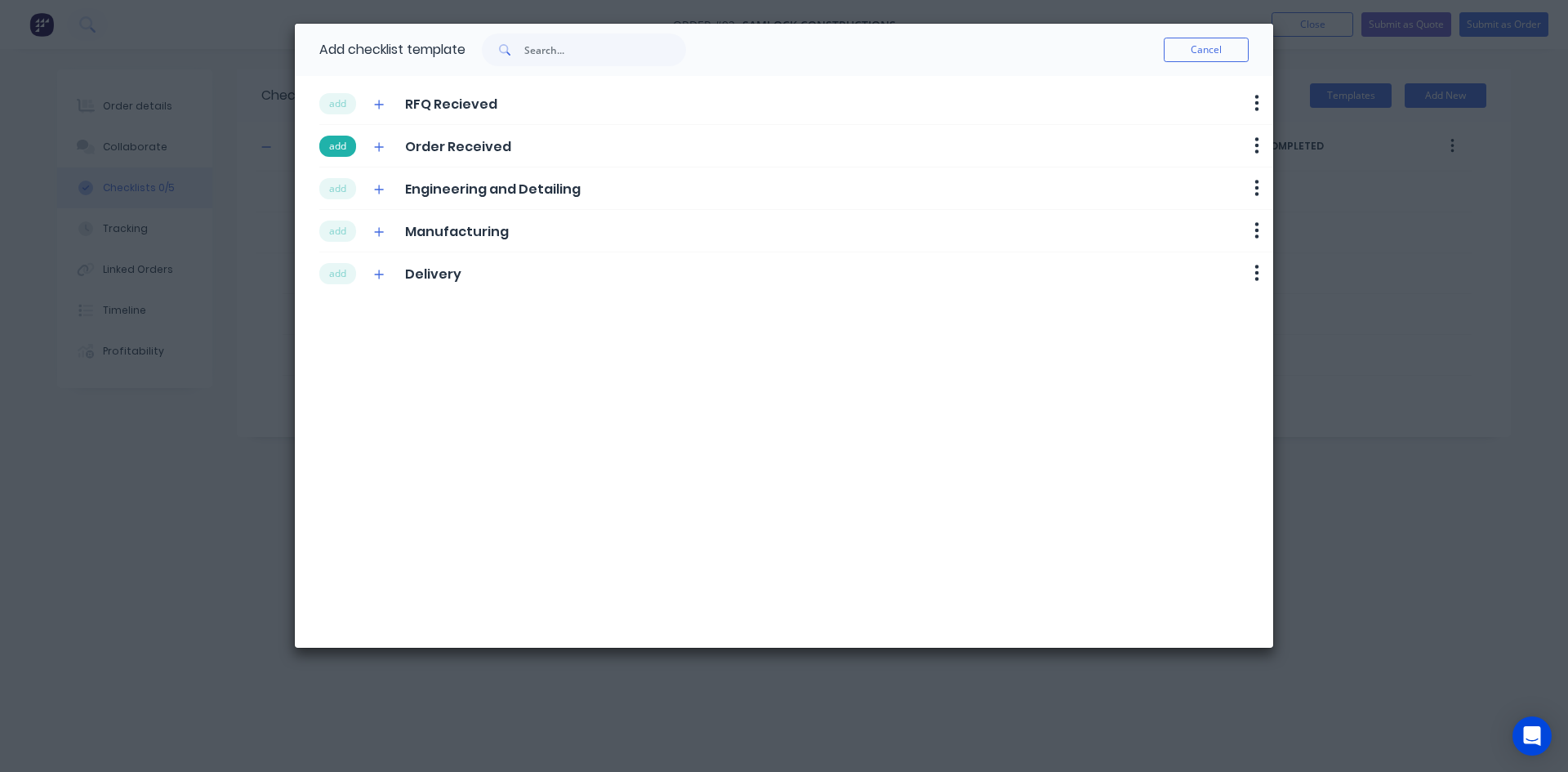
click at [340, 149] on button "add" at bounding box center [338, 145] width 37 height 21
click at [344, 192] on button "add" at bounding box center [338, 188] width 37 height 21
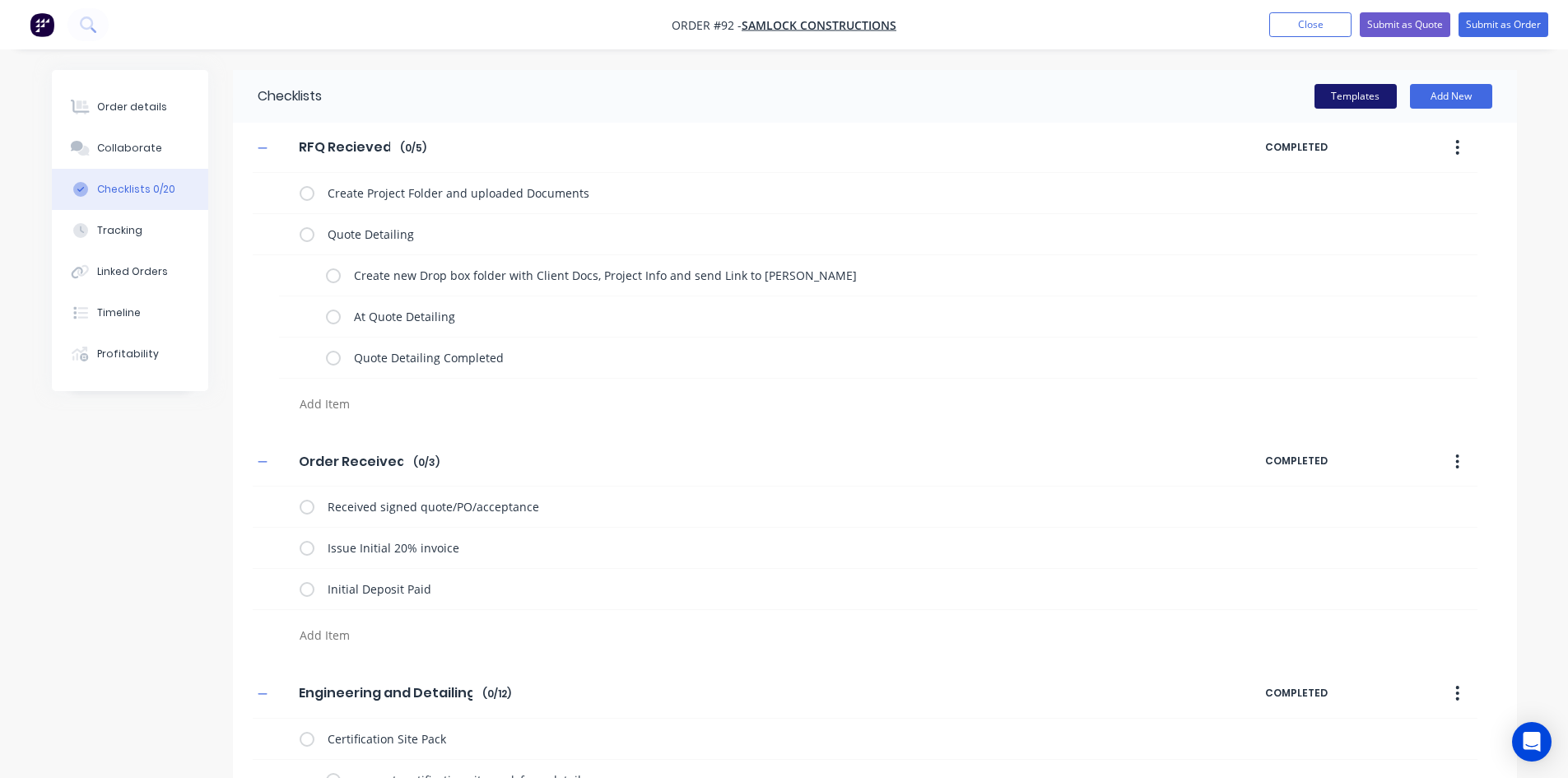
click at [1375, 105] on button "Templates" at bounding box center [1356, 96] width 83 height 25
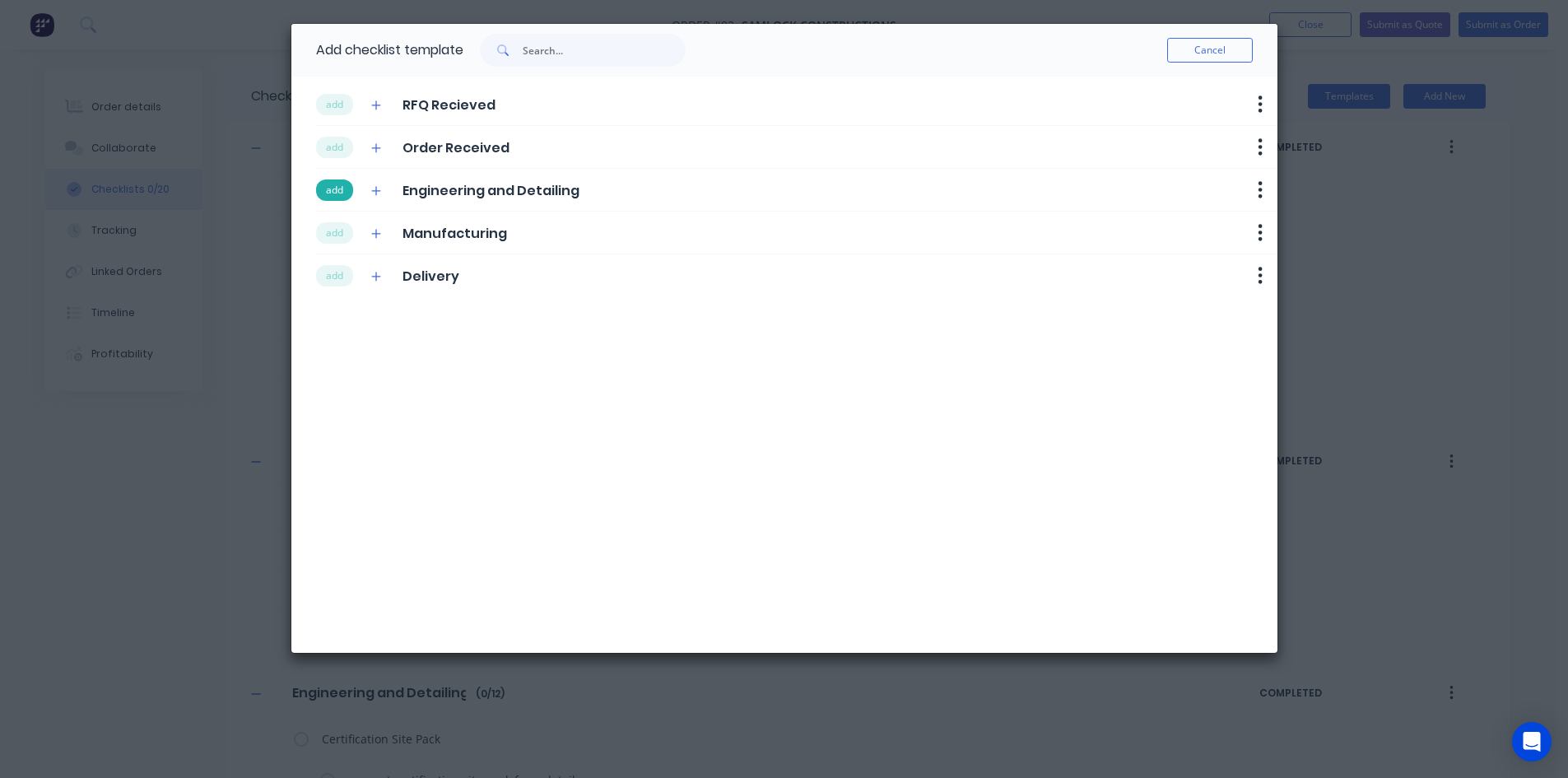
click at [339, 191] on button "add" at bounding box center [335, 189] width 37 height 21
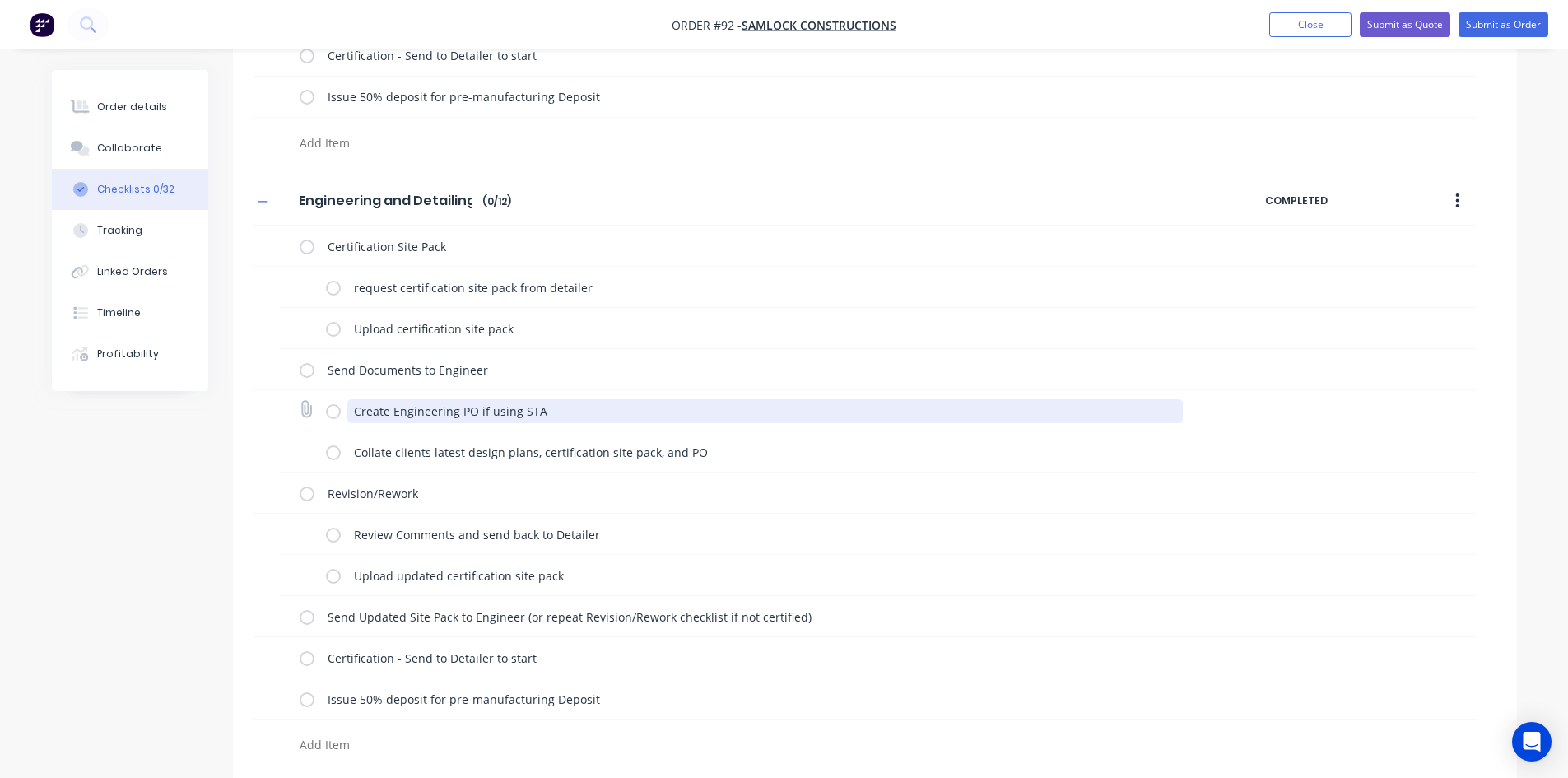
scroll to position [1098, 0]
click at [1457, 210] on button "button" at bounding box center [1458, 198] width 39 height 30
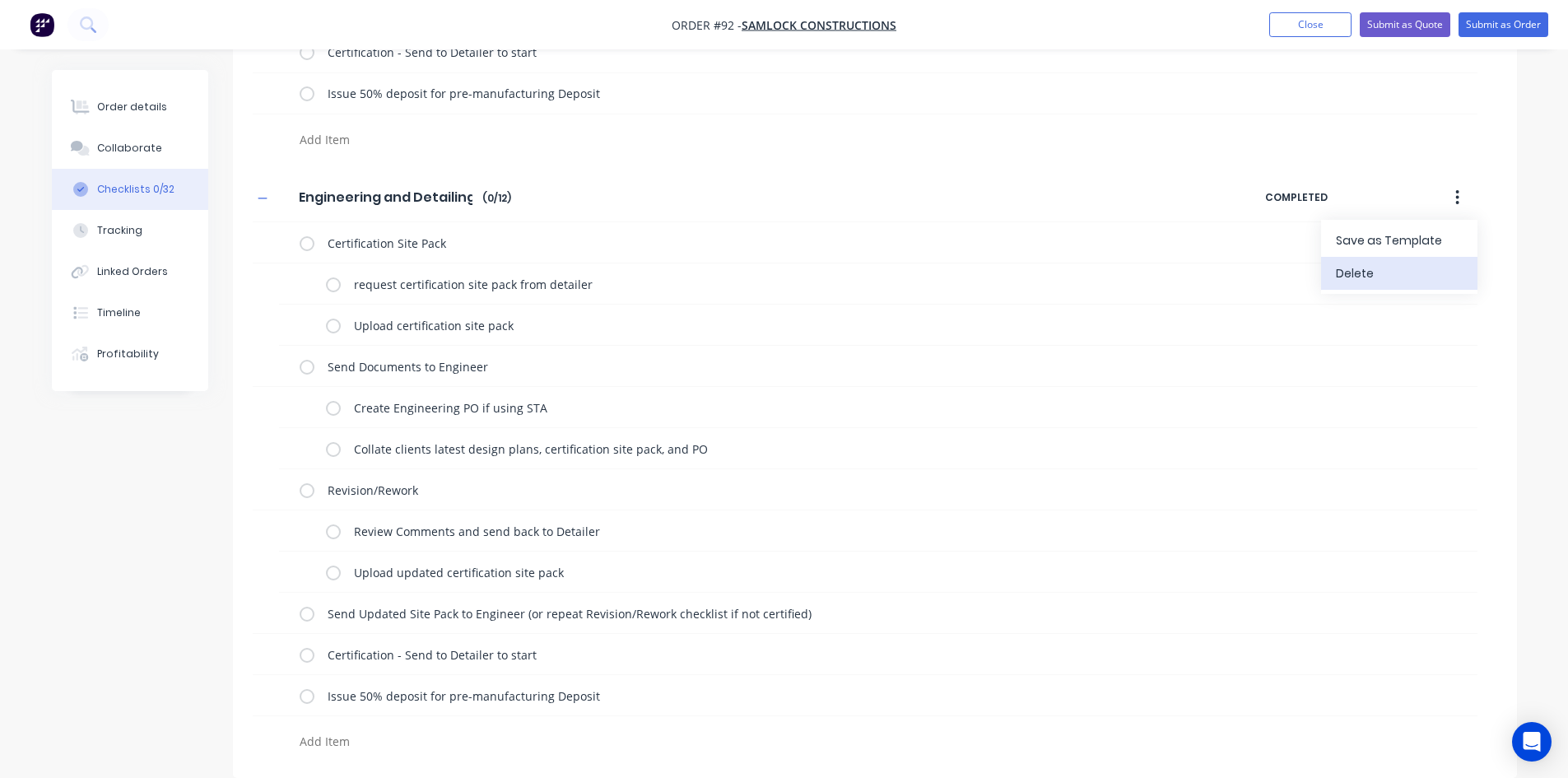
click at [1431, 267] on div "Delete" at bounding box center [1399, 274] width 127 height 24
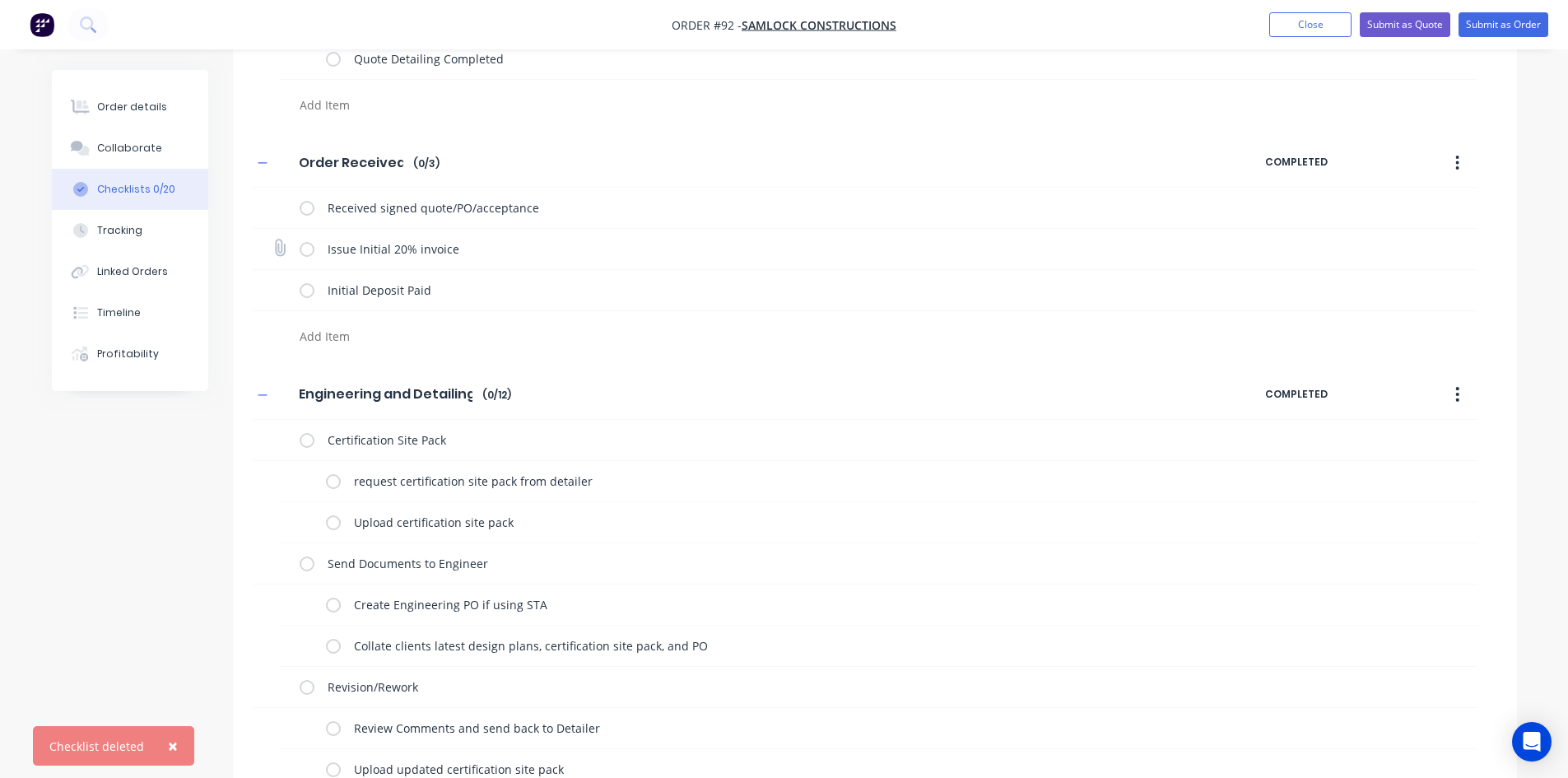
scroll to position [0, 0]
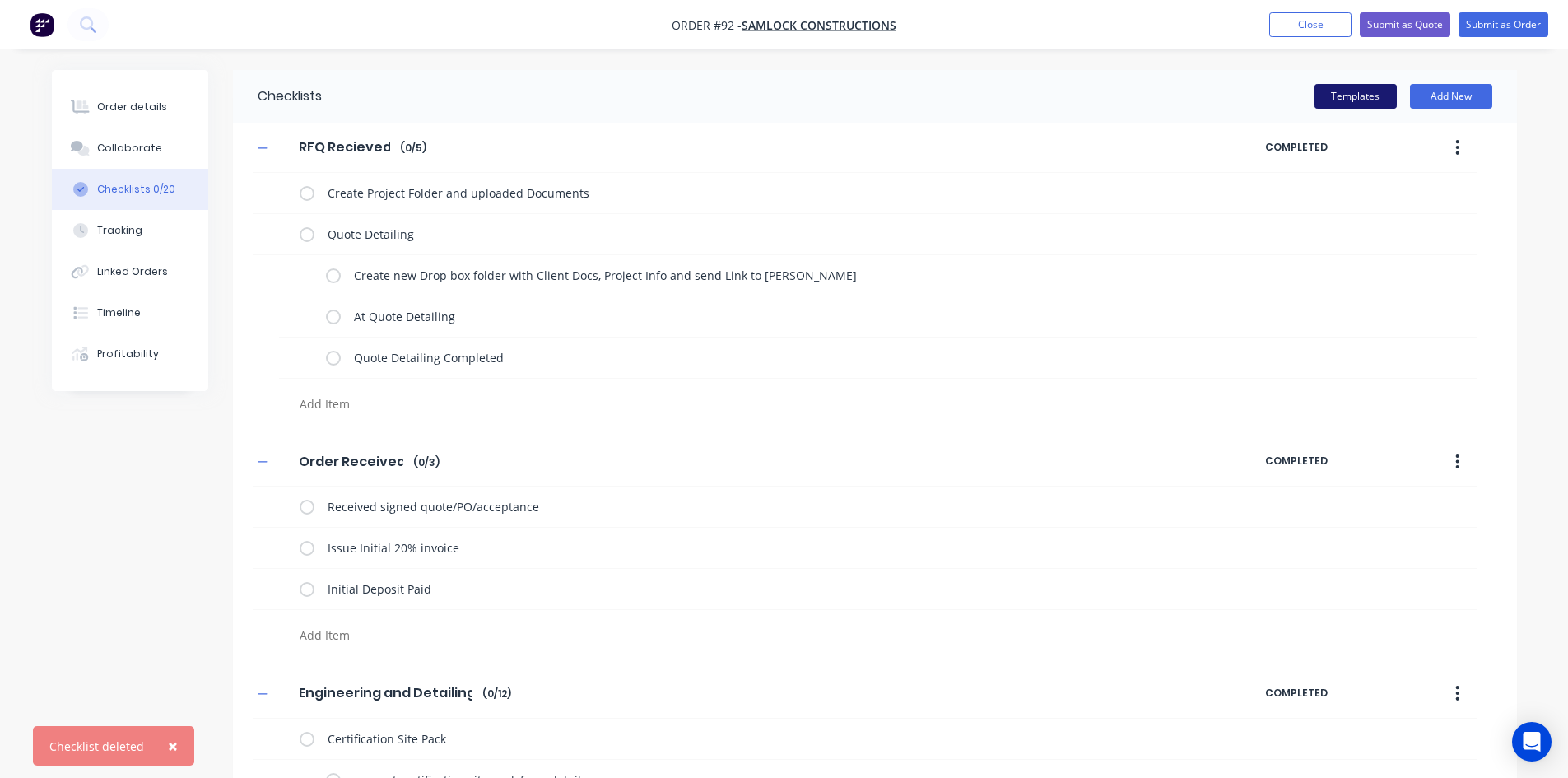
click at [1357, 95] on button "Templates" at bounding box center [1356, 96] width 83 height 25
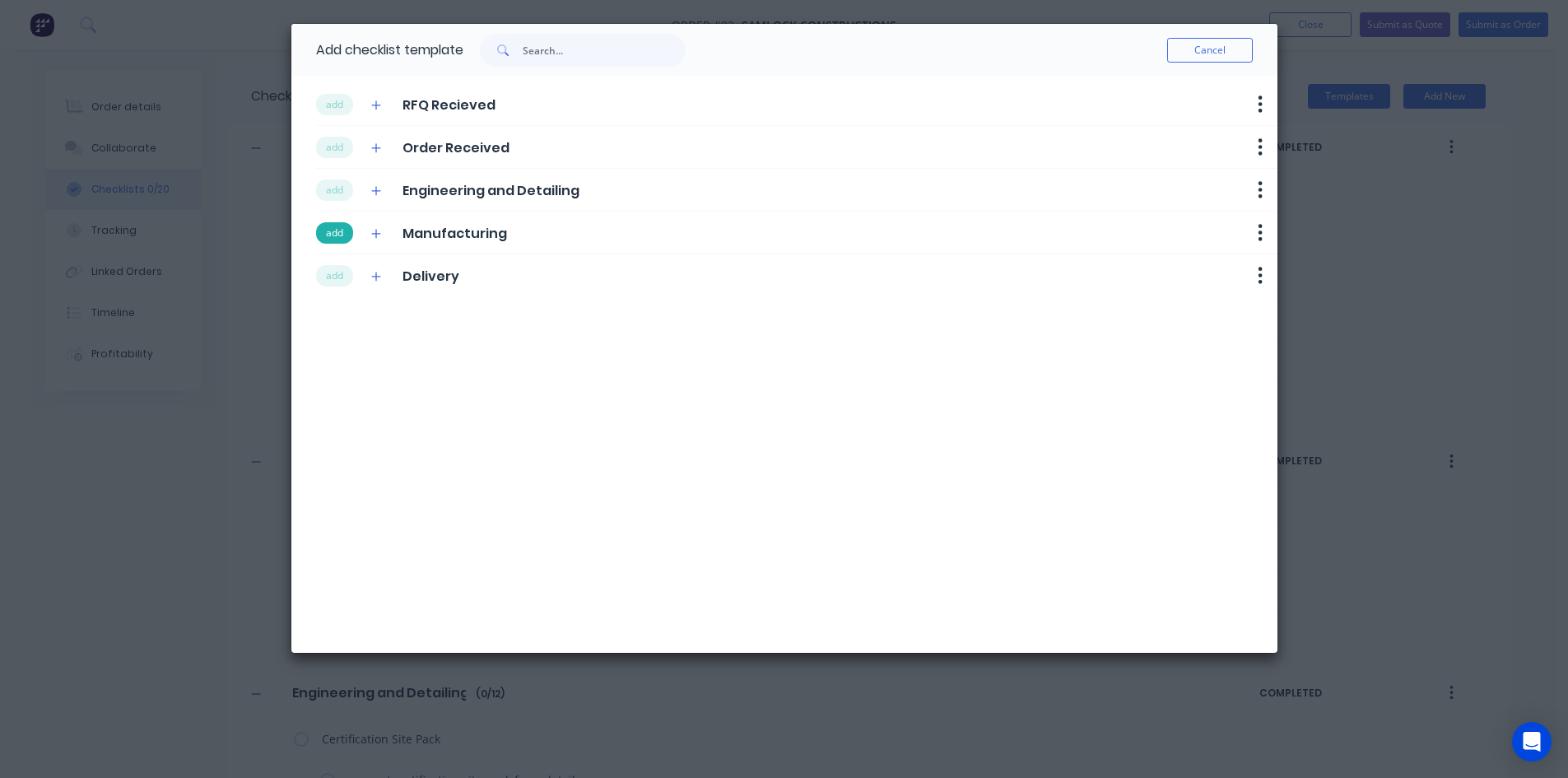
click at [341, 231] on button "add" at bounding box center [335, 233] width 37 height 21
click at [345, 274] on button "add" at bounding box center [335, 275] width 37 height 21
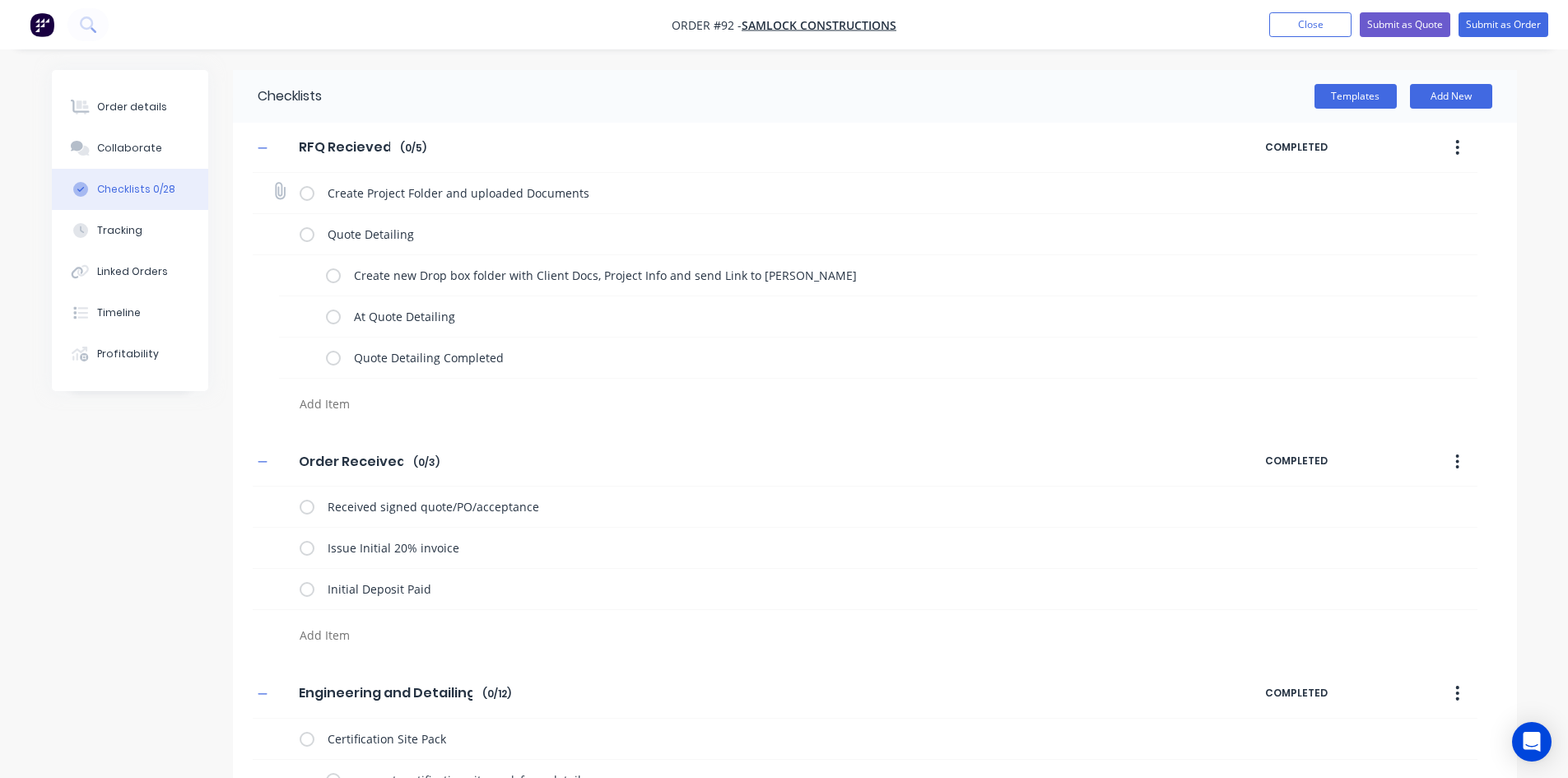
click at [303, 186] on label at bounding box center [307, 193] width 15 height 18
click at [0, 0] on input "checkbox" at bounding box center [0, 0] width 0 height 0
click at [326, 278] on label at bounding box center [333, 275] width 15 height 18
click at [0, 0] on input "checkbox" at bounding box center [0, 0] width 0 height 0
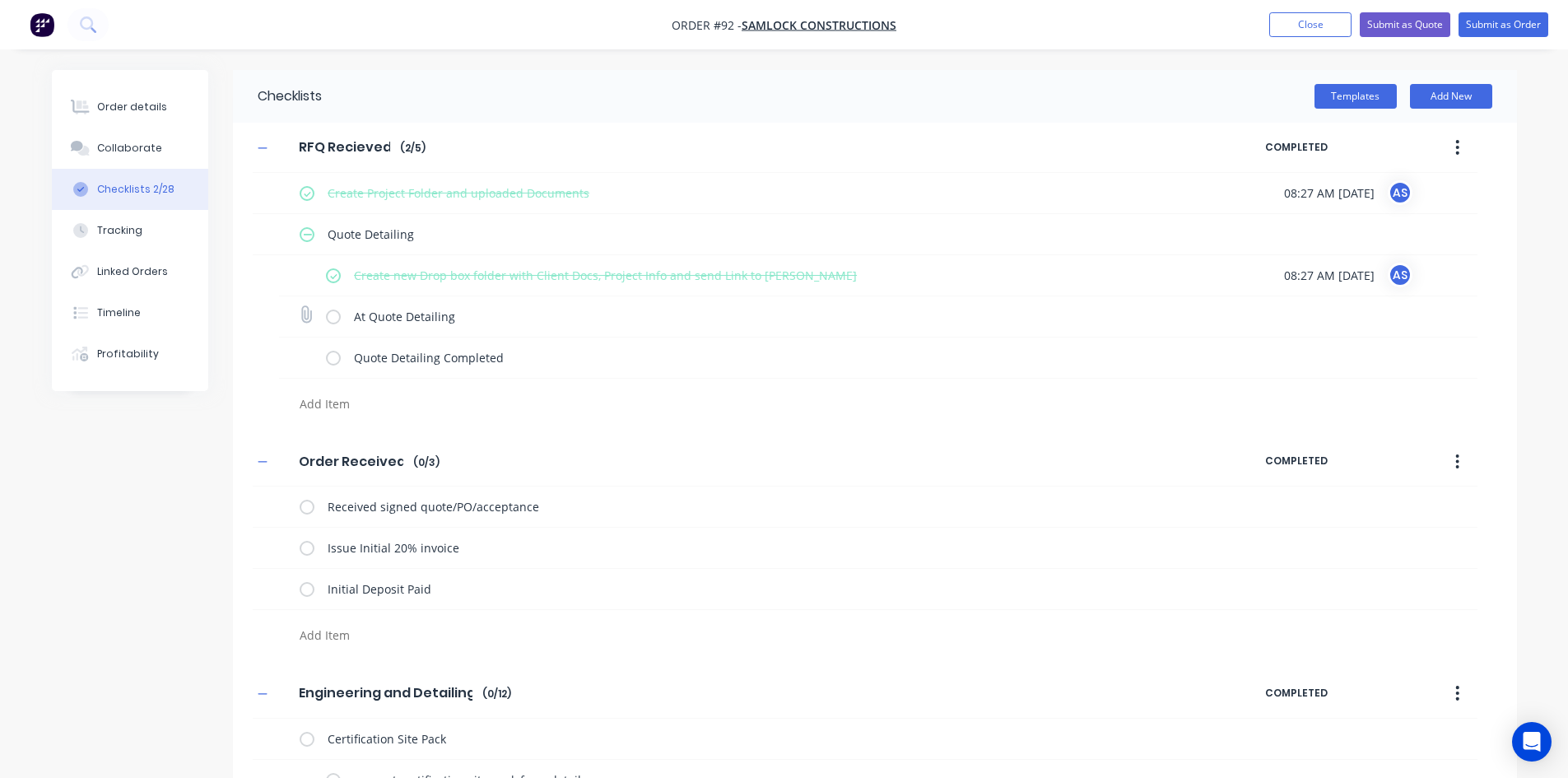
click at [340, 315] on label at bounding box center [333, 316] width 15 height 18
click at [0, 0] on input "checkbox" at bounding box center [0, 0] width 0 height 0
click at [336, 358] on label at bounding box center [333, 357] width 15 height 18
click at [0, 0] on input "checkbox" at bounding box center [0, 0] width 0 height 0
type textarea "x"
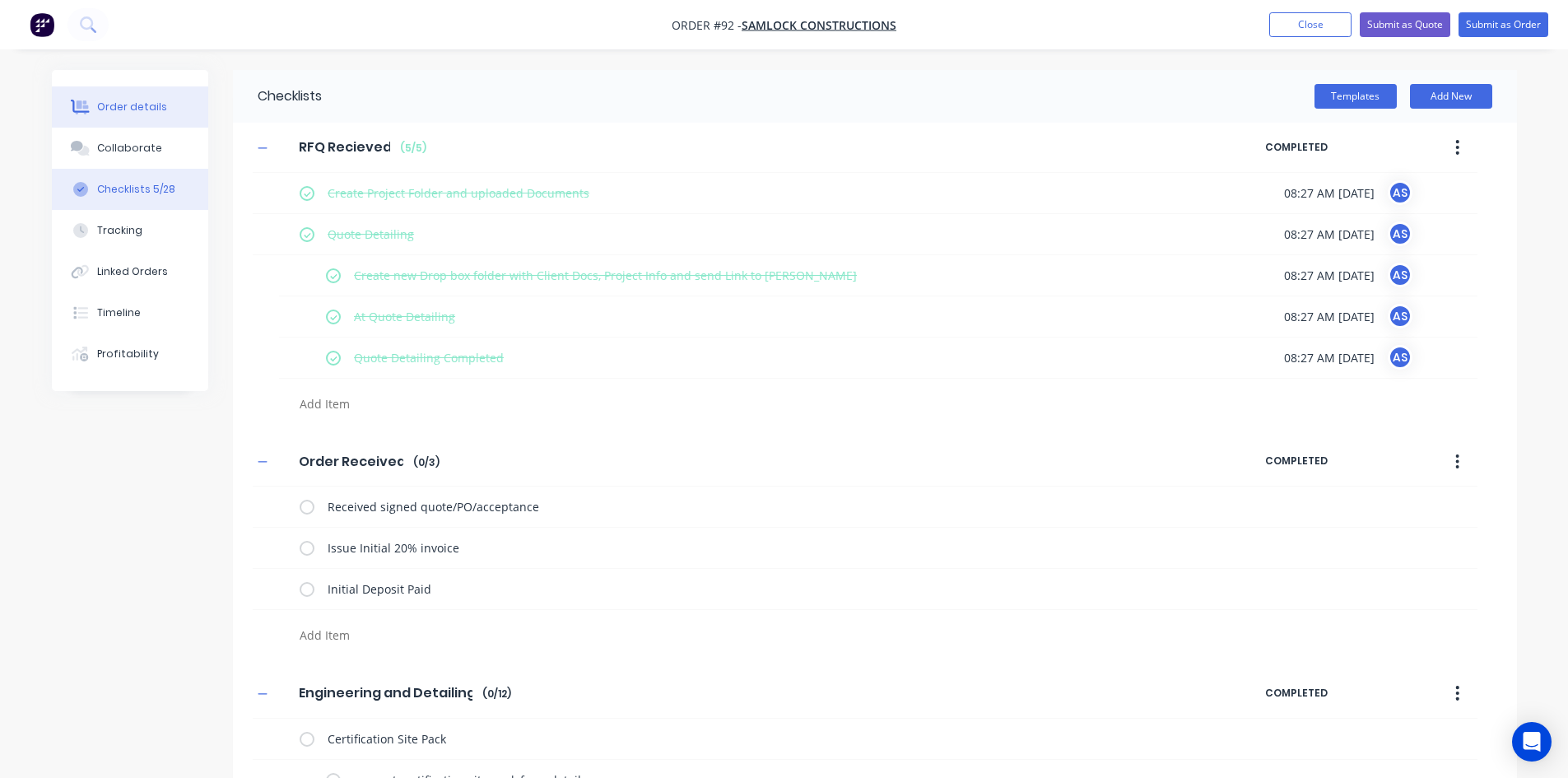
click at [148, 114] on button "Order details" at bounding box center [130, 107] width 157 height 41
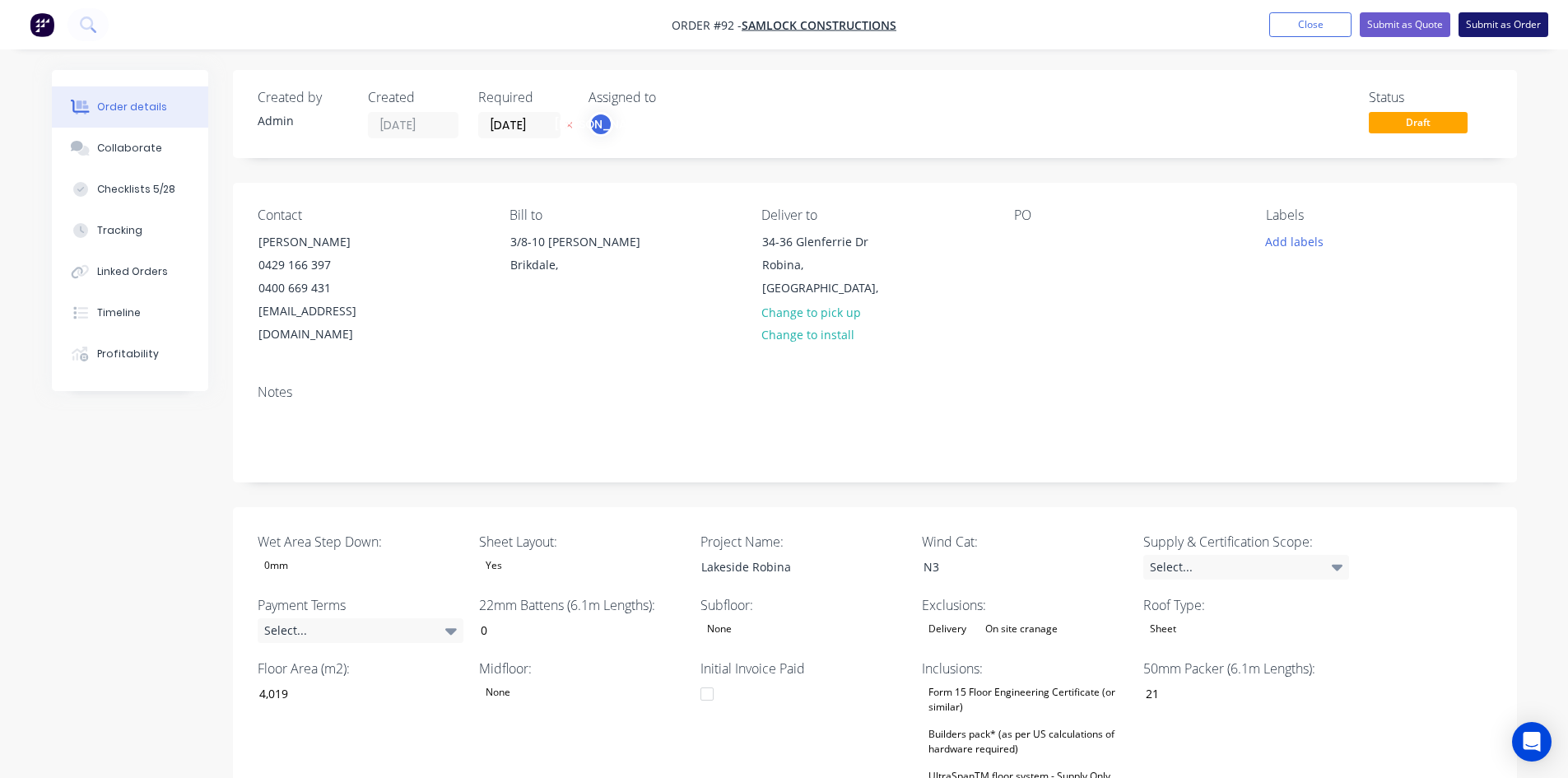
click at [1495, 24] on button "Submit as Order" at bounding box center [1503, 24] width 90 height 25
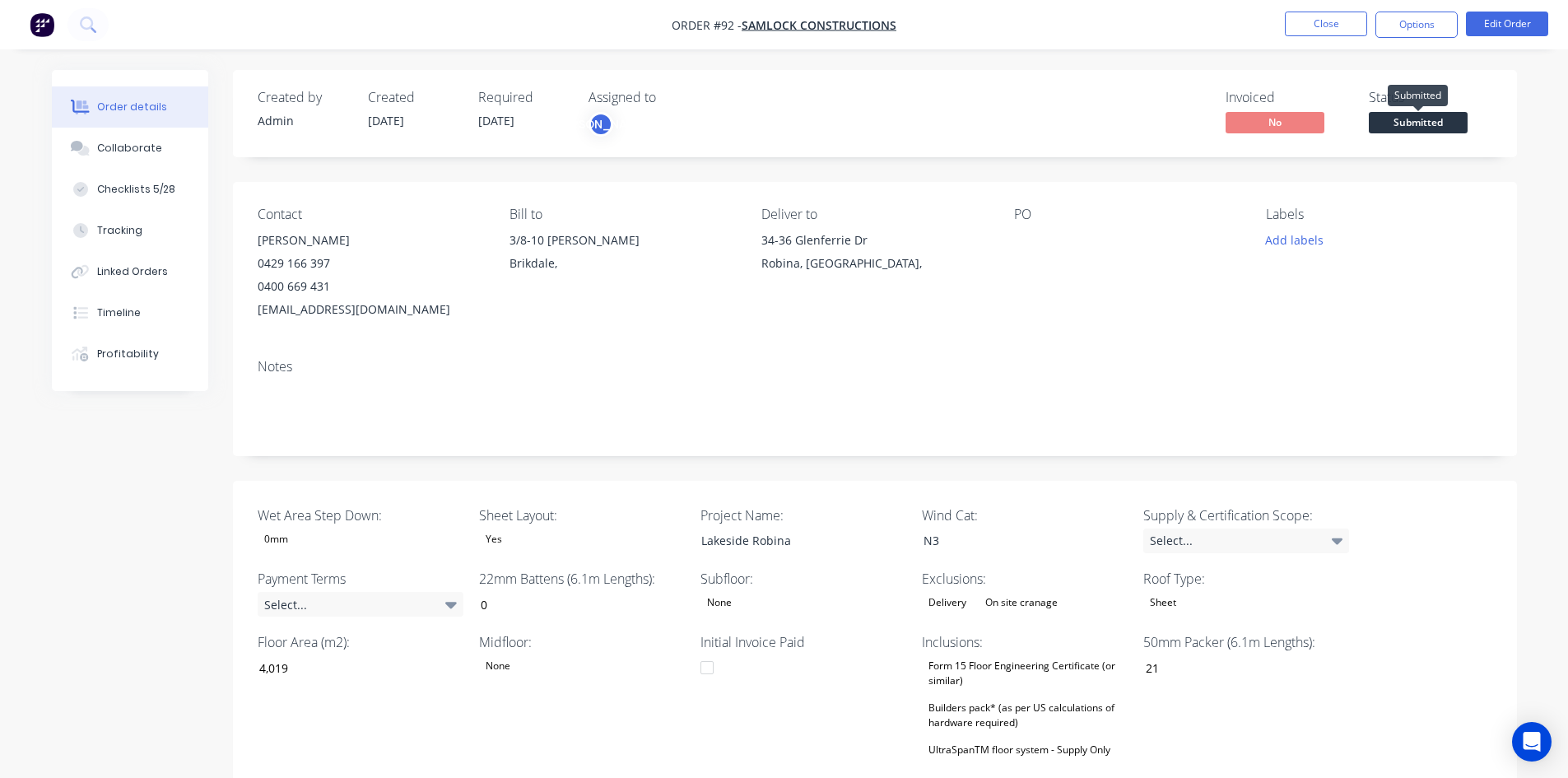
click at [1405, 116] on span "Submitted" at bounding box center [1419, 122] width 98 height 20
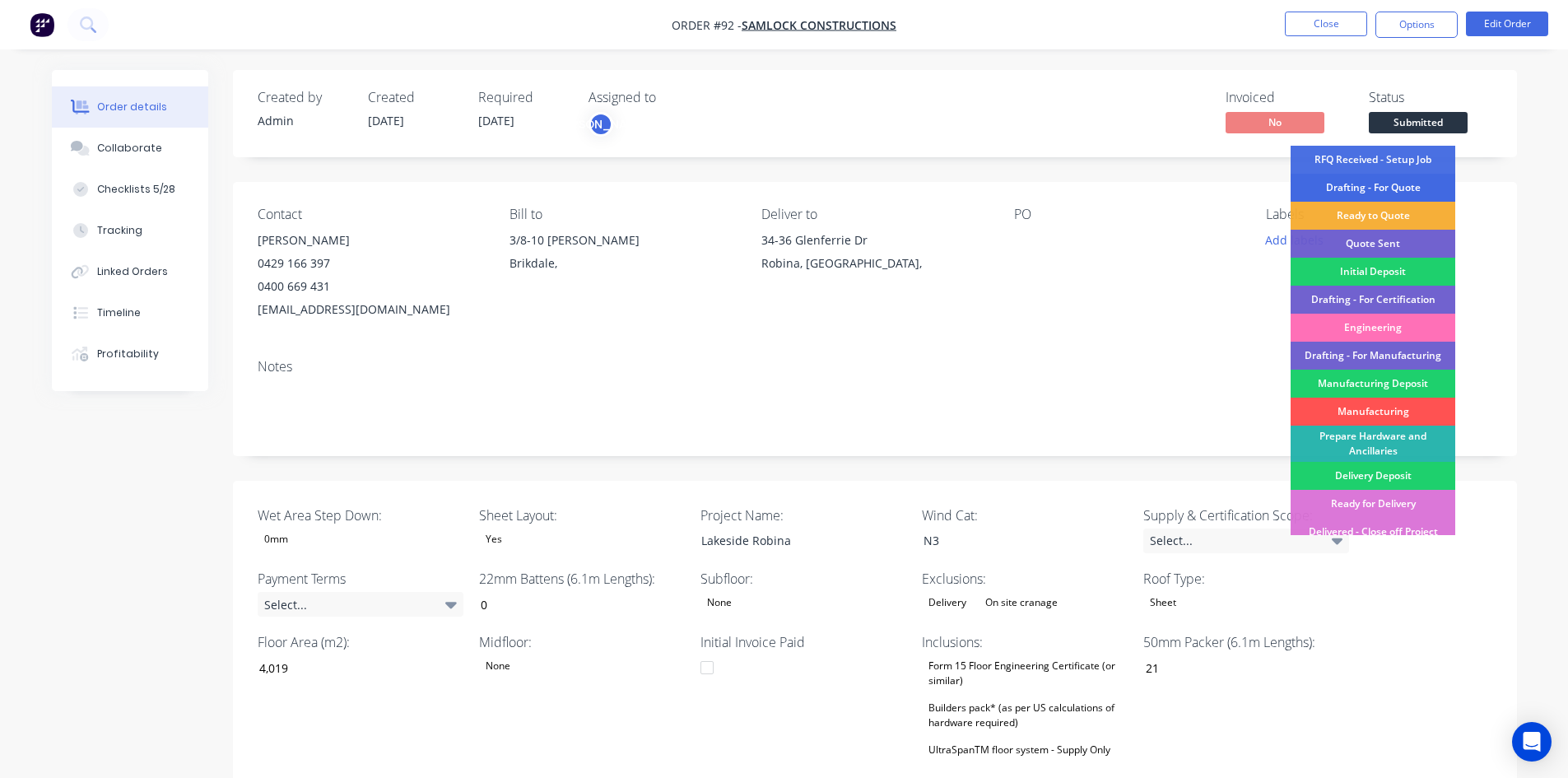
click at [1406, 186] on div "Drafting - For Quote" at bounding box center [1372, 187] width 164 height 28
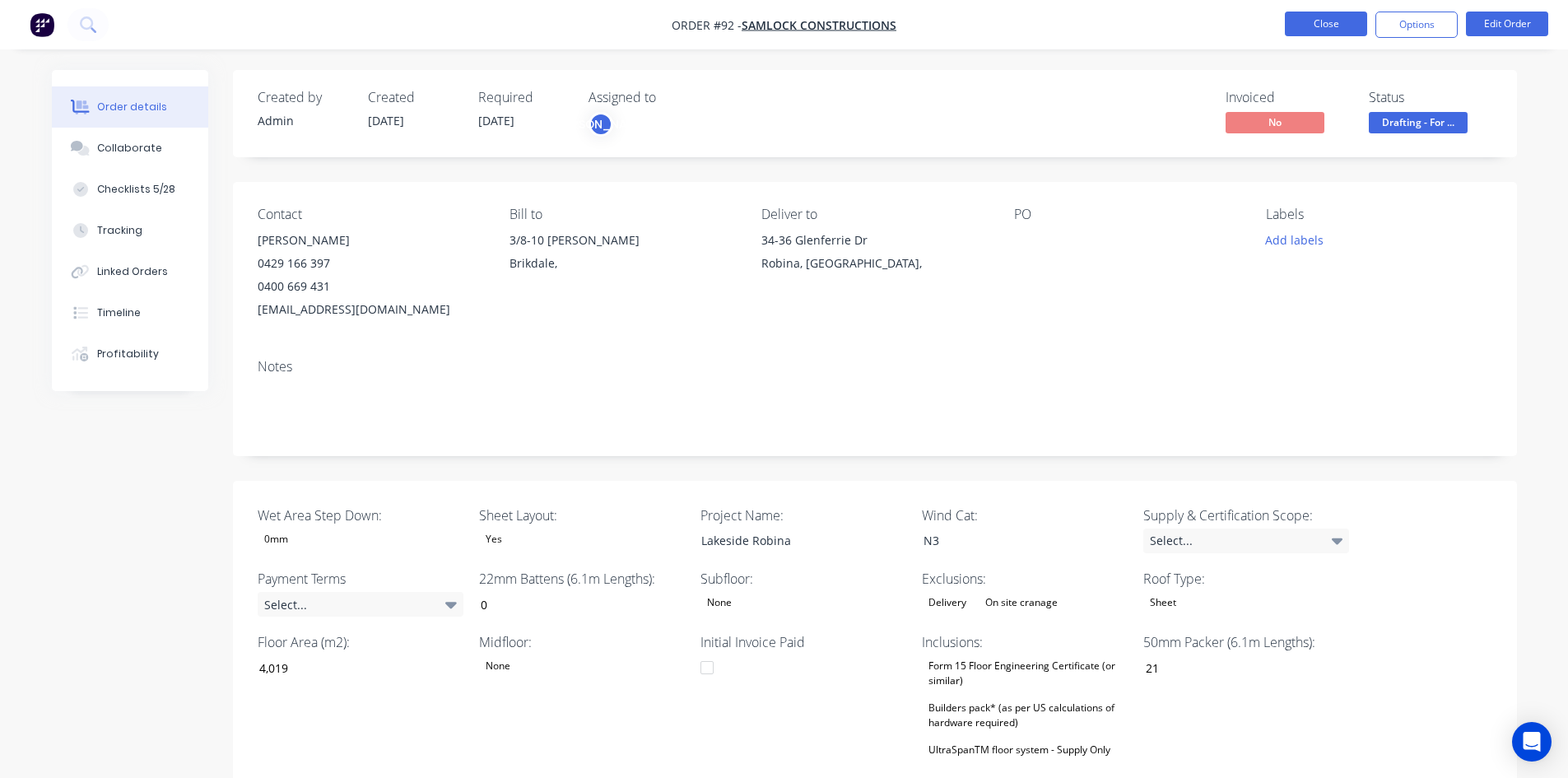
click at [1344, 20] on button "Close" at bounding box center [1326, 23] width 83 height 25
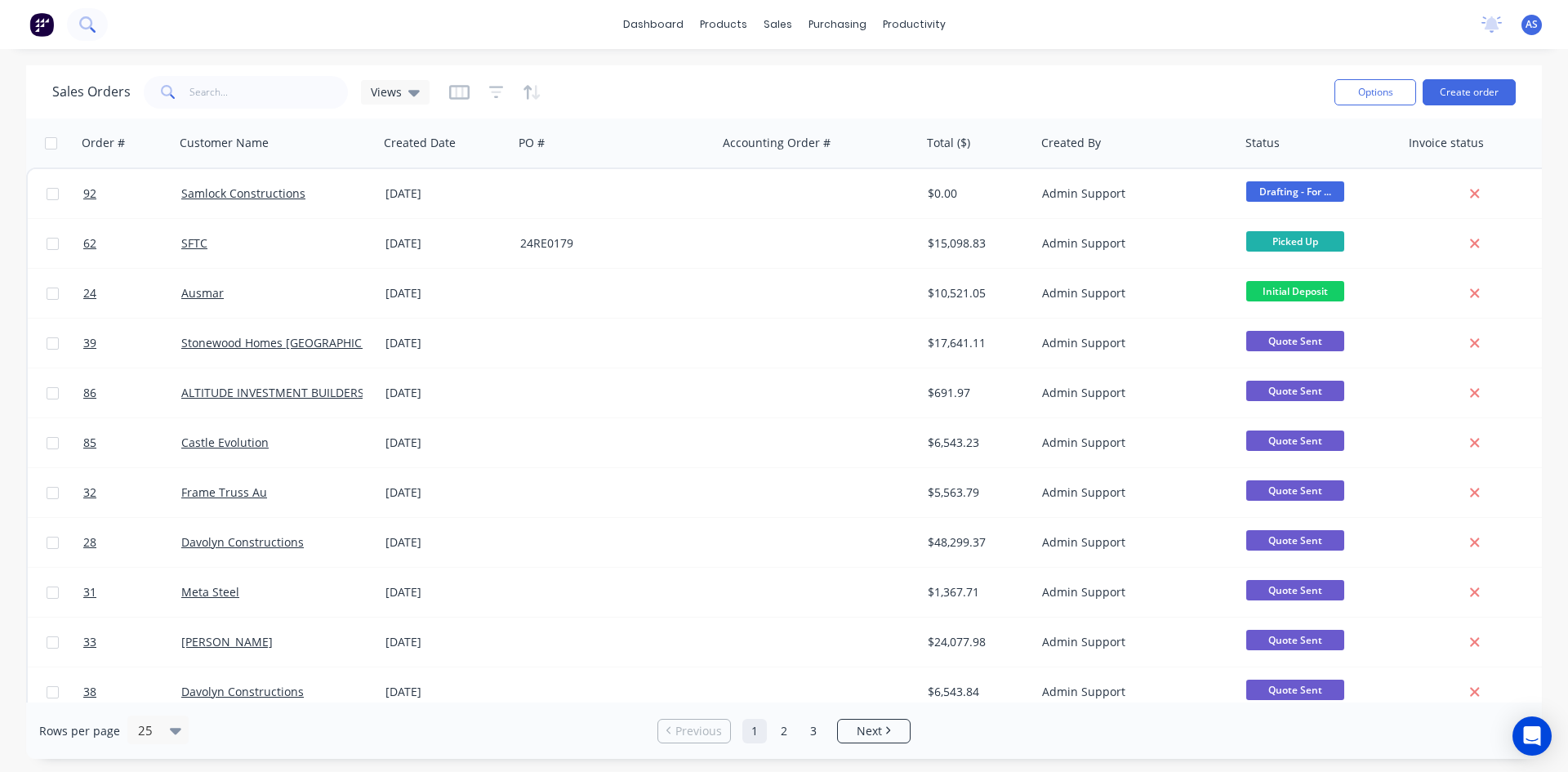
click at [98, 20] on button at bounding box center [87, 24] width 40 height 32
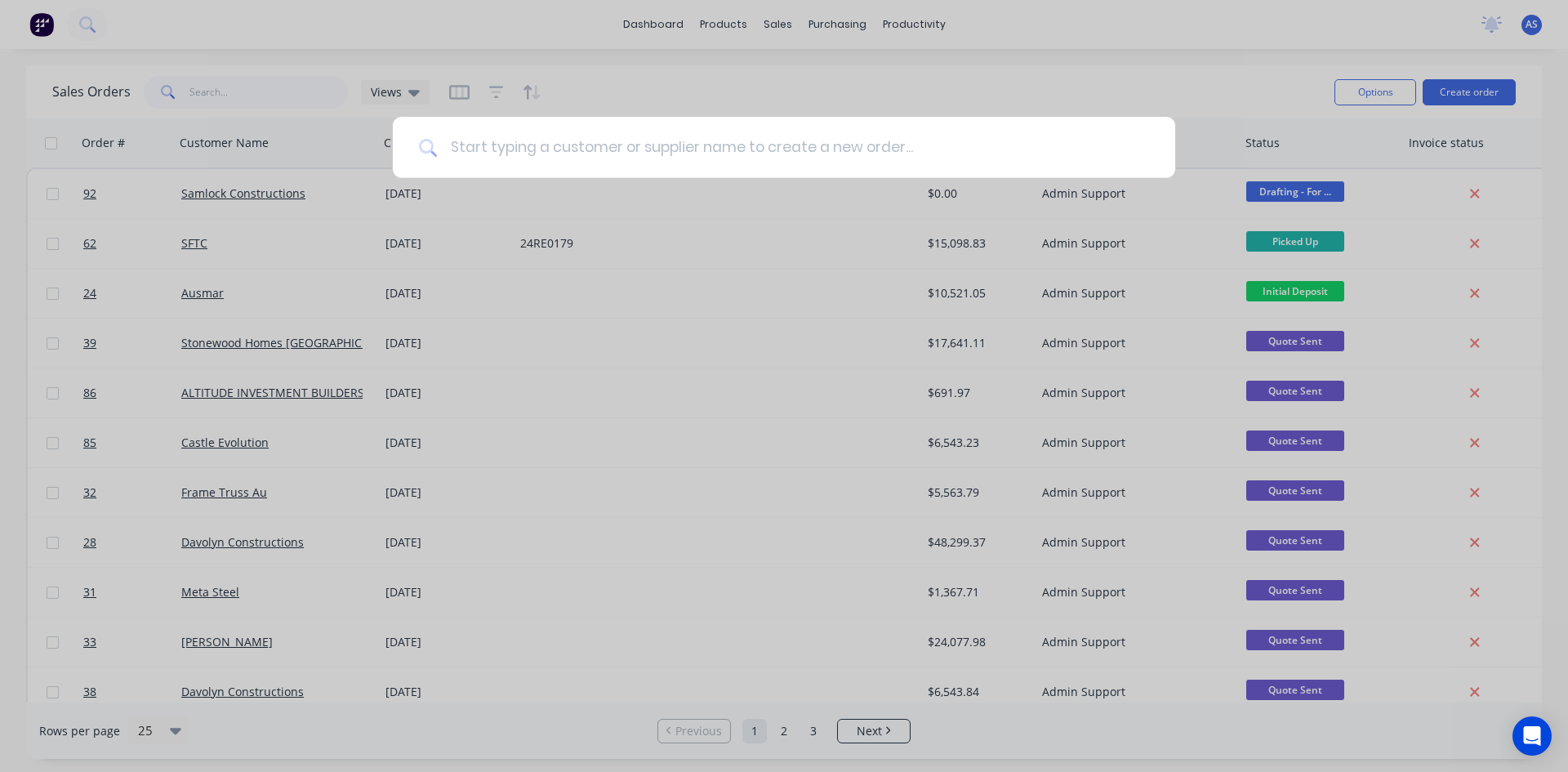
click at [554, 149] on input at bounding box center [793, 147] width 712 height 62
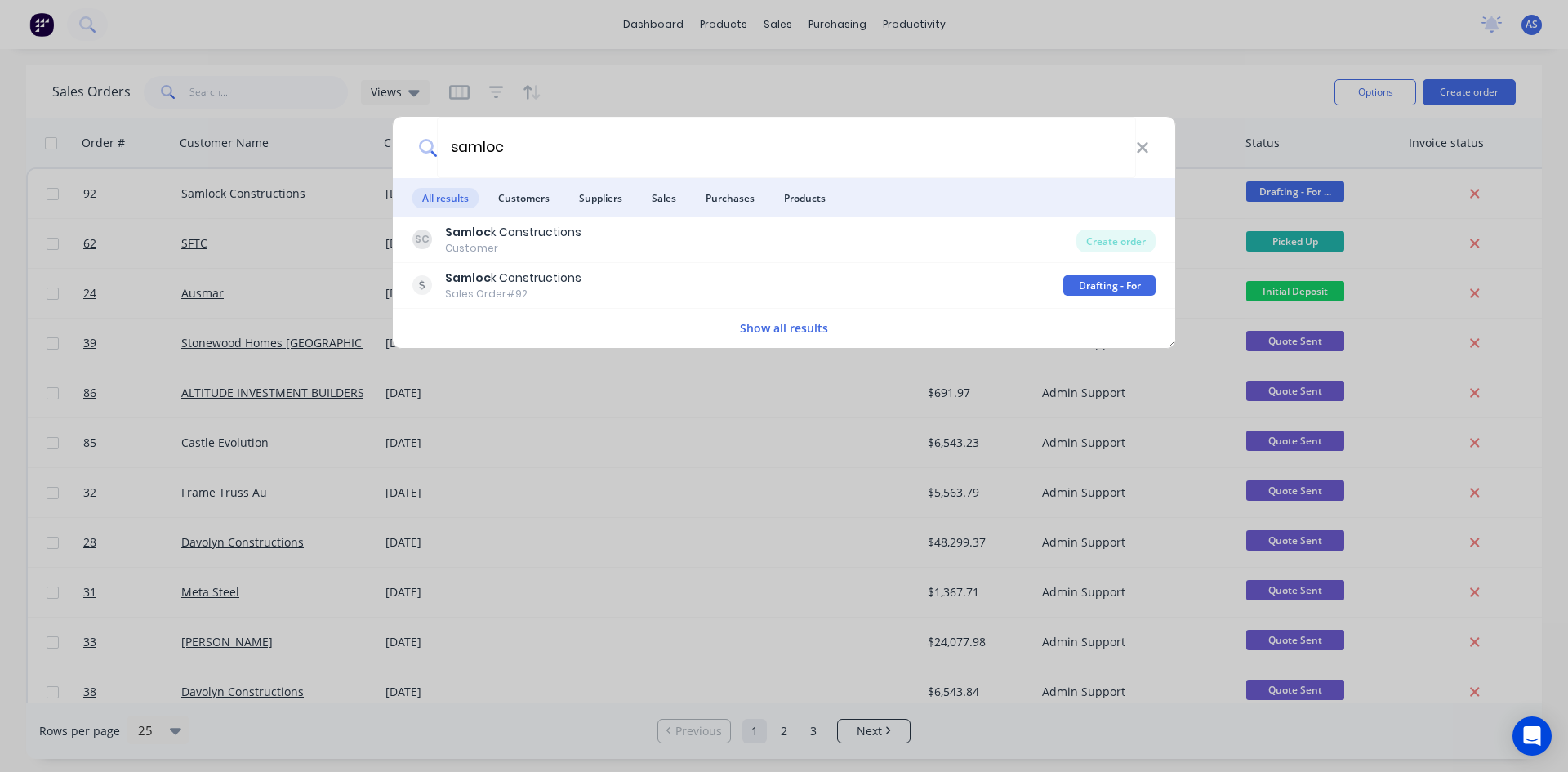
type input "samloc"
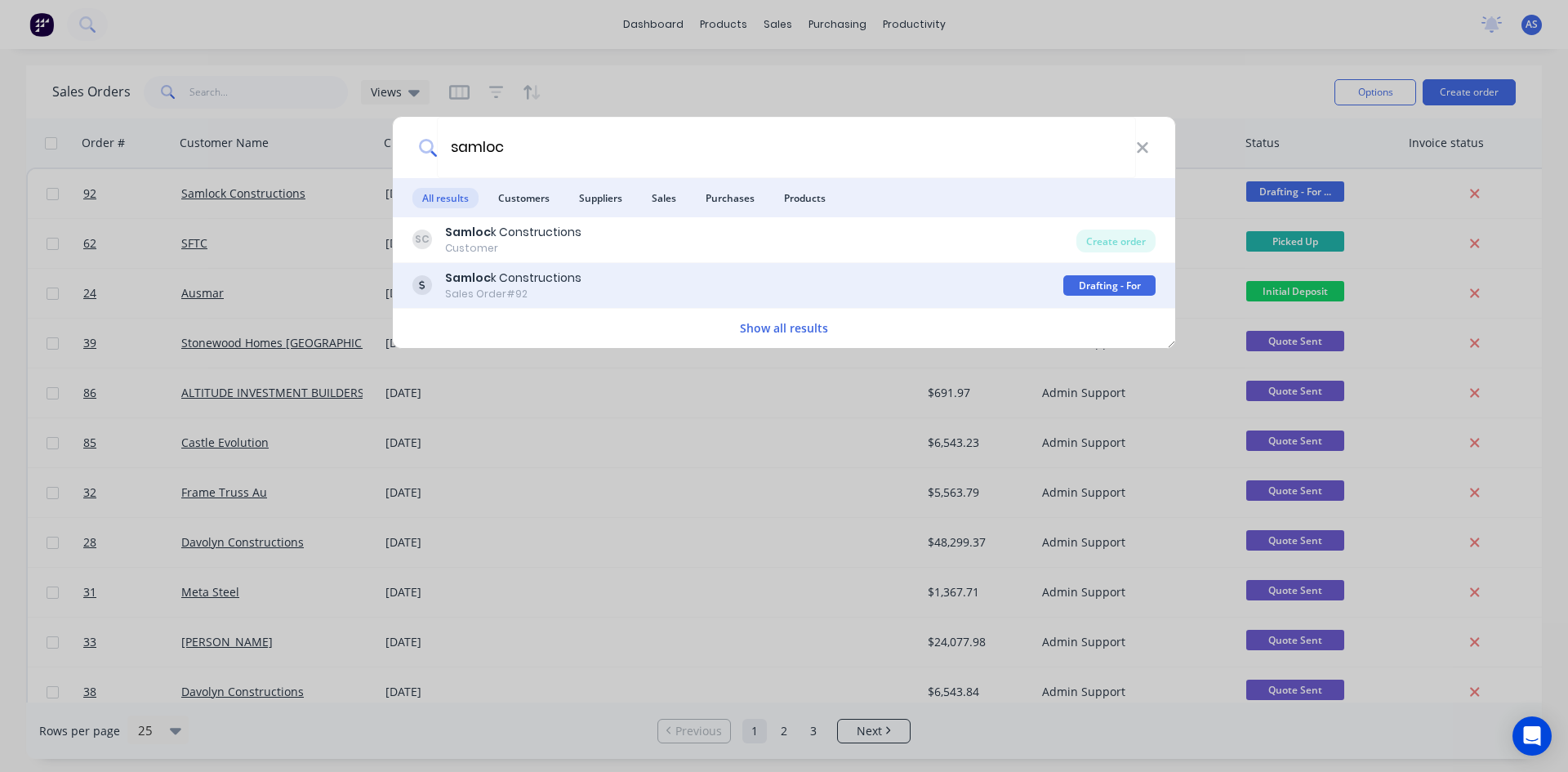
click at [1084, 286] on div "Drafting - For Quote" at bounding box center [1109, 285] width 92 height 20
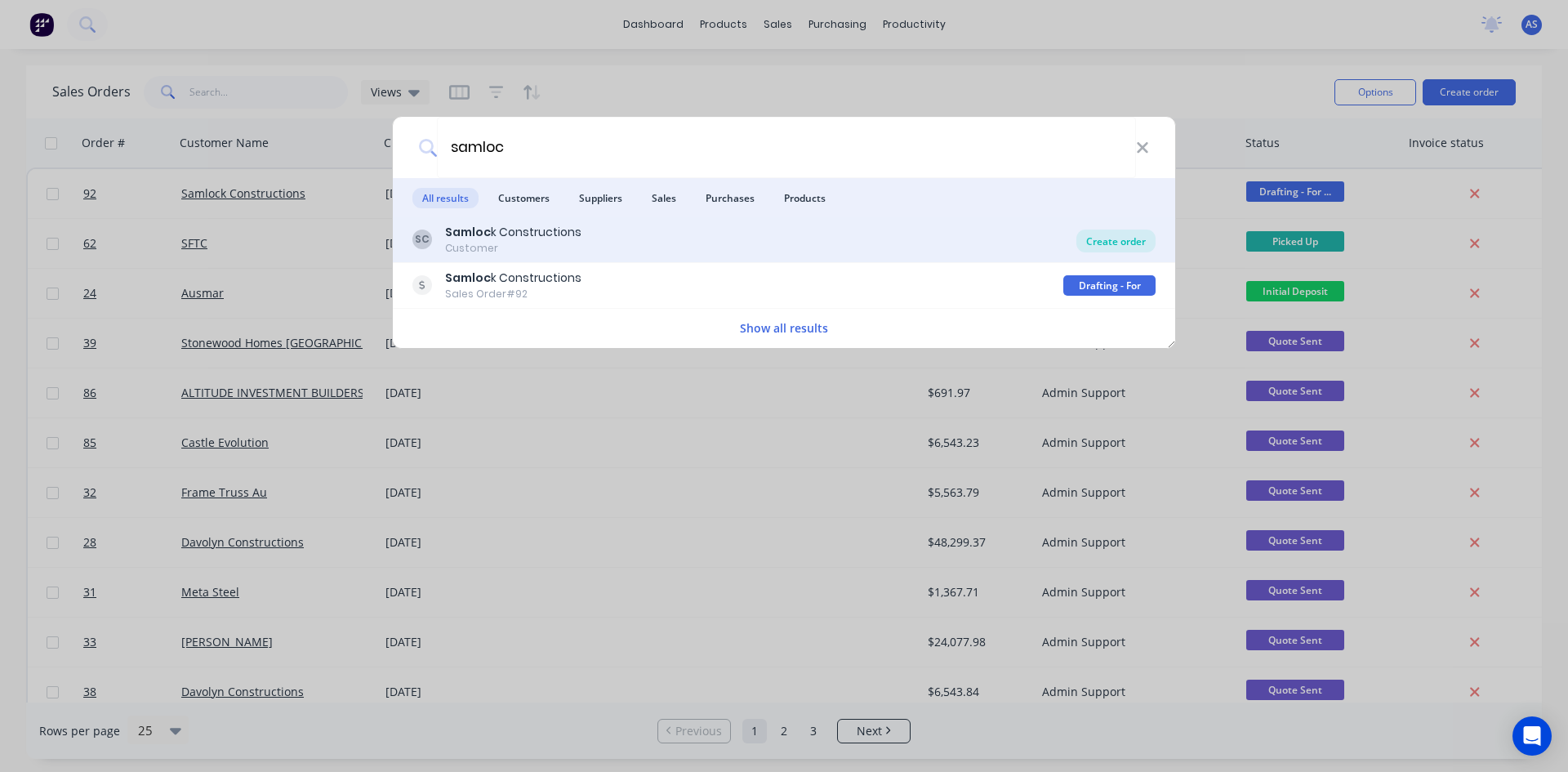
click at [1104, 243] on div "Create order" at bounding box center [1116, 240] width 79 height 23
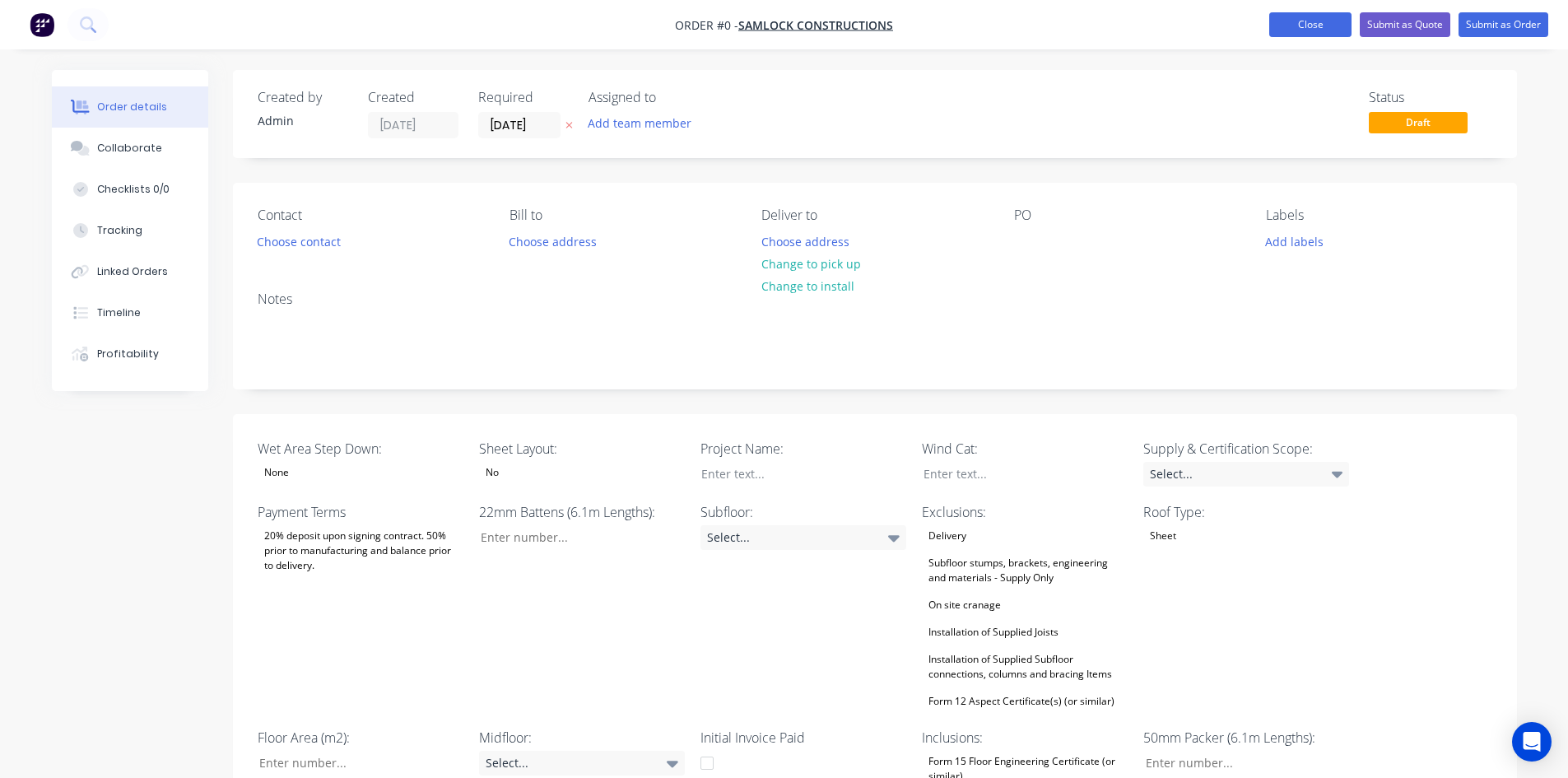
click at [1305, 13] on button "Close" at bounding box center [1310, 24] width 83 height 25
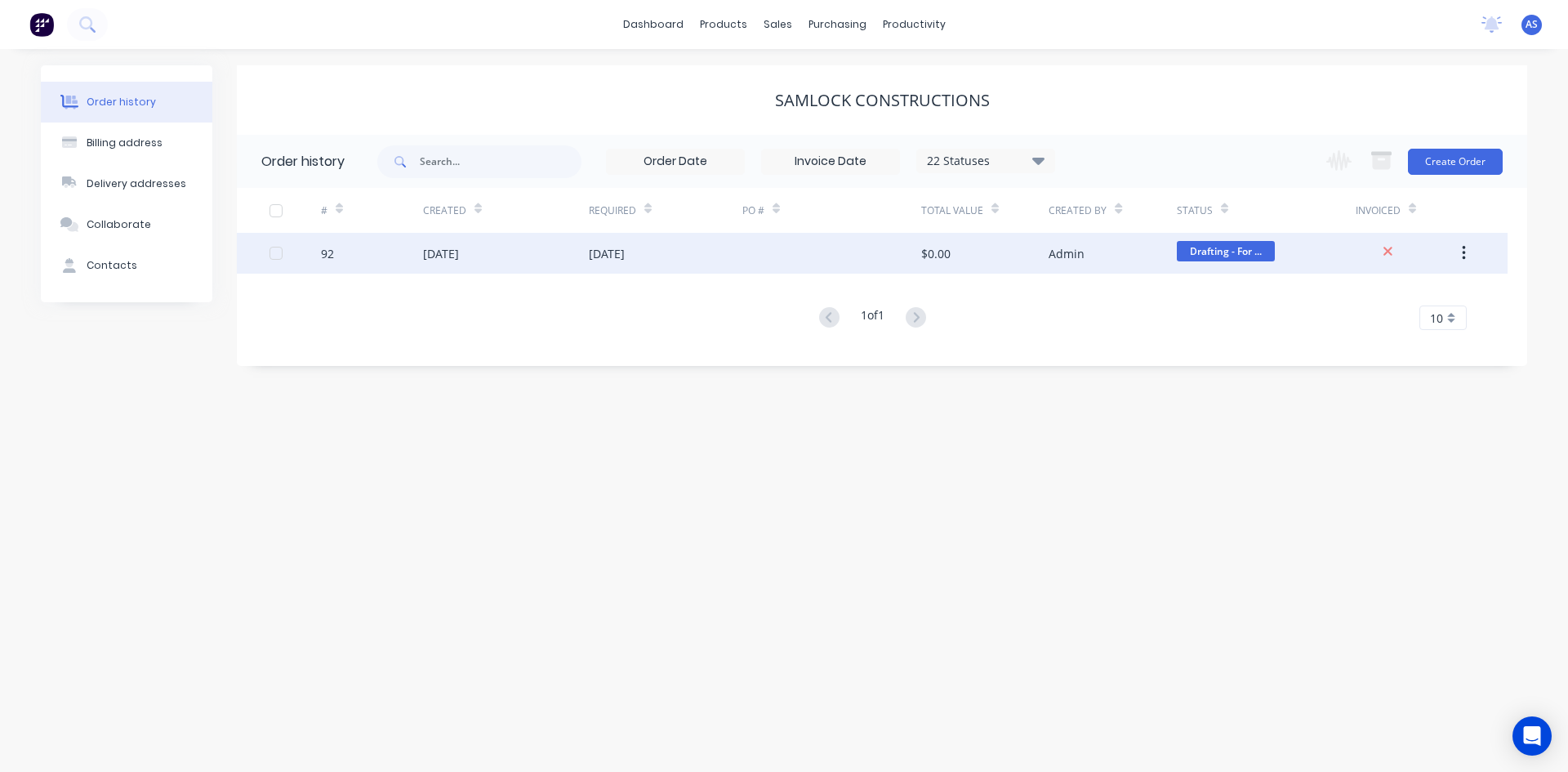
click at [340, 258] on div "92" at bounding box center [372, 253] width 102 height 40
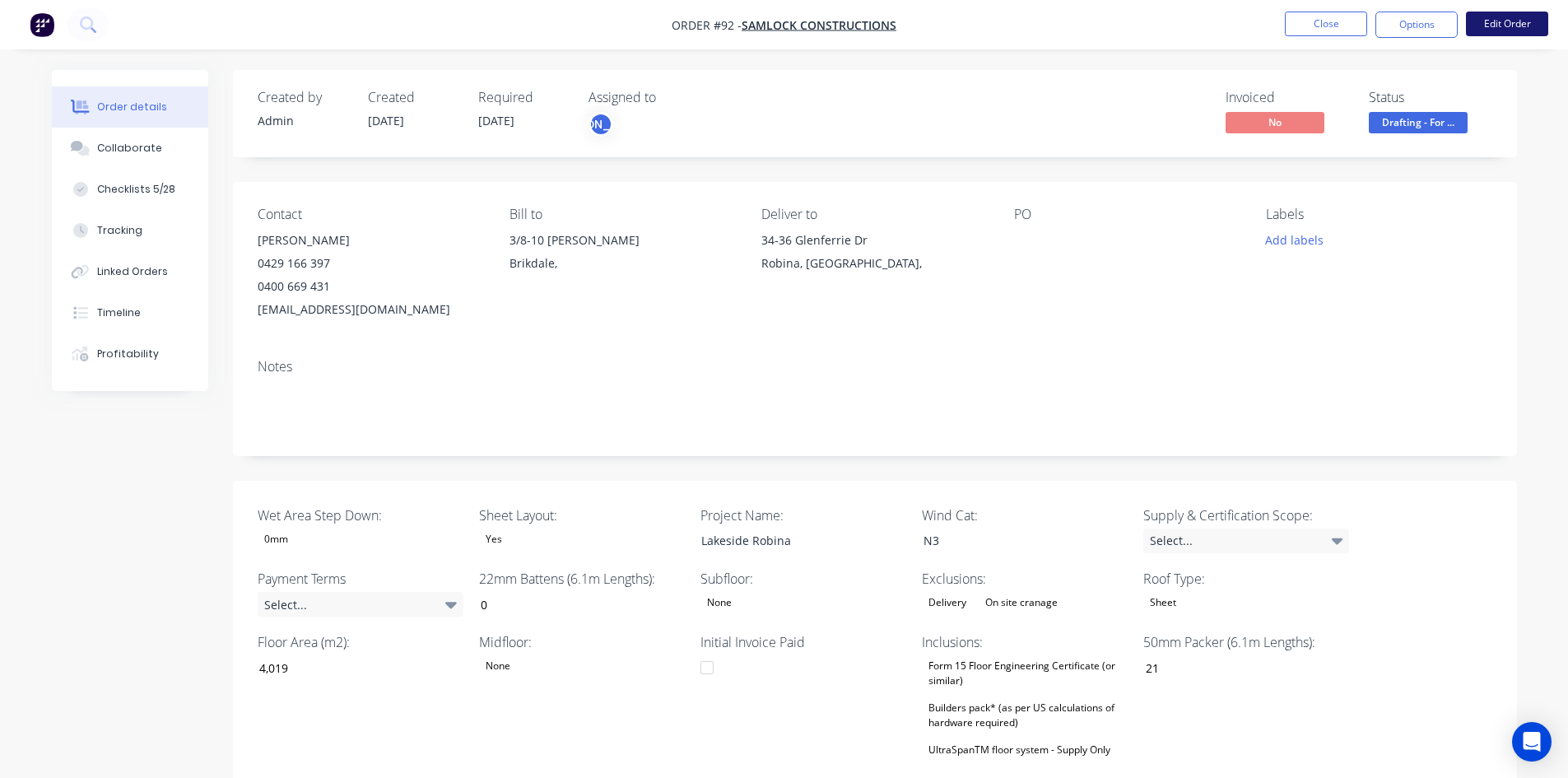
click at [1515, 27] on button "Edit Order" at bounding box center [1507, 23] width 83 height 25
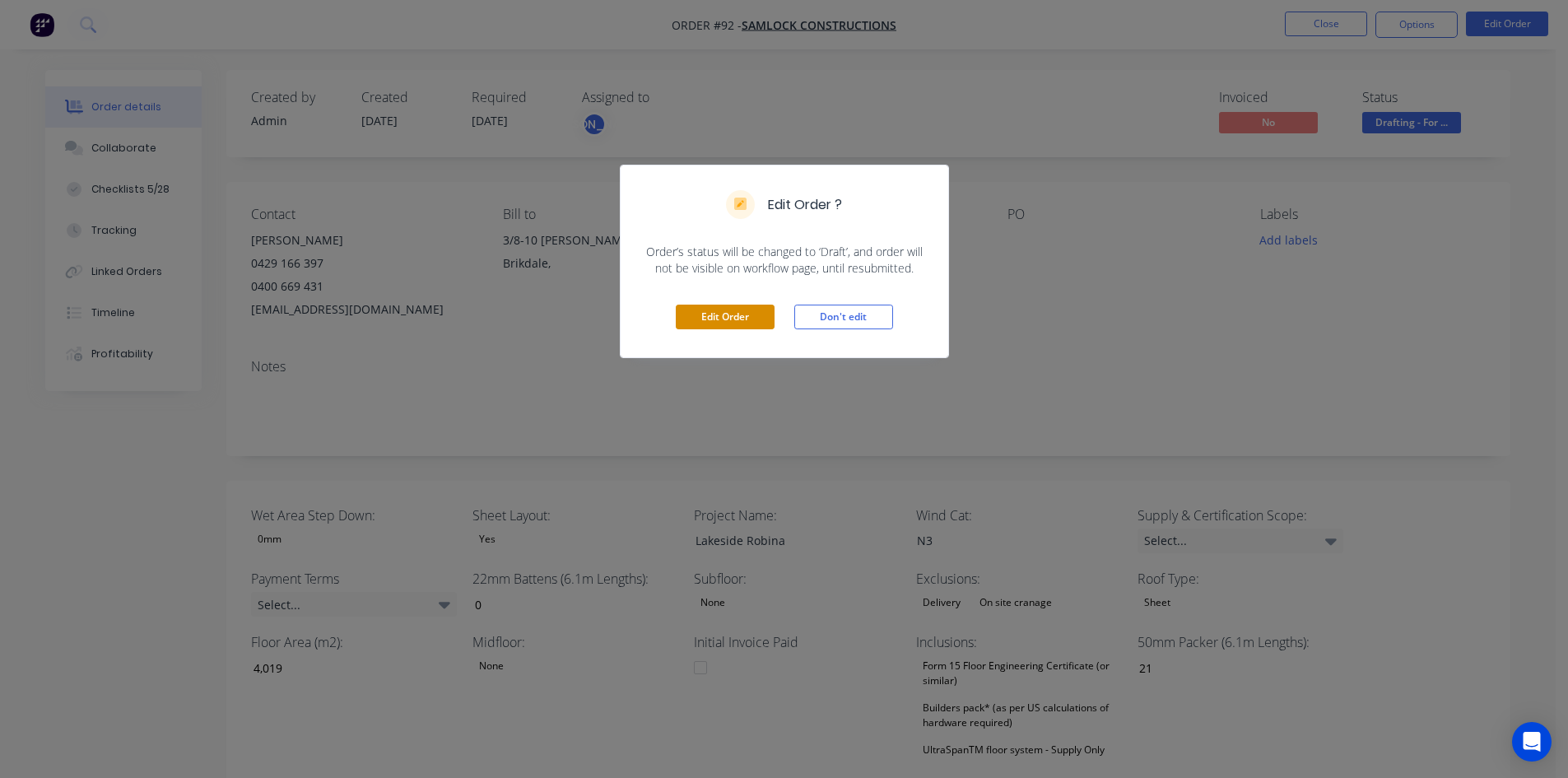
click at [763, 312] on button "Edit Order" at bounding box center [726, 316] width 98 height 25
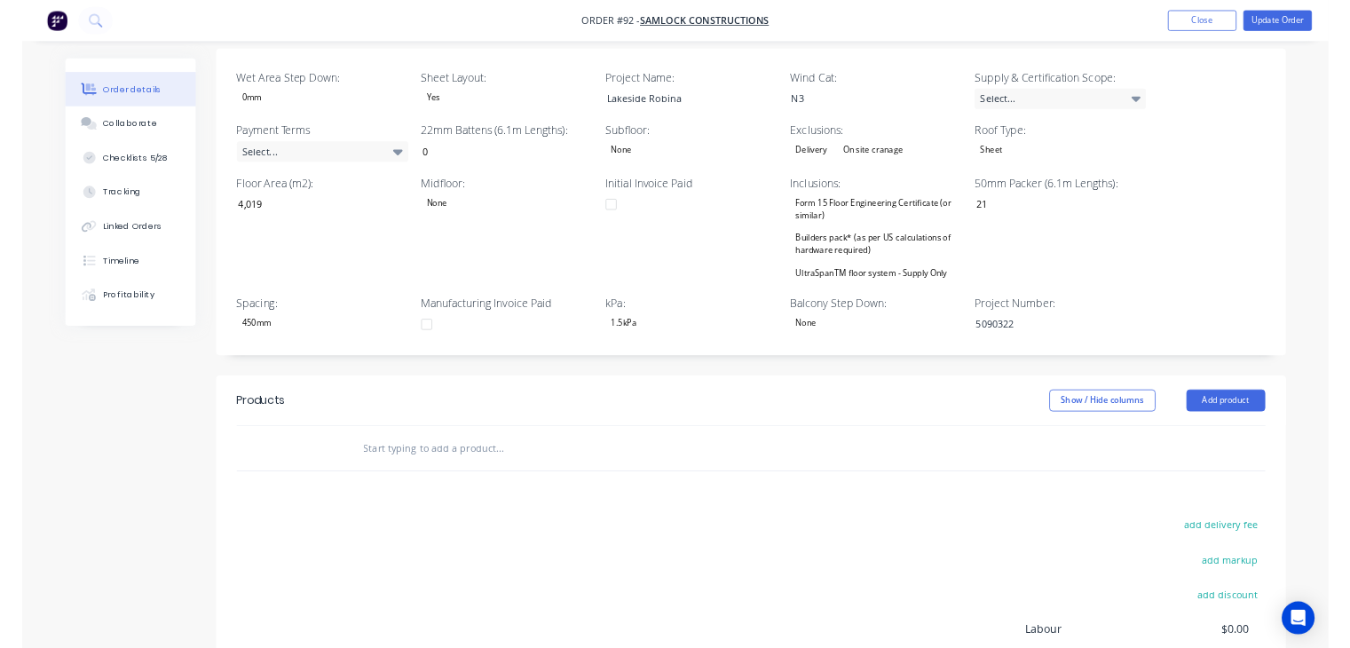
scroll to position [444, 0]
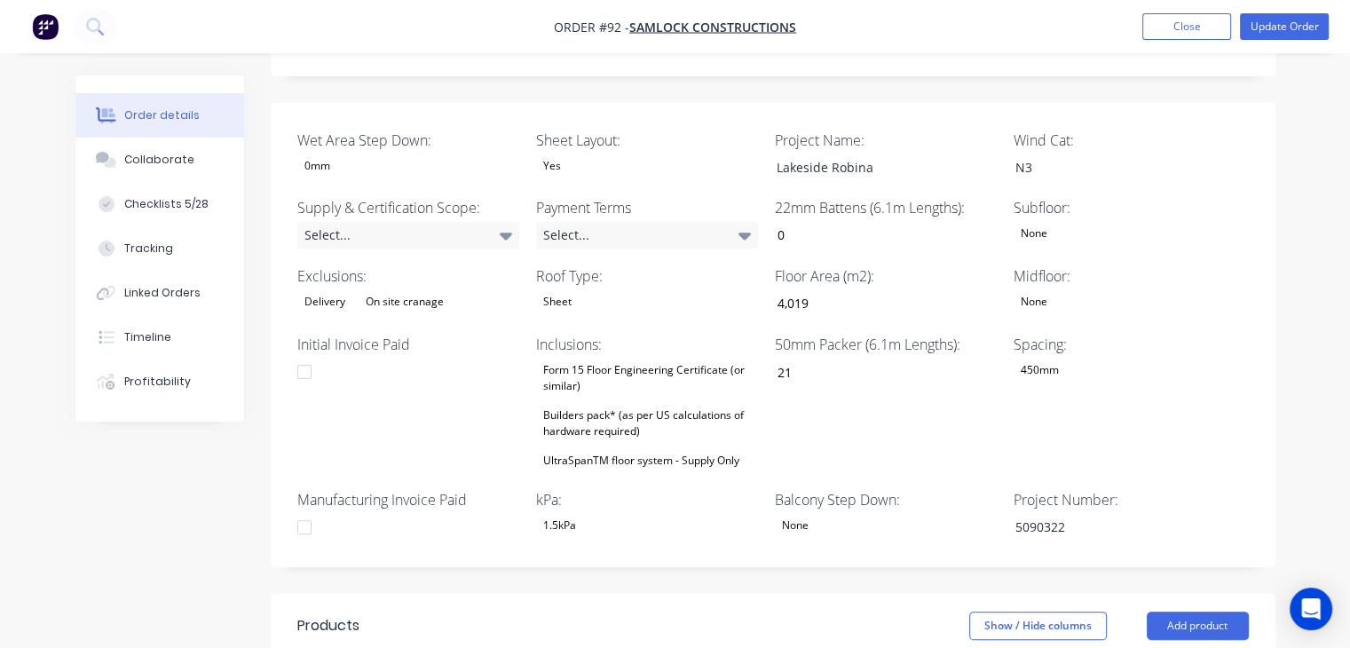
click at [606, 405] on div "Builders pack* (as per US calculations of hardware required)" at bounding box center [647, 423] width 222 height 39
click at [1327, 383] on div "Order details Collaborate Checklists 5/28 Tracking Linked Orders Timeline Profi…" at bounding box center [675, 362] width 1350 height 1613
click at [560, 359] on div "Form 15 Floor Engineering Certificate (or similar)" at bounding box center [647, 377] width 222 height 39
click at [644, 514] on div "1.5kPa" at bounding box center [647, 525] width 222 height 23
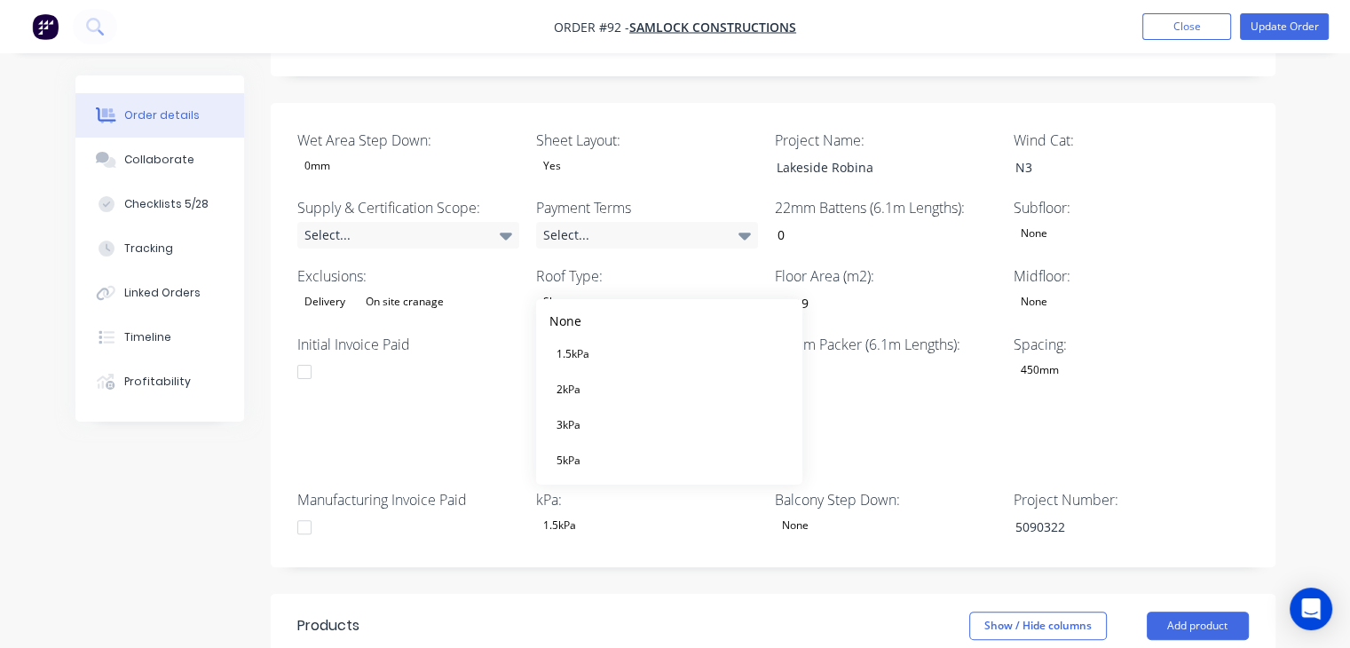
click at [483, 383] on div "Initial Invoice Paid" at bounding box center [408, 403] width 222 height 138
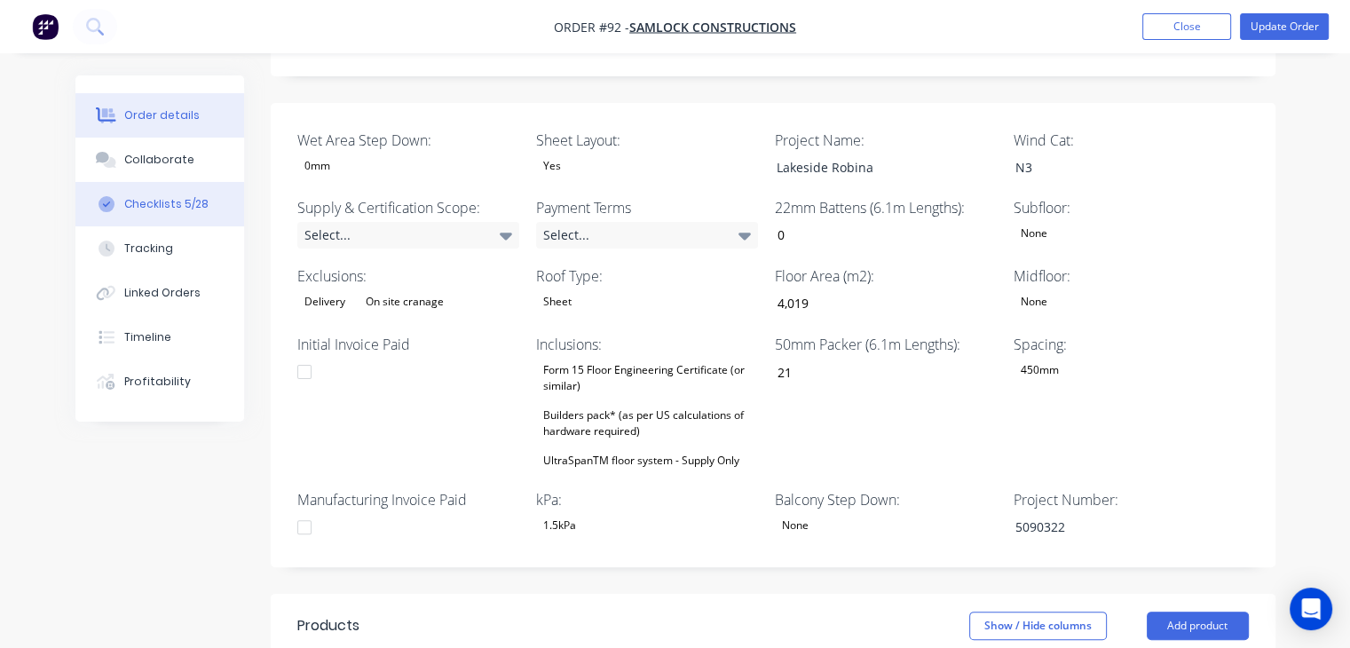
click at [181, 206] on div "Checklists 5/28" at bounding box center [166, 204] width 84 height 16
type textarea "x"
